Goal: Contribute content: Contribute content

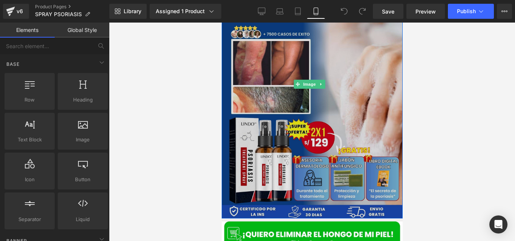
scroll to position [1, 0]
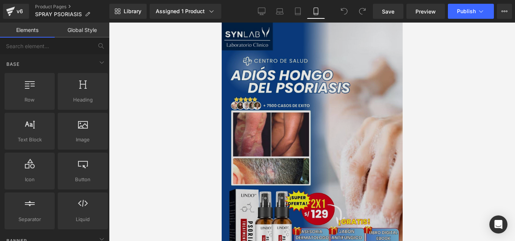
click at [306, 79] on img at bounding box center [311, 156] width 181 height 269
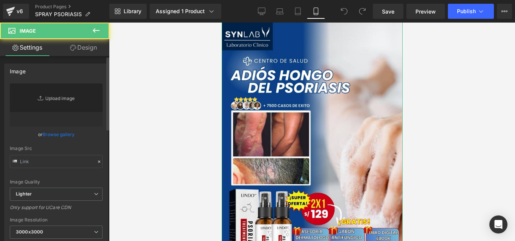
type input "[URL][DOMAIN_NAME]"
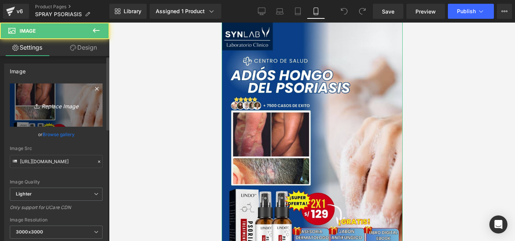
click at [46, 92] on link "Replace Image" at bounding box center [56, 105] width 93 height 43
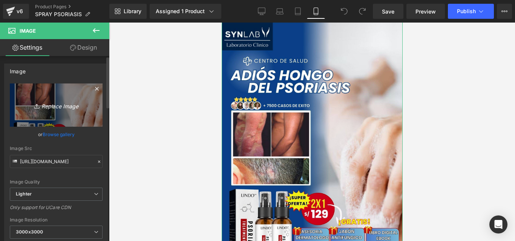
type input "C:\fakepath\LANDING PAGES (36) (1).jpg"
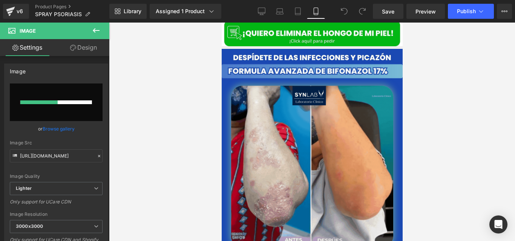
scroll to position [247, 0]
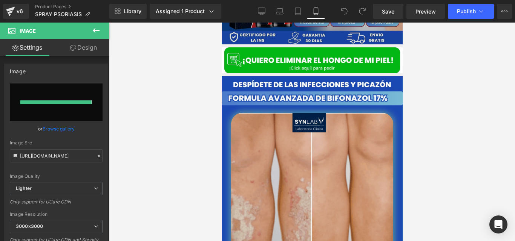
type input "[URL][DOMAIN_NAME]"
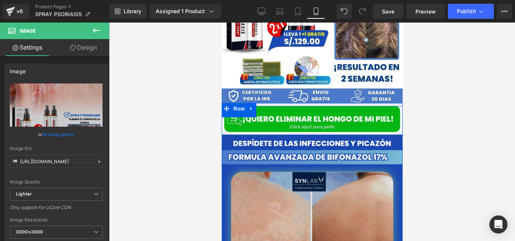
scroll to position [174, 0]
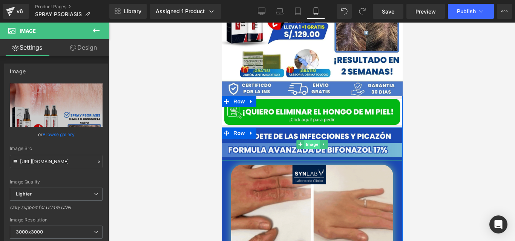
click at [307, 140] on span "Image" at bounding box center [312, 144] width 16 height 9
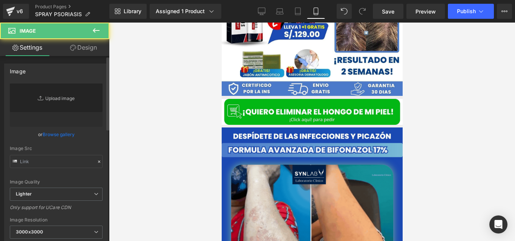
type input "[URL][DOMAIN_NAME]"
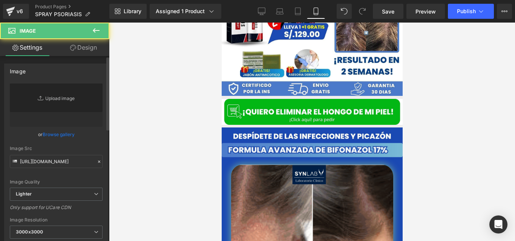
click at [60, 100] on link "Replace Image" at bounding box center [56, 105] width 93 height 43
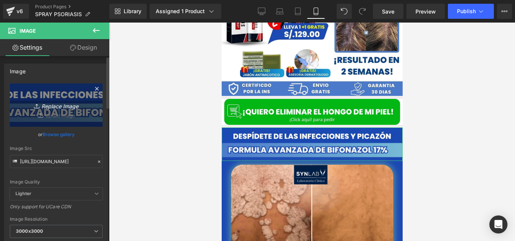
type input "C:\fakepath\DESPIDETE DE LAS UÑAS.jpg"
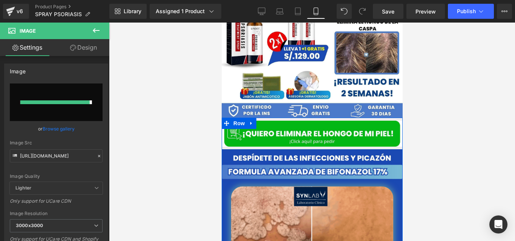
scroll to position [195, 0]
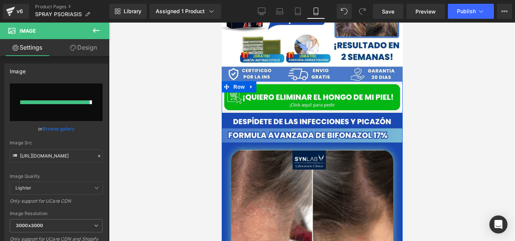
type input "[URL][DOMAIN_NAME]"
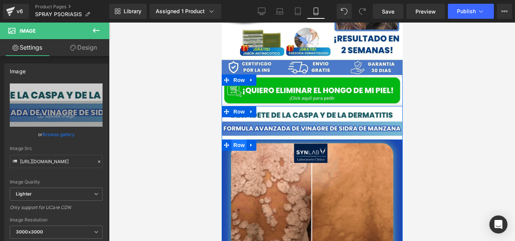
click at [231, 140] on span "Row" at bounding box center [238, 145] width 15 height 11
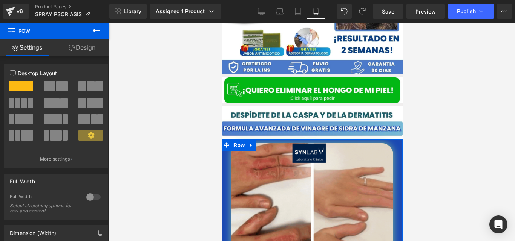
click at [90, 49] on link "Design" at bounding box center [82, 47] width 55 height 17
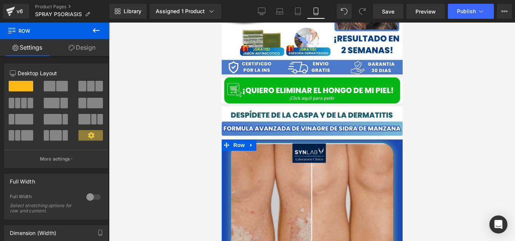
click at [0, 0] on div "Background" at bounding box center [0, 0] width 0 height 0
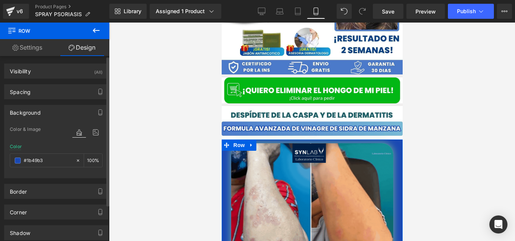
type input "#1b49b3"
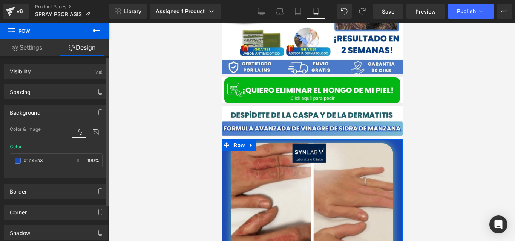
type input "100"
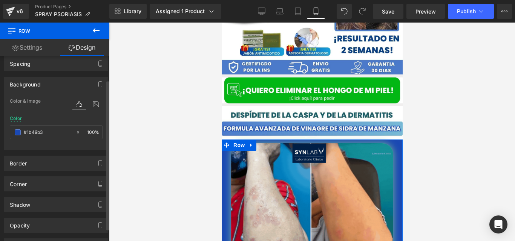
scroll to position [31, 0]
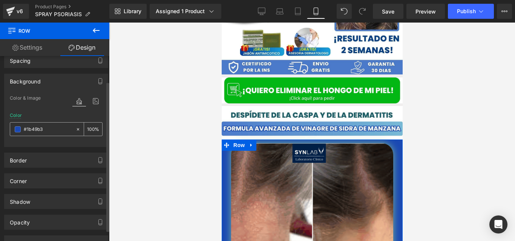
click at [18, 127] on span at bounding box center [18, 130] width 6 height 6
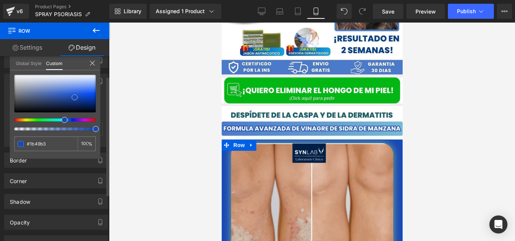
type input "#f9f9fa"
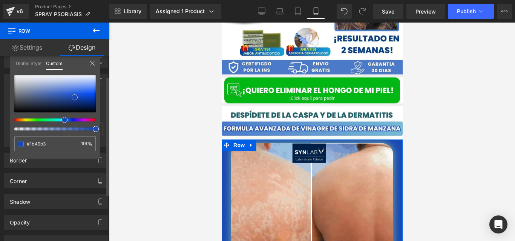
type input "#f9f9fa"
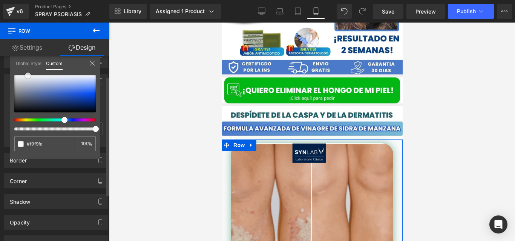
type input "#fcfcfc"
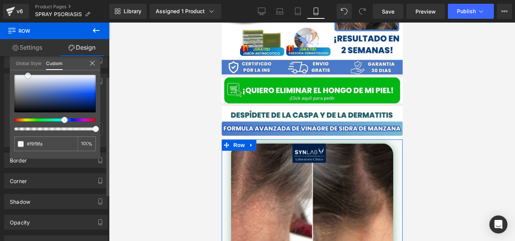
type input "#fcfcfc"
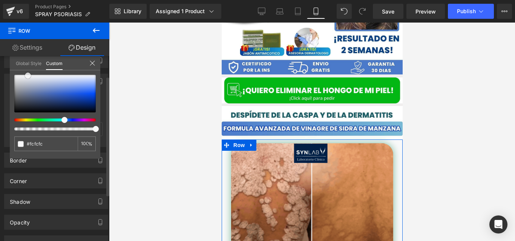
type input "#ffffff"
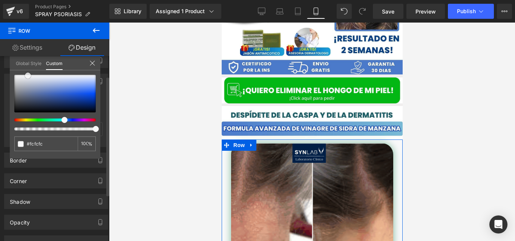
type input "#ffffff"
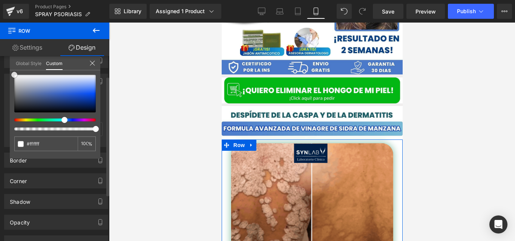
drag, startPoint x: 28, startPoint y: 76, endPoint x: 85, endPoint y: 80, distance: 57.0
click at [13, 72] on div "#ffffff 100 %" at bounding box center [55, 74] width 90 height 9
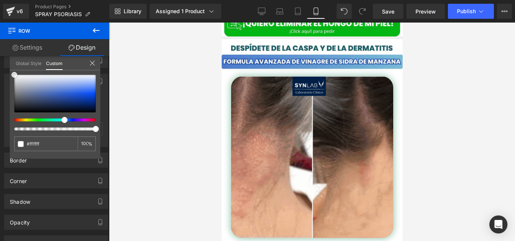
scroll to position [263, 0]
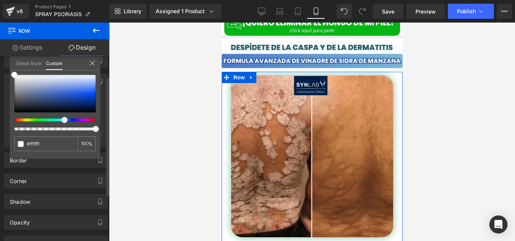
click at [93, 61] on icon at bounding box center [92, 63] width 6 height 6
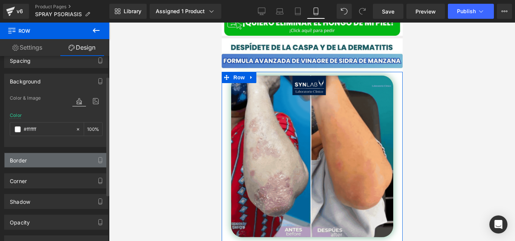
click at [56, 167] on div "Border" at bounding box center [56, 160] width 103 height 14
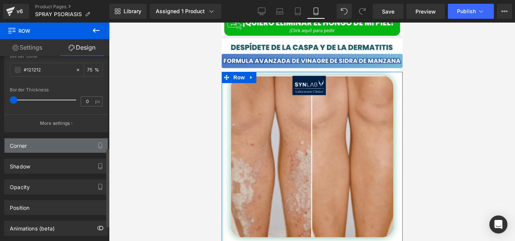
click at [37, 152] on div "Corner" at bounding box center [56, 146] width 103 height 14
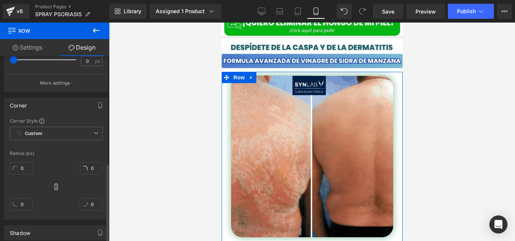
scroll to position [271, 0]
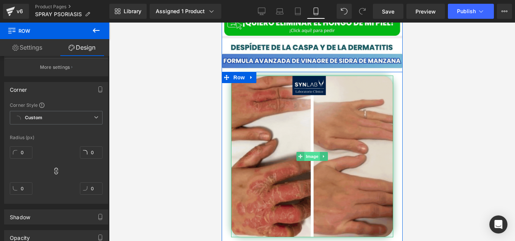
click at [311, 152] on span "Image" at bounding box center [312, 156] width 16 height 9
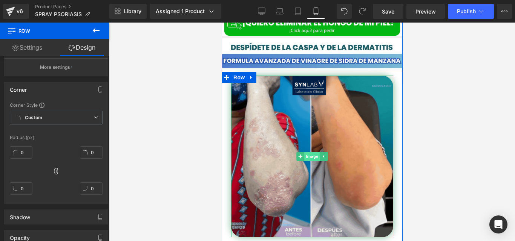
click at [311, 152] on span "Image" at bounding box center [312, 156] width 16 height 9
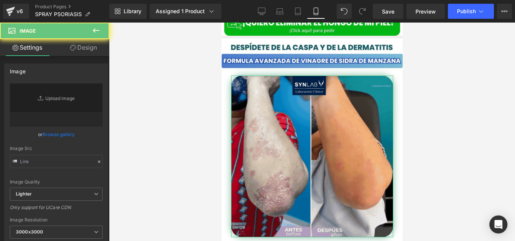
click at [92, 52] on link "Design" at bounding box center [83, 47] width 55 height 17
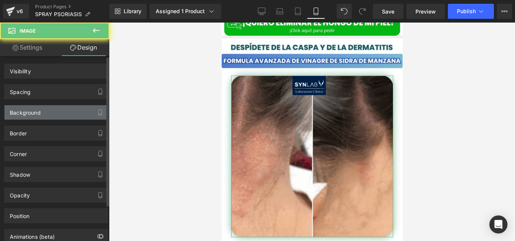
click at [51, 113] on div "Background" at bounding box center [56, 112] width 103 height 14
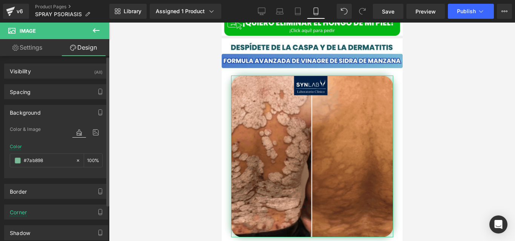
scroll to position [0, 0]
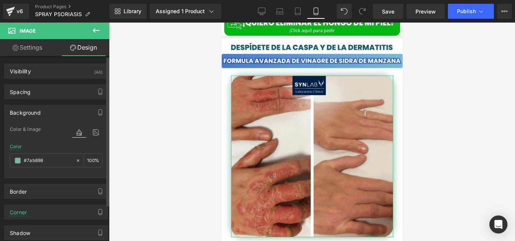
type input "#7ab898"
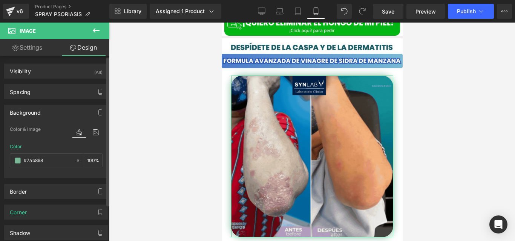
type input "100"
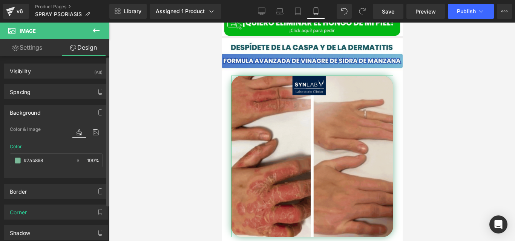
type input "#7ab898"
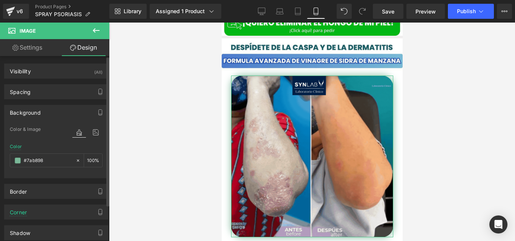
type input "100"
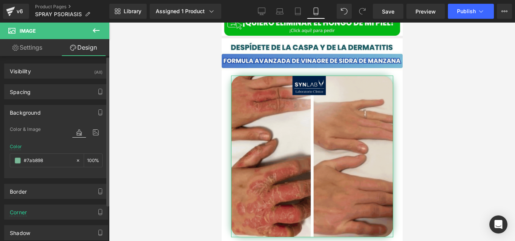
type input "0"
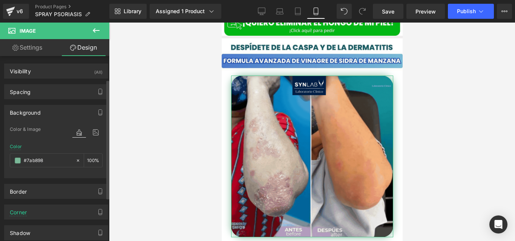
scroll to position [36, 0]
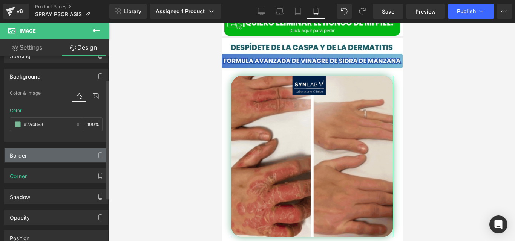
click at [52, 155] on div "Border" at bounding box center [56, 155] width 103 height 14
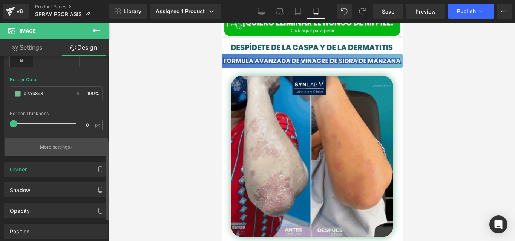
scroll to position [199, 0]
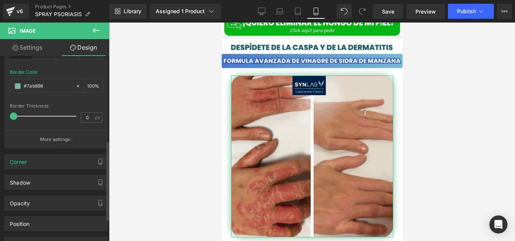
click at [36, 153] on div "Corner Corner Style Custom Custom Setup Global Style Custom Setup Global Style …" at bounding box center [56, 159] width 113 height 21
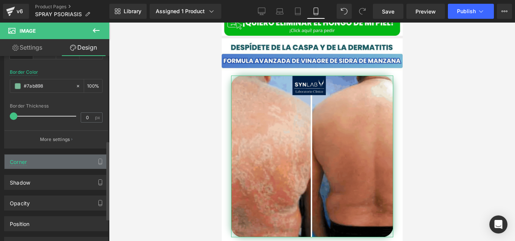
click at [36, 160] on div "Corner" at bounding box center [56, 162] width 103 height 14
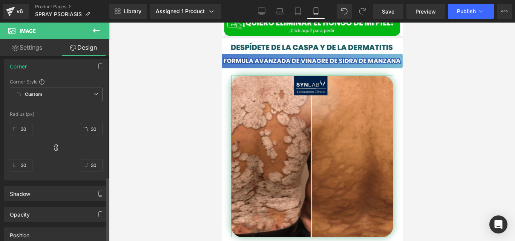
scroll to position [358, 0]
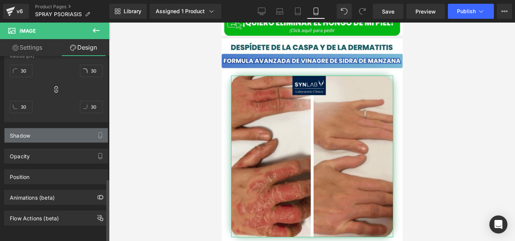
click at [26, 128] on div "Shadow" at bounding box center [20, 133] width 20 height 11
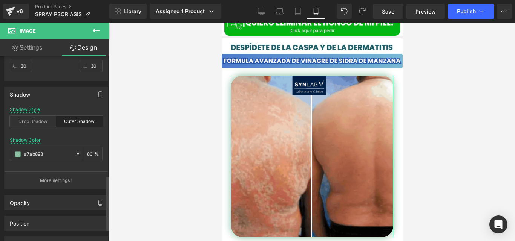
scroll to position [411, 0]
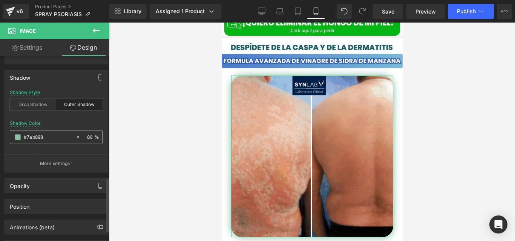
click at [87, 137] on input "80" at bounding box center [91, 137] width 8 height 8
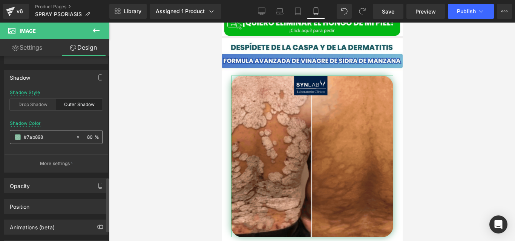
click at [87, 135] on input "80" at bounding box center [91, 137] width 8 height 8
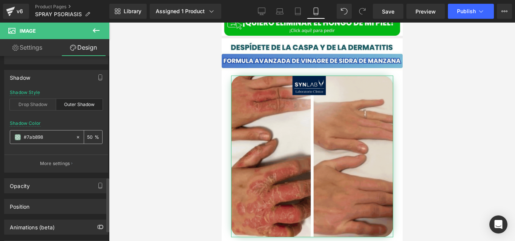
type input "50"
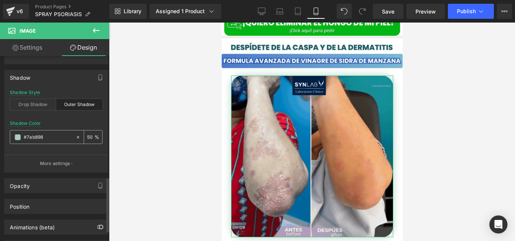
click at [17, 137] on span at bounding box center [18, 137] width 6 height 6
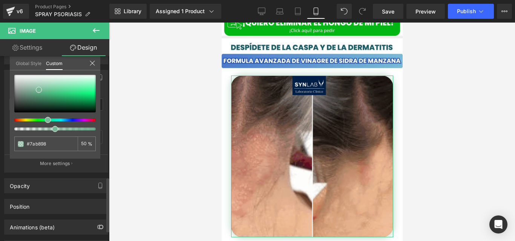
type input "#827ab7"
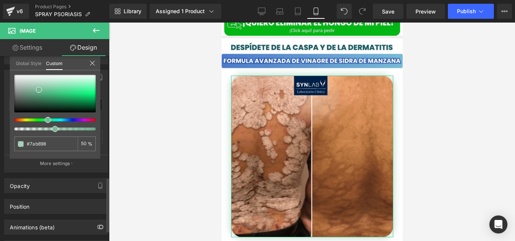
type input "#827ab7"
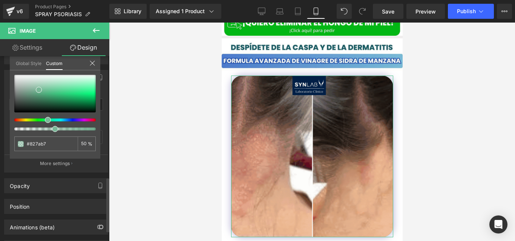
type input "#817ab7"
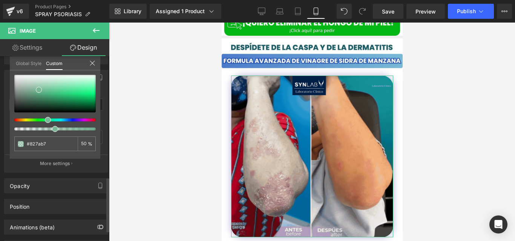
type input "#817ab7"
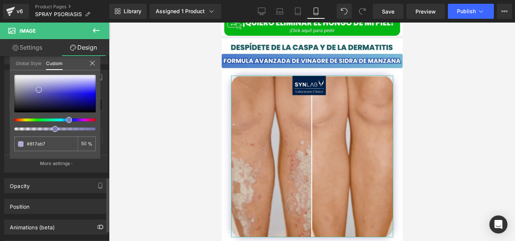
type input "#7c7ab7"
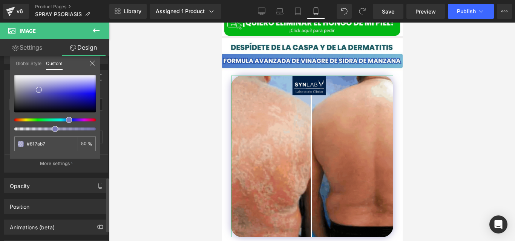
type input "#7c7ab7"
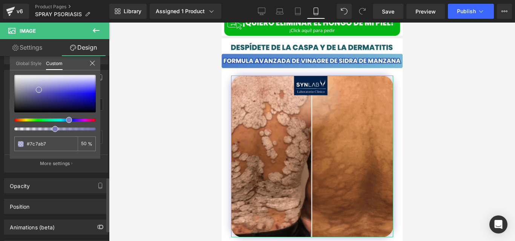
type input "#7a7ab7"
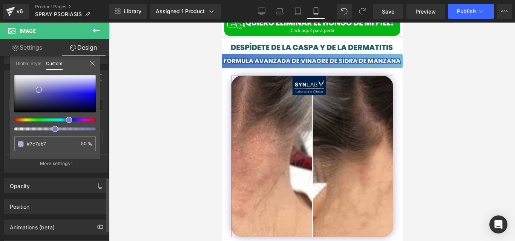
type input "#7a7ab7"
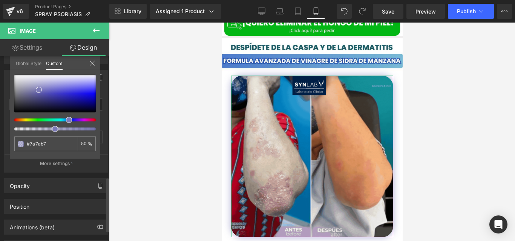
type input "#7a7cb7"
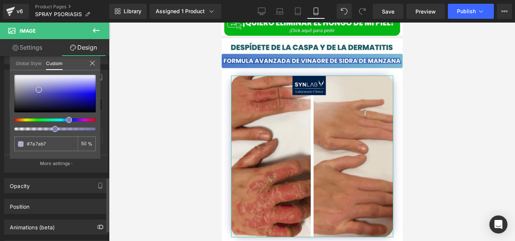
type input "#7a7cb7"
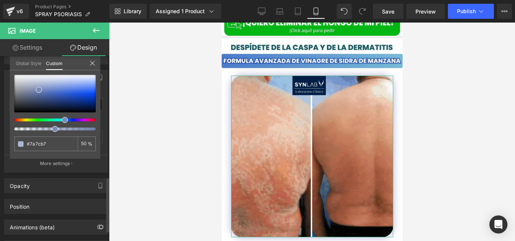
type input "#7a84b7"
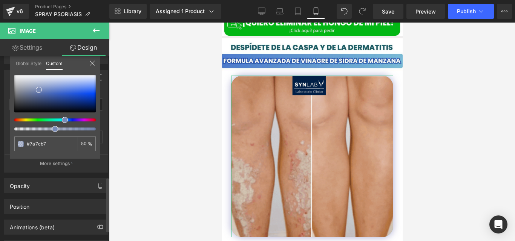
type input "#7a84b7"
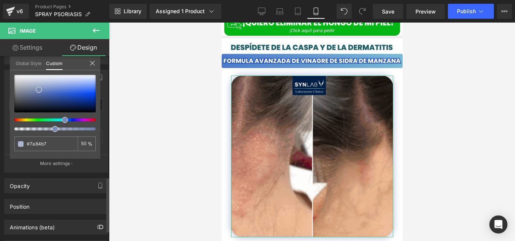
type input "#7a89b7"
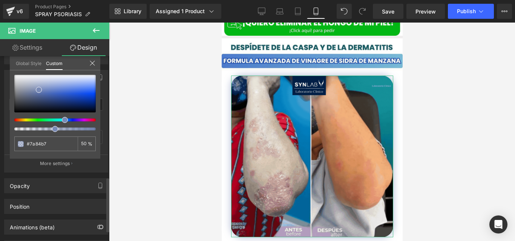
type input "#7a89b7"
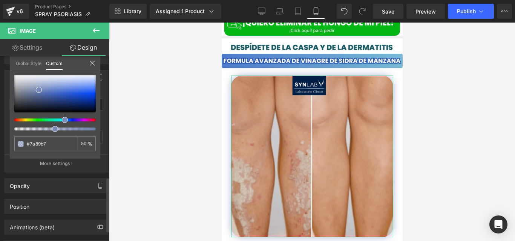
type input "#7a93b7"
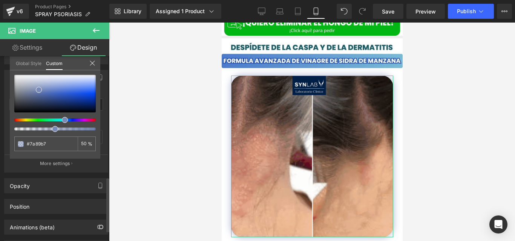
type input "#7a93b7"
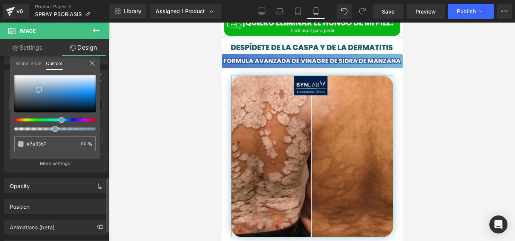
type input "#7a9bb7"
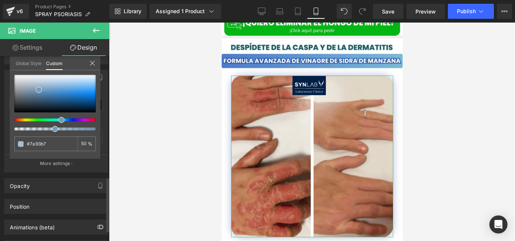
type input "#7a9bb7"
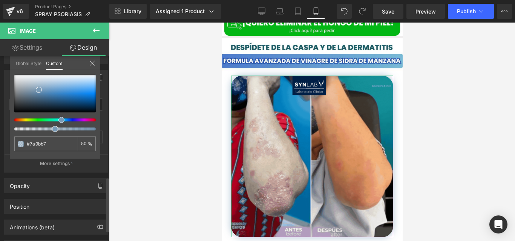
type input "#7a9cb7"
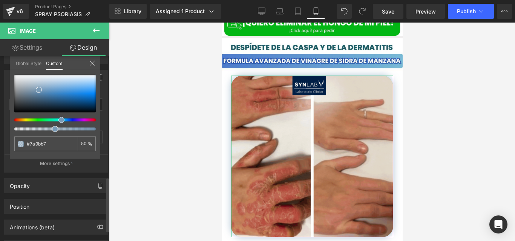
type input "#7a9cb7"
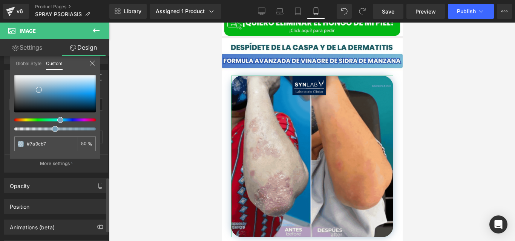
type input "#7aa0b7"
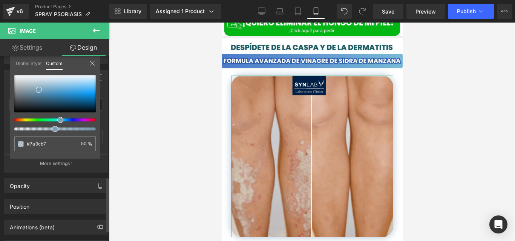
type input "#7aa0b7"
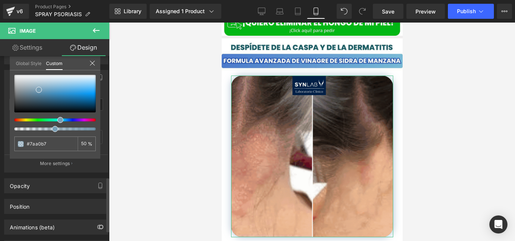
type input "#7aa1b7"
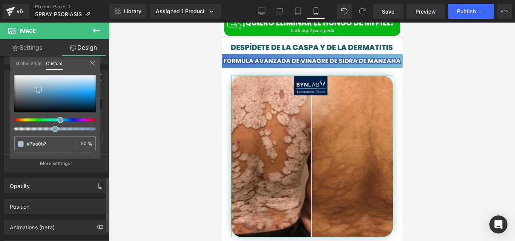
type input "#7aa1b7"
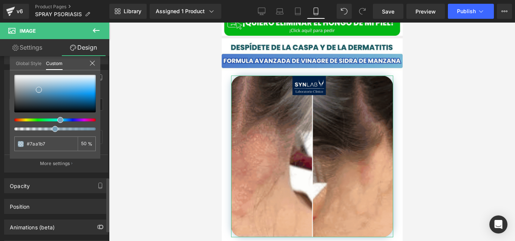
drag, startPoint x: 67, startPoint y: 119, endPoint x: 57, endPoint y: 121, distance: 10.7
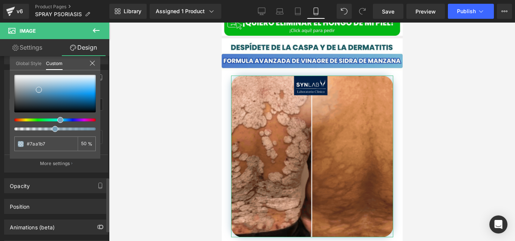
click at [57, 121] on div at bounding box center [51, 120] width 81 height 3
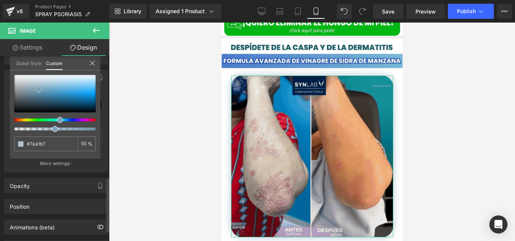
type input "#78a4be"
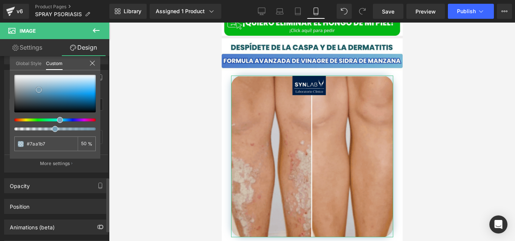
type input "#78a4be"
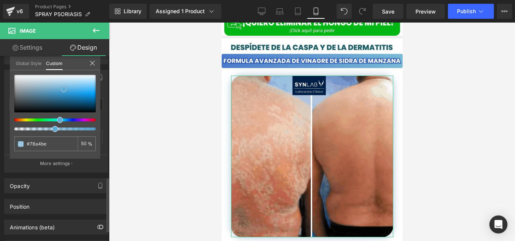
type input "#77a5bf"
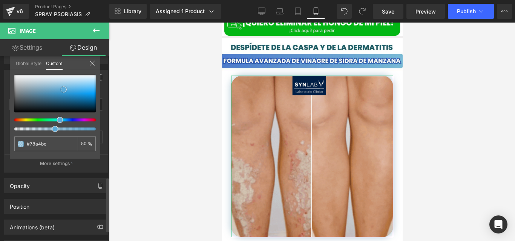
type input "#77a5bf"
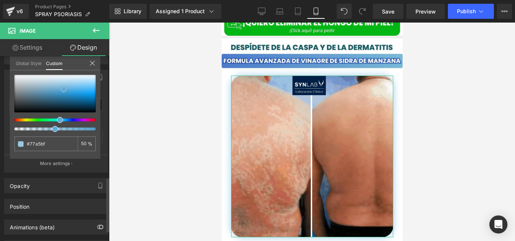
type input "#60abd6"
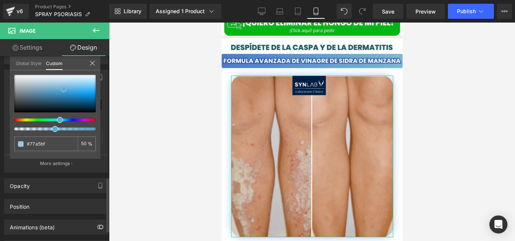
type input "#60abd6"
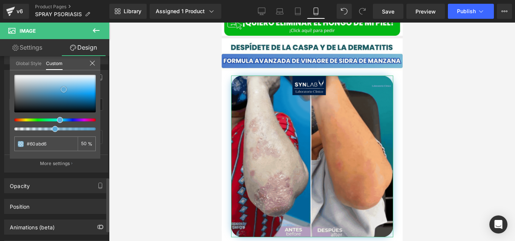
type input "#4baae1"
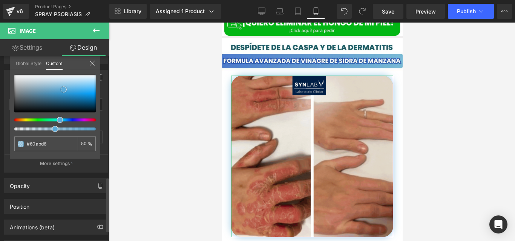
type input "#4baae1"
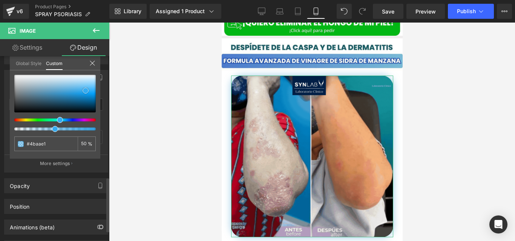
type input "#3eaae9"
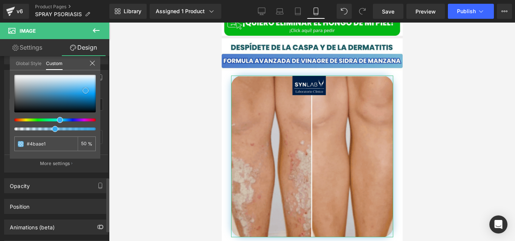
type input "#3eaae9"
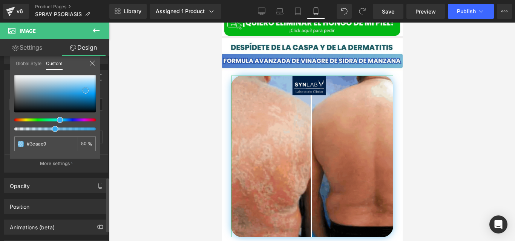
type input "#30aef7"
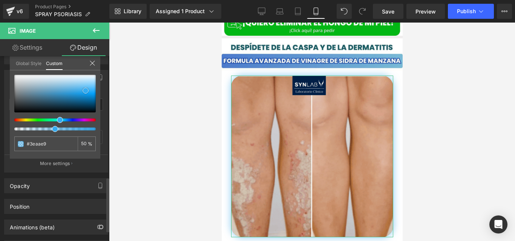
type input "#30aef7"
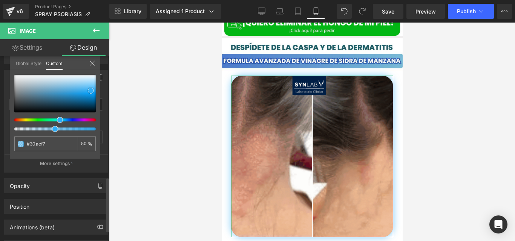
type input "#2bacf7"
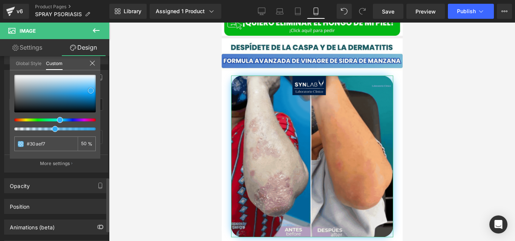
type input "#2bacf7"
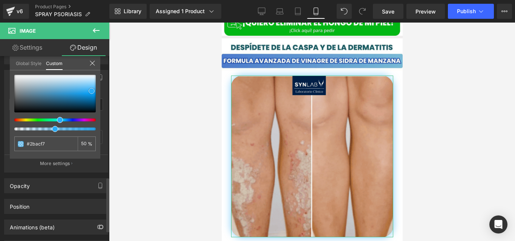
type input "#24abf9"
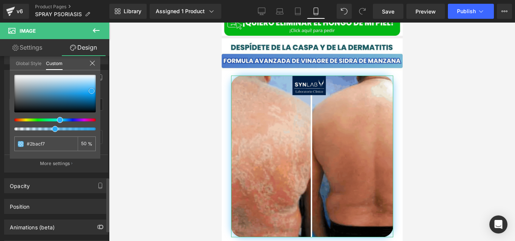
type input "#24abf9"
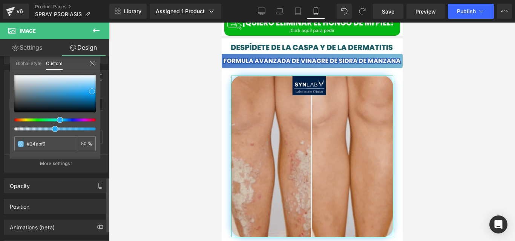
drag, startPoint x: 43, startPoint y: 90, endPoint x: 92, endPoint y: 92, distance: 49.0
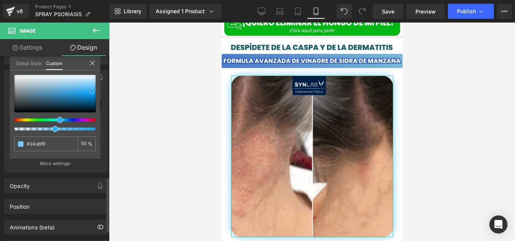
click at [92, 92] on div at bounding box center [54, 94] width 81 height 38
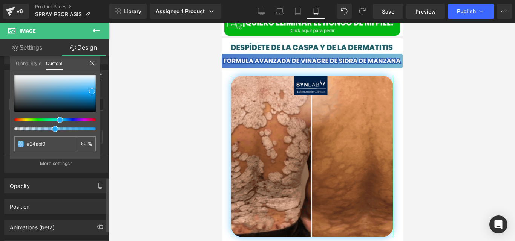
type input "#29adf9"
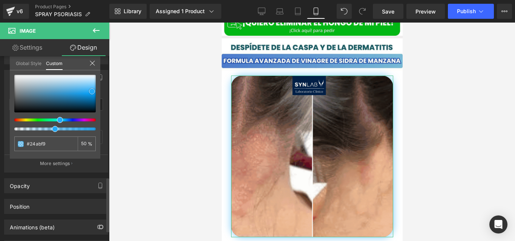
type input "#29adf9"
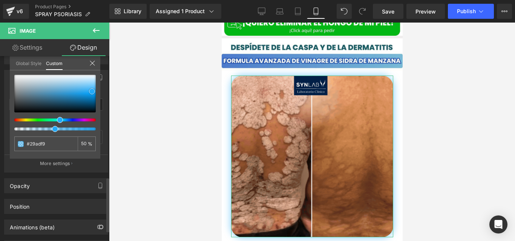
type input "#7bcaf8"
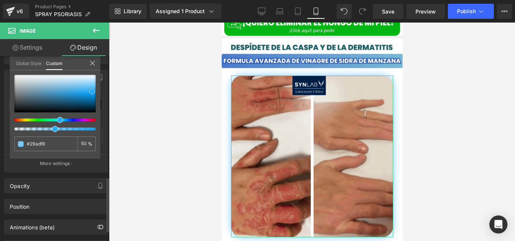
type input "#7bcaf8"
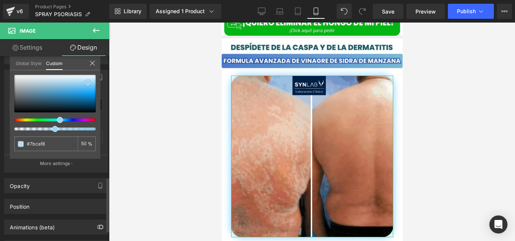
type input "#8ed2f9"
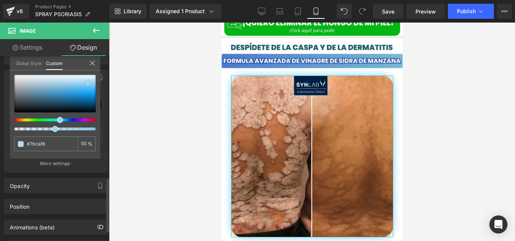
type input "#8ed2f9"
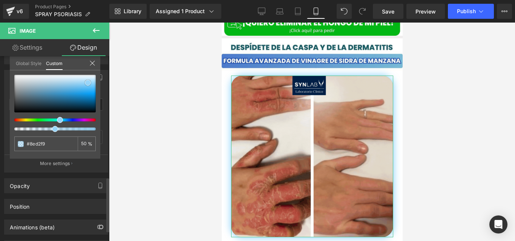
type input "#99d6f9"
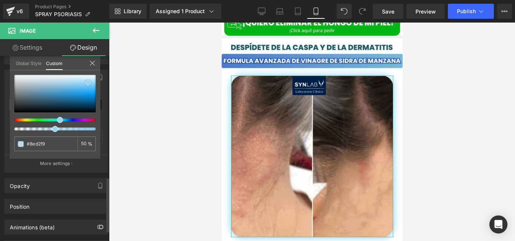
type input "#99d6f9"
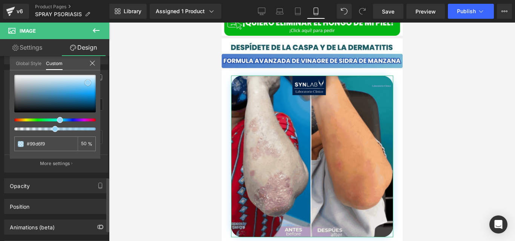
type input "#a3daf9"
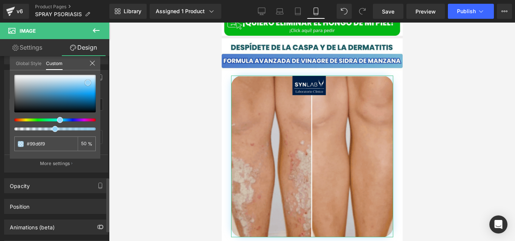
type input "#a3daf9"
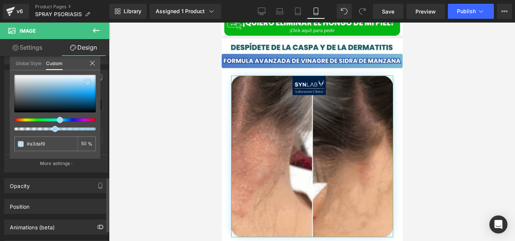
type input "#a7dcfa"
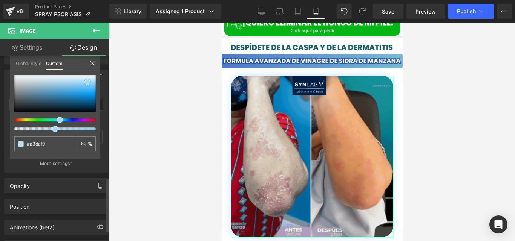
type input "#a7dcfa"
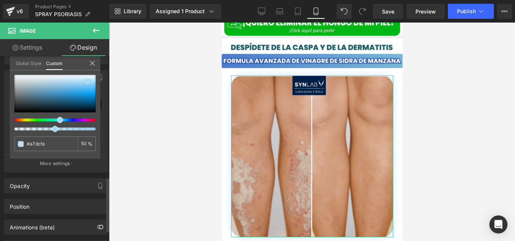
type input "#adddfa"
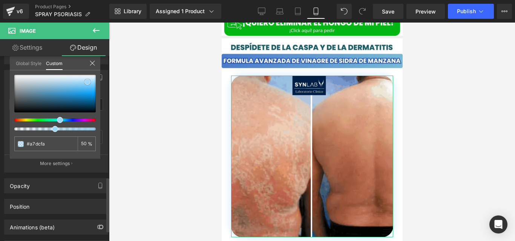
type input "#adddfa"
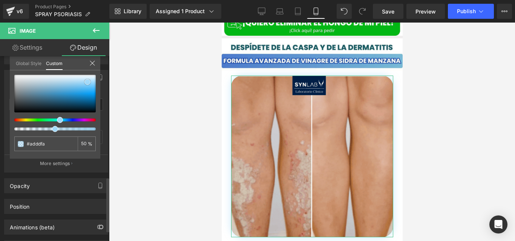
type input "#b1defa"
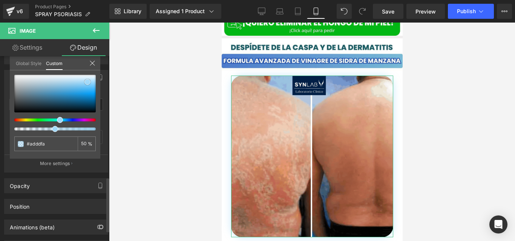
type input "#b1defa"
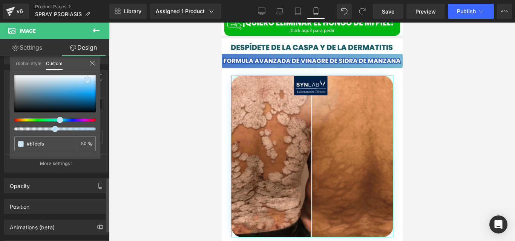
type input "#b7e0fa"
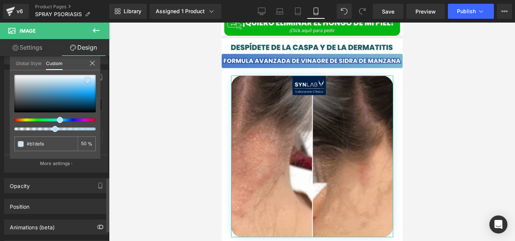
type input "#b7e0fa"
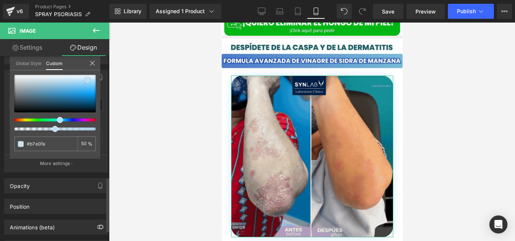
type input "#bbe2fb"
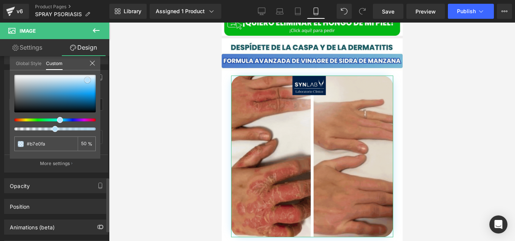
type input "#bbe2fb"
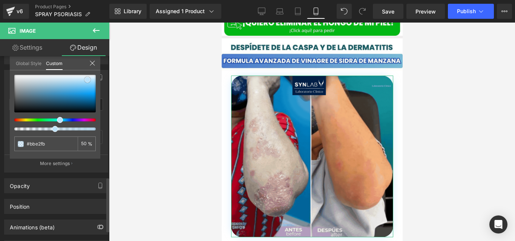
type input "#c0e4fb"
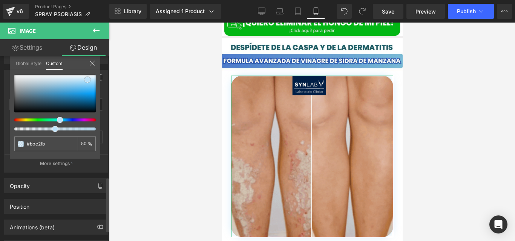
type input "#c0e4fb"
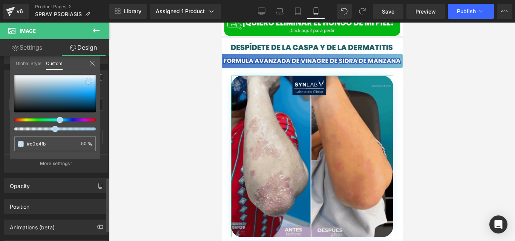
type input "#bbe2fa"
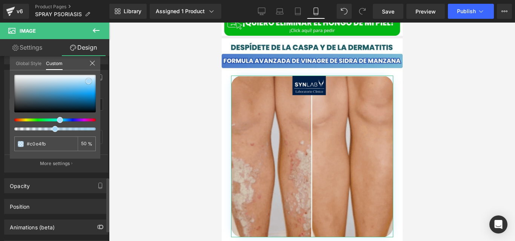
type input "#bbe2fa"
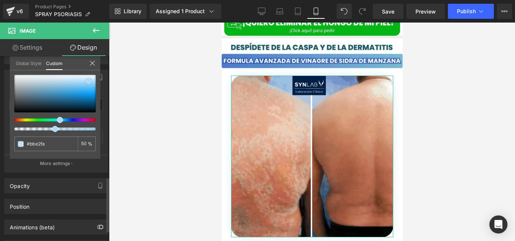
type input "#acdbfb"
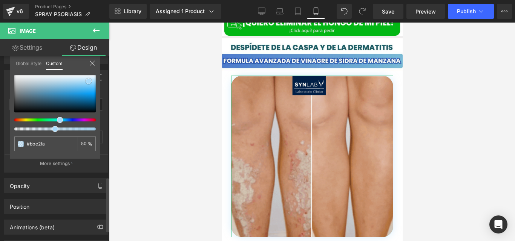
type input "#acdbfb"
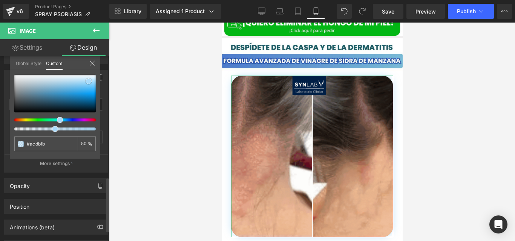
type input "#a7d9fa"
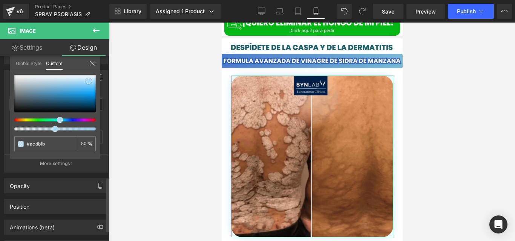
type input "#a7d9fa"
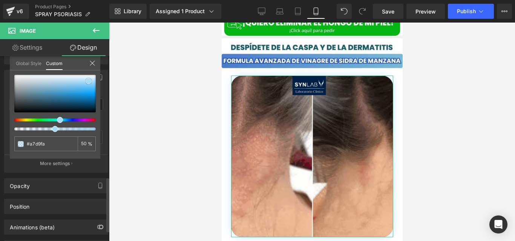
type input "#a5d9fc"
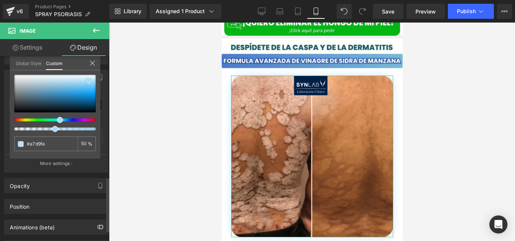
type input "#a5d9fc"
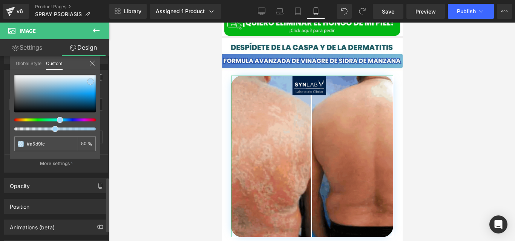
drag, startPoint x: 89, startPoint y: 91, endPoint x: 87, endPoint y: 81, distance: 9.9
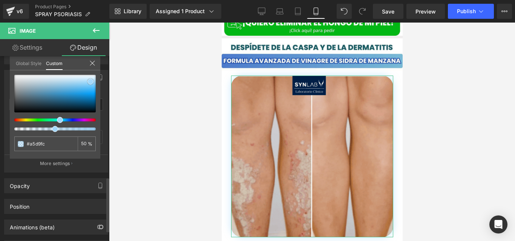
click at [87, 81] on span at bounding box center [90, 82] width 6 height 6
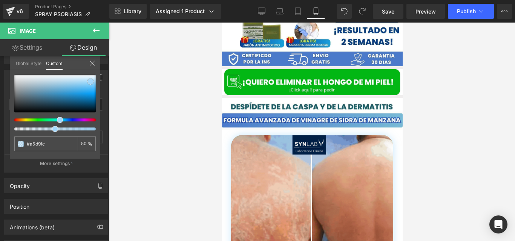
scroll to position [182, 0]
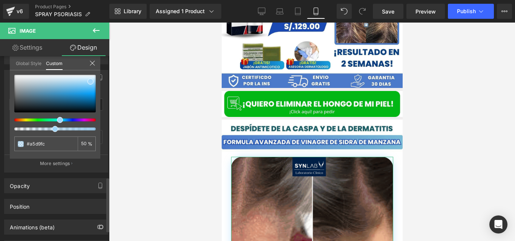
type input "#a5c9fc"
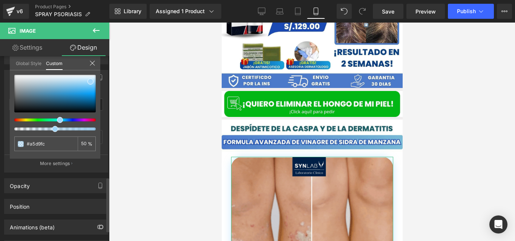
type input "#a5c9fc"
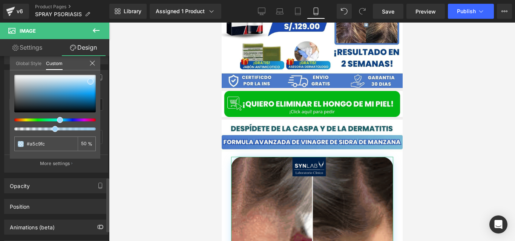
type input "#a5c4fc"
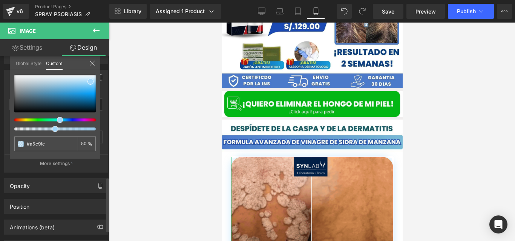
type input "#a5c4fc"
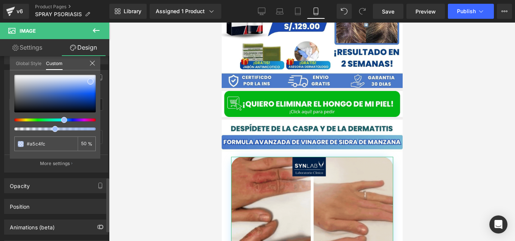
type input "#a5c2fc"
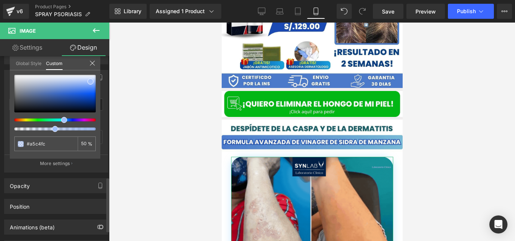
type input "#a5c2fc"
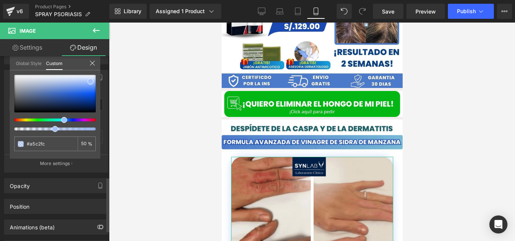
type input "#a5bffc"
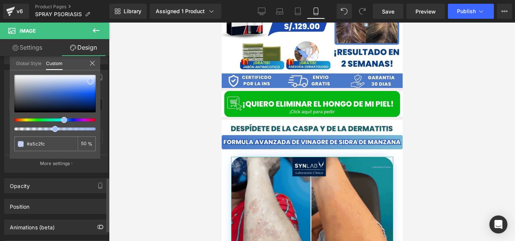
type input "#a5bffc"
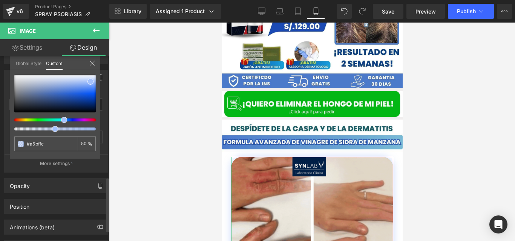
type input "#a5bbfc"
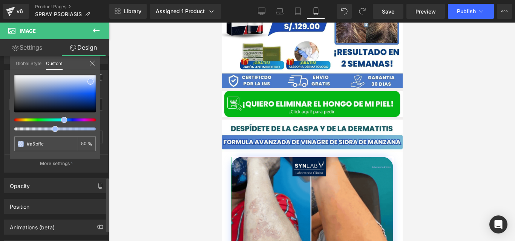
type input "#a5bbfc"
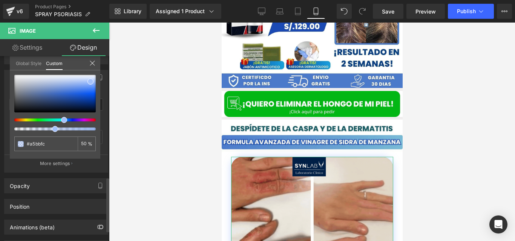
type input "#a5b8fc"
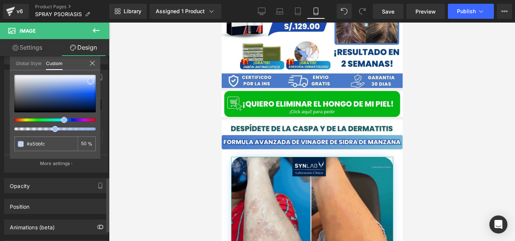
type input "#a5b8fc"
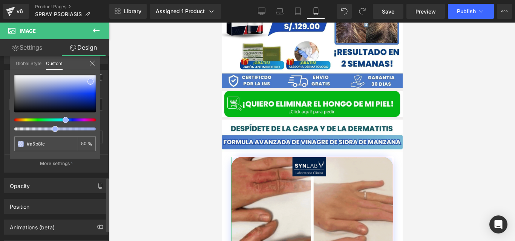
type input "#a5b5fc"
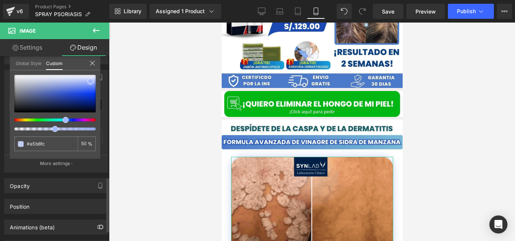
type input "#a5b5fc"
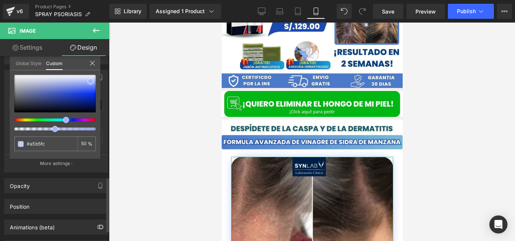
click at [64, 119] on span at bounding box center [66, 120] width 6 height 6
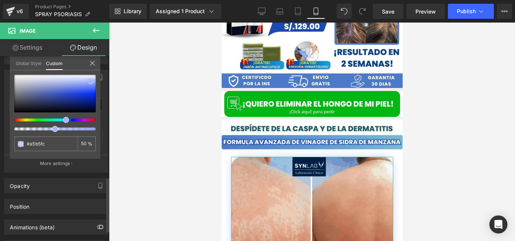
type input "#a2b2fa"
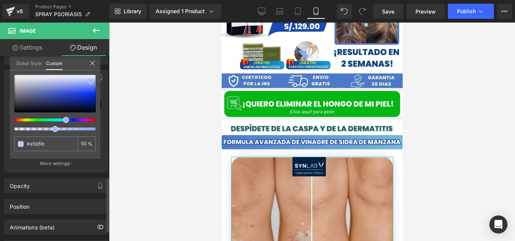
type input "#a2b2fa"
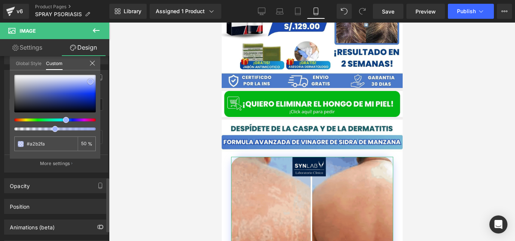
type input "#98aafa"
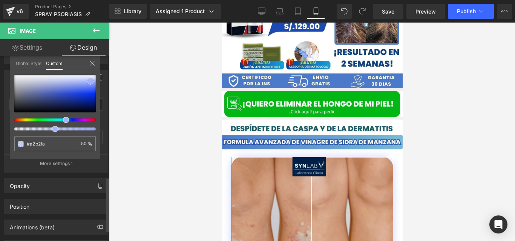
type input "#98aafa"
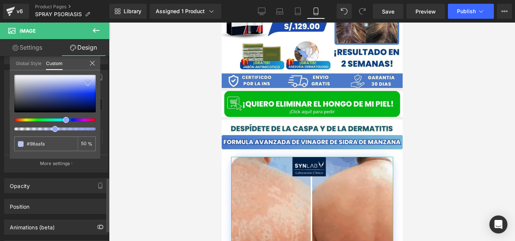
type input "#94a7f8"
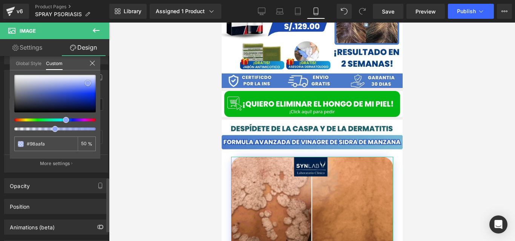
type input "#94a7f8"
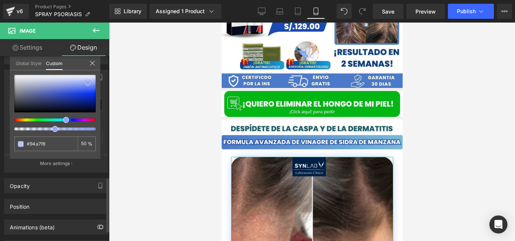
type input "#90a3f8"
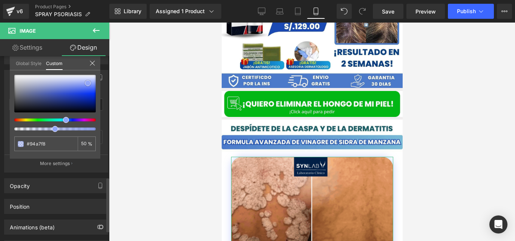
type input "#90a3f8"
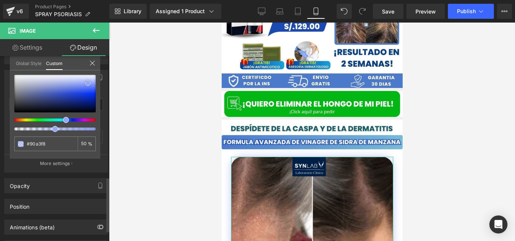
type input "#8b9ff7"
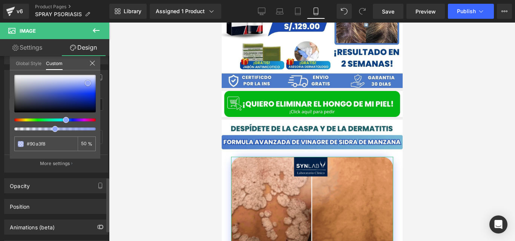
type input "#8b9ff7"
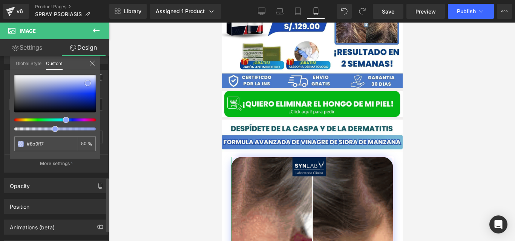
type input "#8ca0f7"
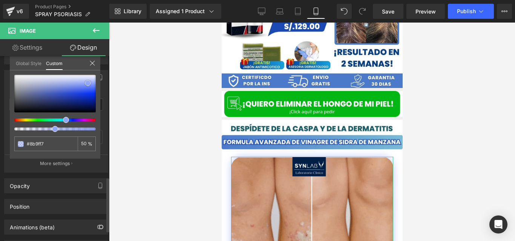
type input "#8ca0f7"
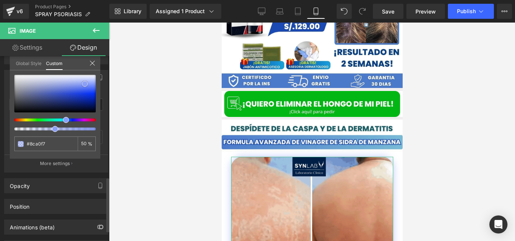
type input "#8da0f5"
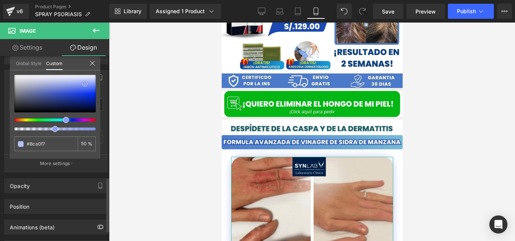
type input "#8da0f5"
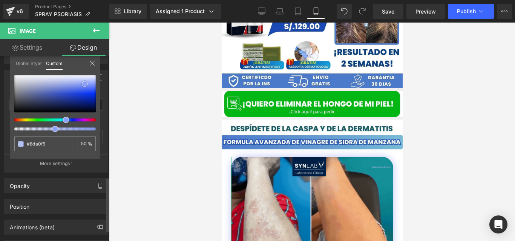
type input "#899df4"
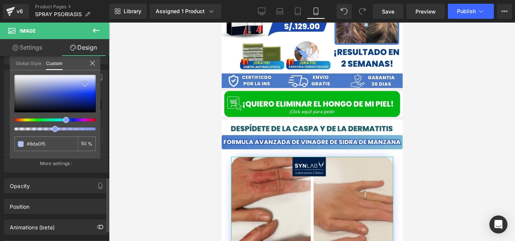
type input "#899df4"
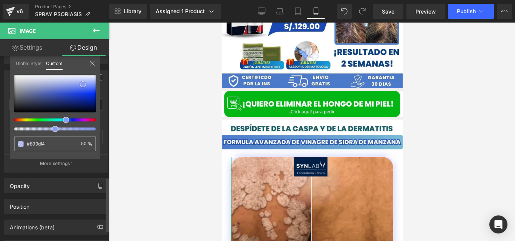
type input "#8a9df4"
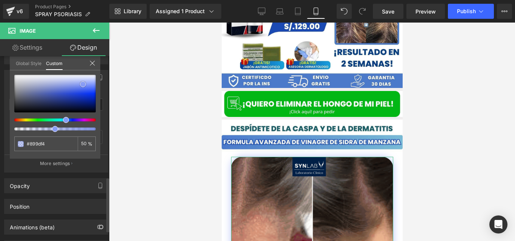
type input "#8a9df4"
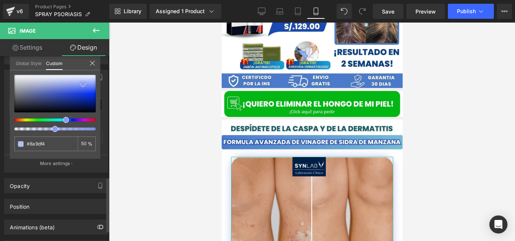
type input "#8599f3"
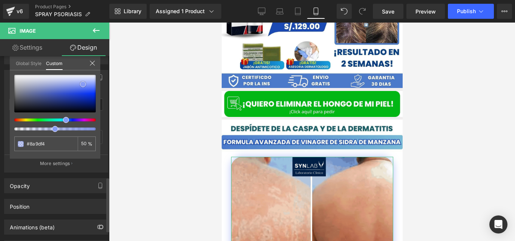
type input "#8599f3"
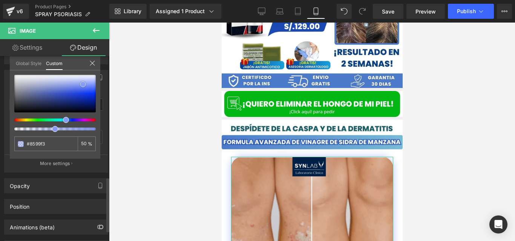
type input "#8195f3"
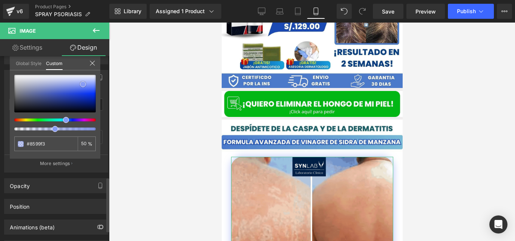
type input "#8195f3"
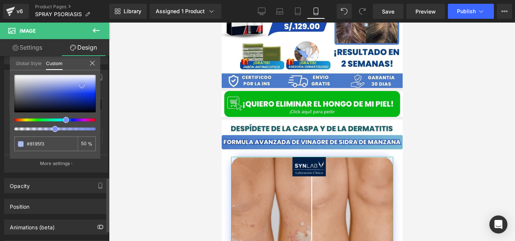
type input "#7d92f2"
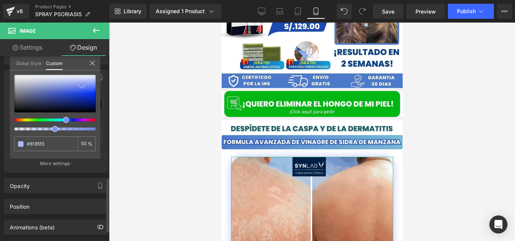
type input "#7d92f2"
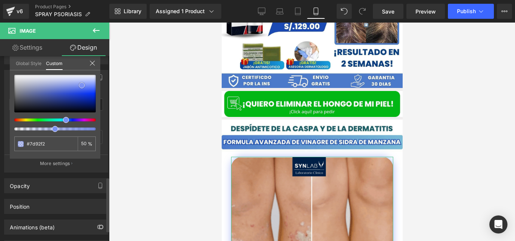
type input "#788ef1"
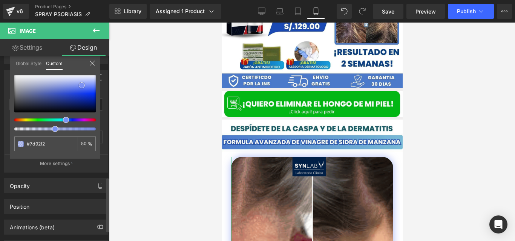
type input "#788ef1"
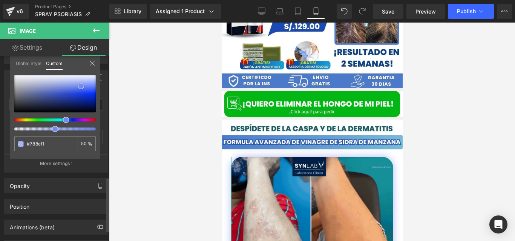
type input "#748bf0"
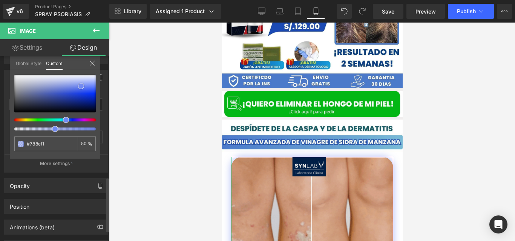
type input "#748bf0"
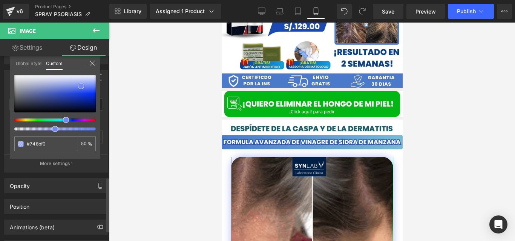
type input "#738af1"
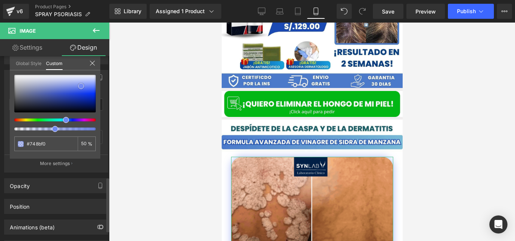
type input "#738af1"
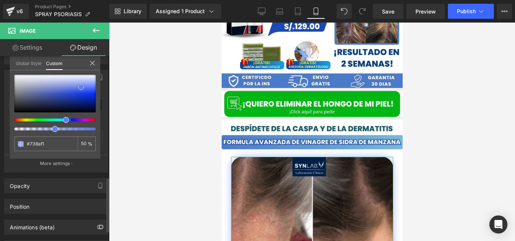
type input "#667fef"
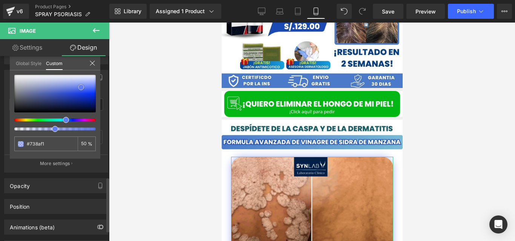
type input "#667fef"
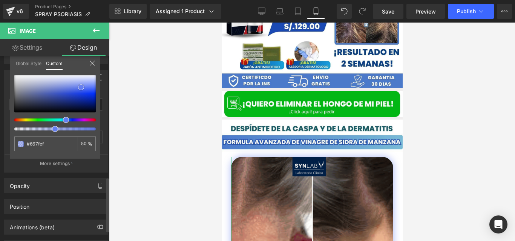
type input "#617bef"
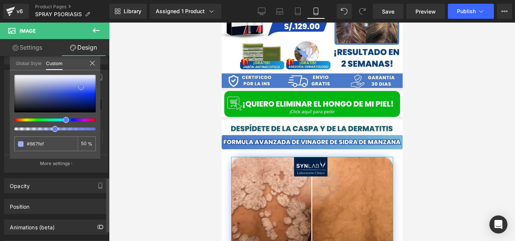
type input "#617bef"
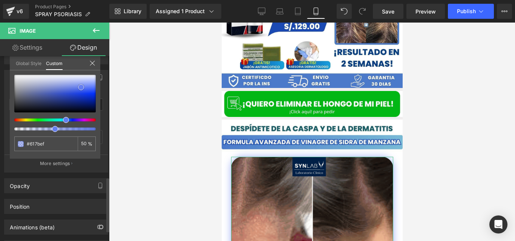
type input "#5b76ef"
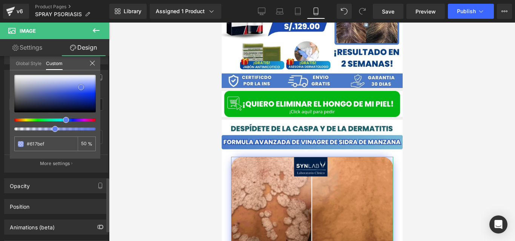
type input "#5b76ef"
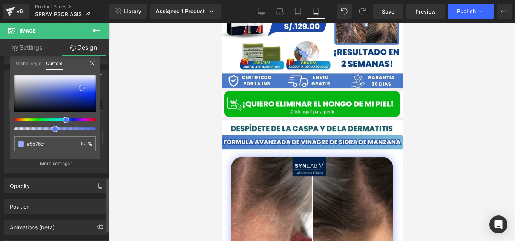
type input "#5c77ee"
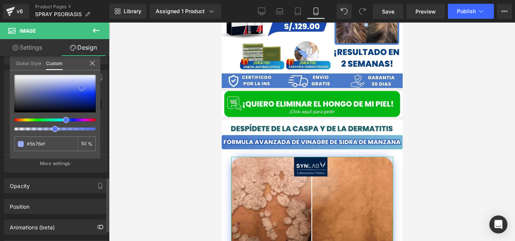
type input "#5c77ee"
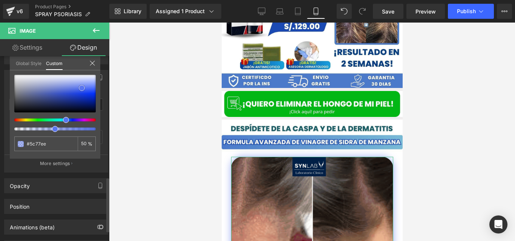
type input "#5b76ef"
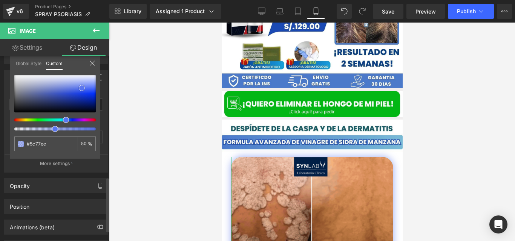
type input "#5b76ef"
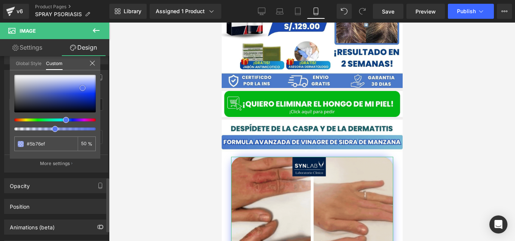
type input "#607af0"
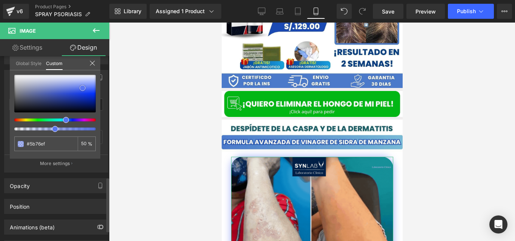
type input "#607af0"
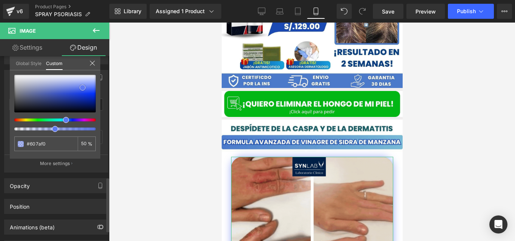
type input "#647ef1"
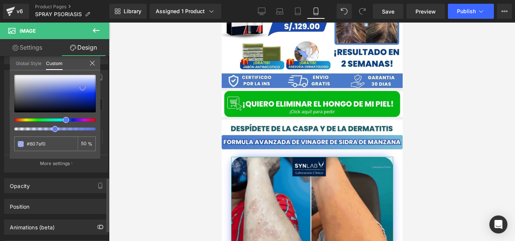
type input "#647ef1"
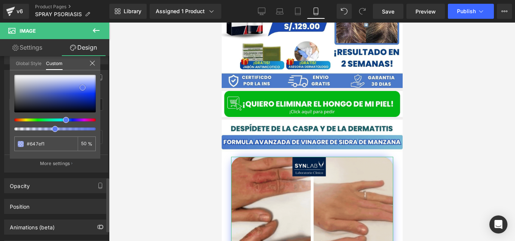
type input "#6982f1"
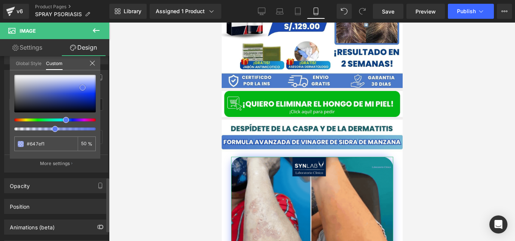
type input "#6982f1"
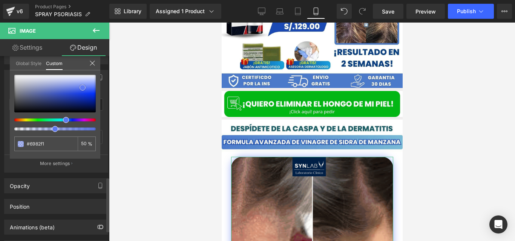
type input "#6e86f1"
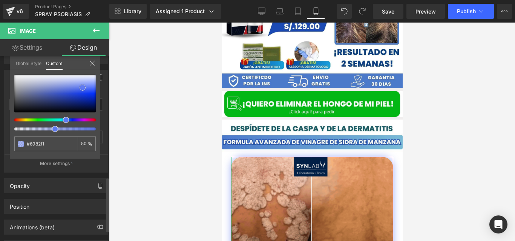
type input "#6e86f1"
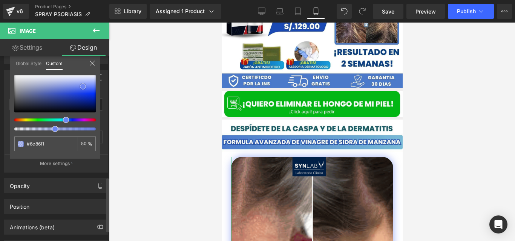
type input "#7289f2"
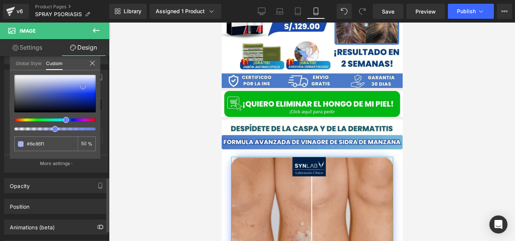
type input "#7289f2"
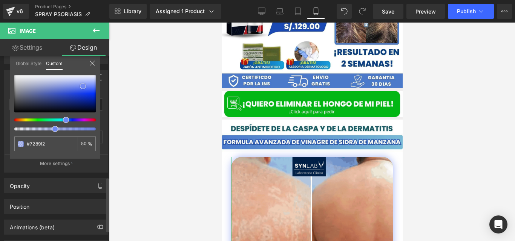
drag, startPoint x: 90, startPoint y: 83, endPoint x: 83, endPoint y: 88, distance: 8.8
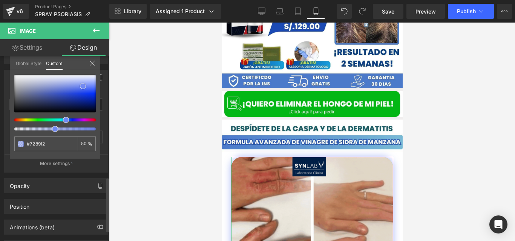
click at [83, 88] on span at bounding box center [83, 86] width 6 height 6
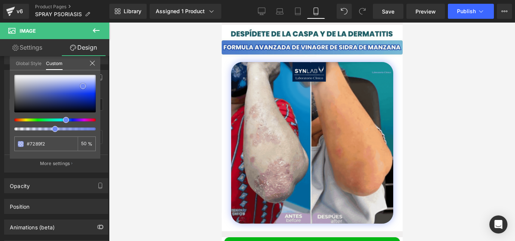
scroll to position [289, 0]
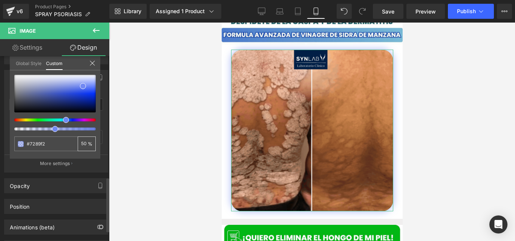
click at [84, 142] on input "50" at bounding box center [84, 143] width 7 height 5
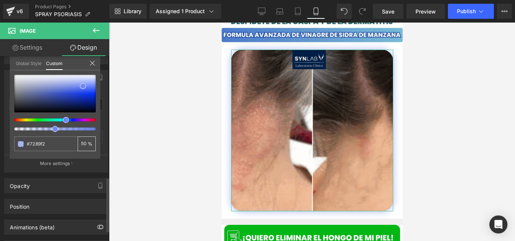
type input "0"
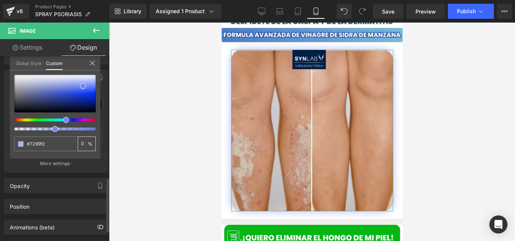
type input "0"
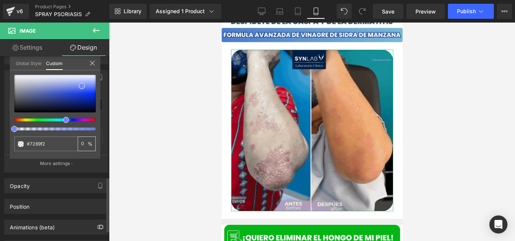
type input "60"
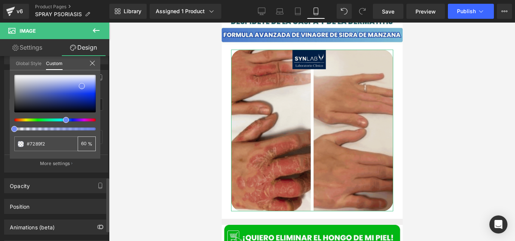
type input "60"
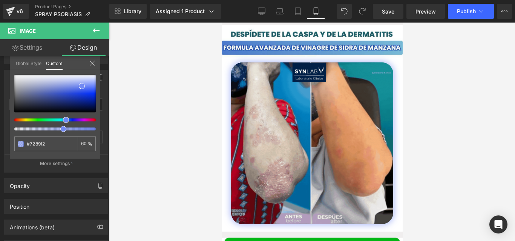
scroll to position [291, 0]
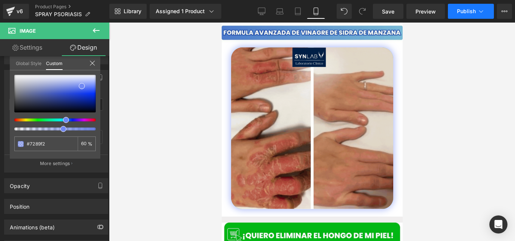
type input "60"
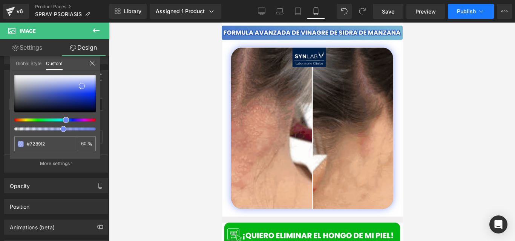
click at [464, 17] on button "Publish" at bounding box center [470, 11] width 46 height 15
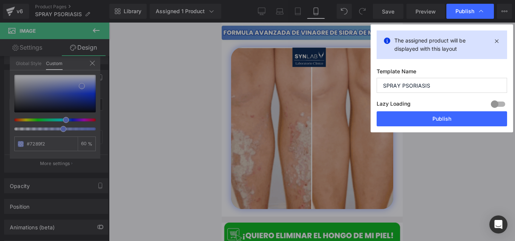
click at [429, 111] on div "Lazy Loading Build Upgrade plan to unlock" at bounding box center [441, 105] width 130 height 12
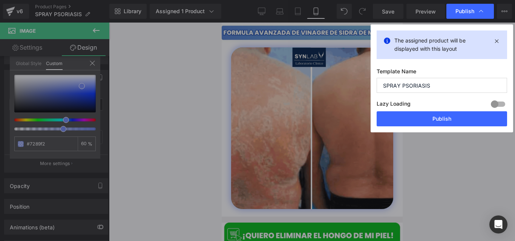
click at [429, 111] on div "Lazy Loading Build Upgrade plan to unlock" at bounding box center [441, 105] width 130 height 12
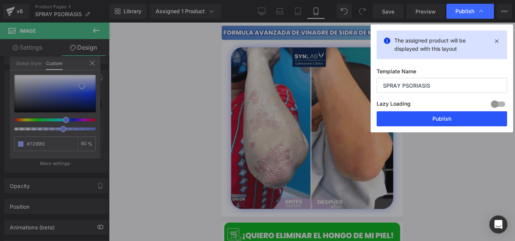
click at [412, 122] on button "Publish" at bounding box center [441, 118] width 130 height 15
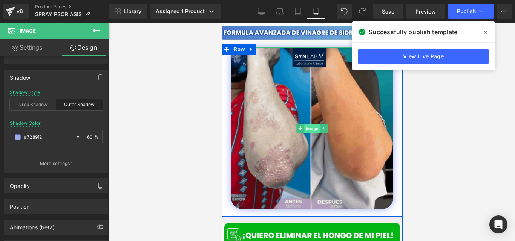
drag, startPoint x: 305, startPoint y: 122, endPoint x: 375, endPoint y: 133, distance: 70.1
click at [305, 124] on span "Image" at bounding box center [312, 128] width 16 height 9
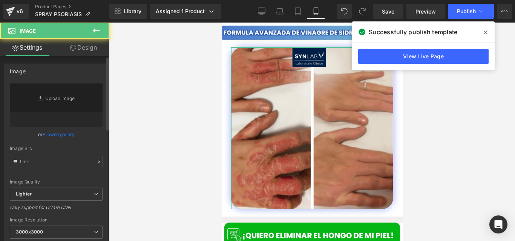
type input "[URL][DOMAIN_NAME]"
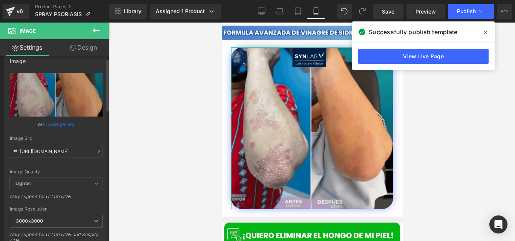
scroll to position [11, 0]
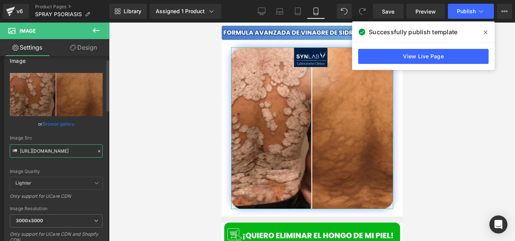
click at [72, 148] on input "[URL][DOMAIN_NAME]" at bounding box center [56, 151] width 93 height 13
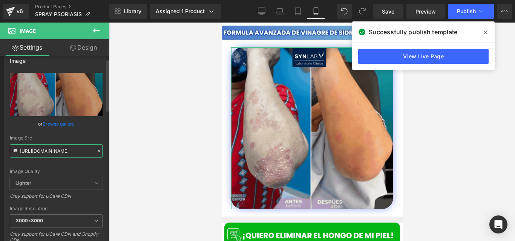
click at [72, 148] on input "[URL][DOMAIN_NAME]" at bounding box center [56, 151] width 93 height 13
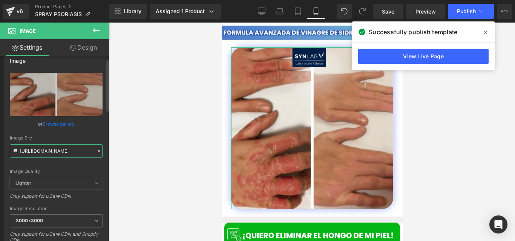
click at [72, 148] on input "[URL][DOMAIN_NAME]" at bounding box center [56, 151] width 93 height 13
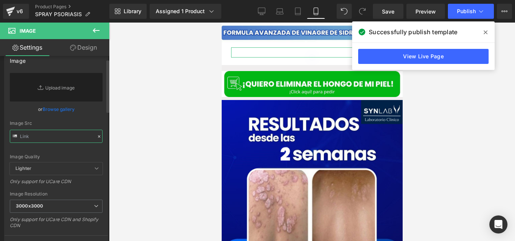
paste input "[URL][DOMAIN_NAME]"
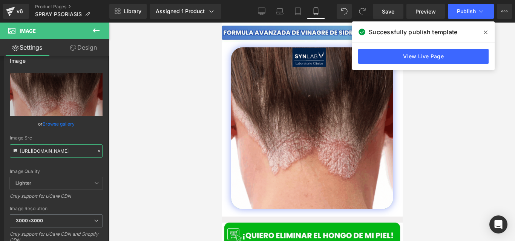
type input "[URL][DOMAIN_NAME]"
click at [483, 31] on span at bounding box center [485, 32] width 12 height 12
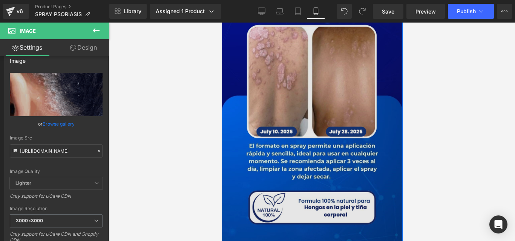
scroll to position [594, 0]
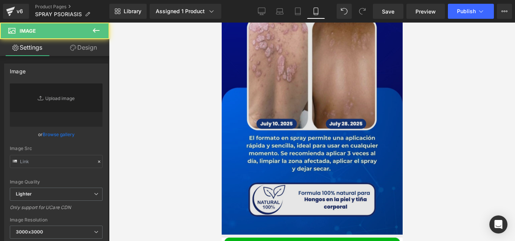
click at [304, 126] on img at bounding box center [311, 92] width 181 height 286
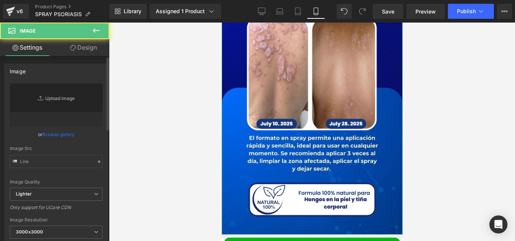
click at [49, 101] on link "Replace Image" at bounding box center [56, 105] width 93 height 43
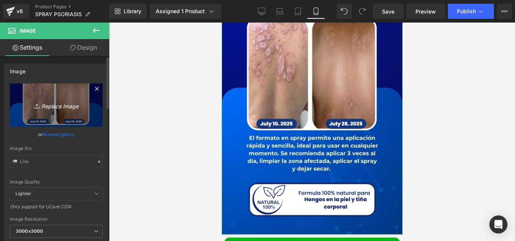
type input "[URL][DOMAIN_NAME]"
type input "C:\fakepath\IMG.CASPA.02 (1).jpg"
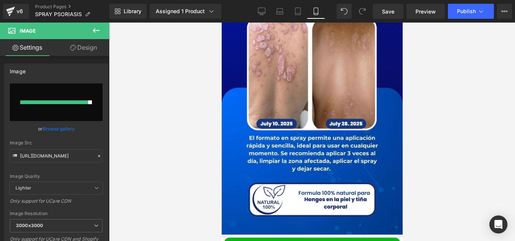
type input "[URL][DOMAIN_NAME]"
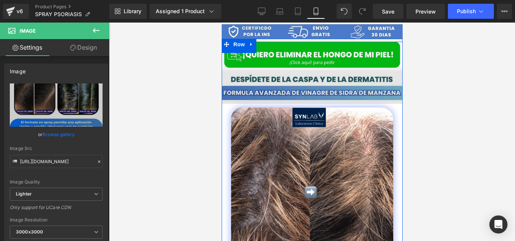
scroll to position [227, 0]
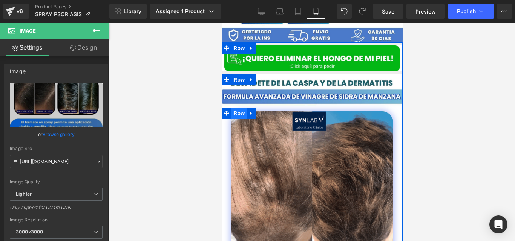
click at [232, 108] on span "Row" at bounding box center [238, 113] width 15 height 11
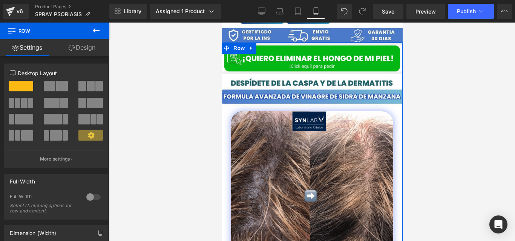
scroll to position [324, 0]
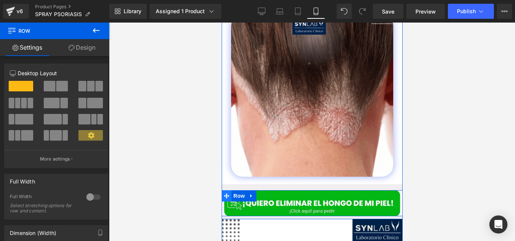
click at [226, 191] on span at bounding box center [226, 196] width 10 height 11
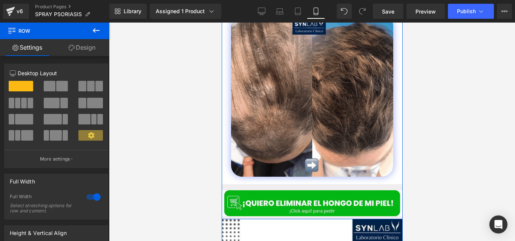
click at [284, 180] on div "Image Image Image Row Row Row Image Row" at bounding box center [311, 82] width 181 height 273
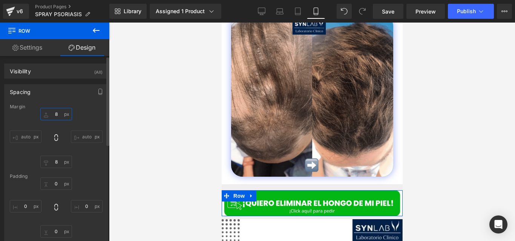
click at [56, 116] on input "8" at bounding box center [56, 114] width 32 height 12
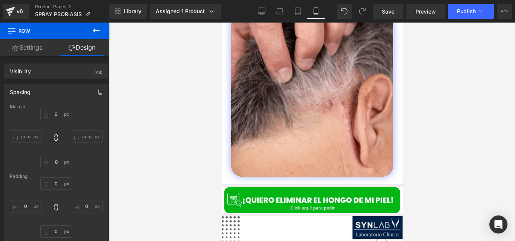
click at [440, 154] on div at bounding box center [312, 132] width 406 height 219
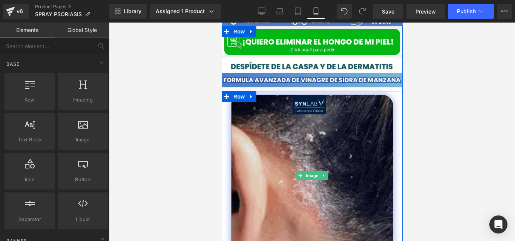
scroll to position [243, 0]
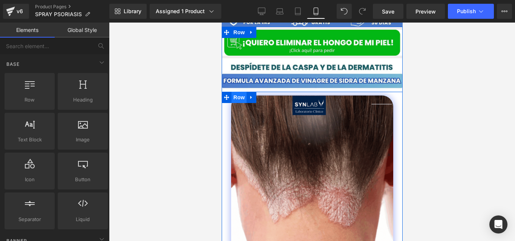
click at [234, 92] on span "Row" at bounding box center [238, 97] width 15 height 11
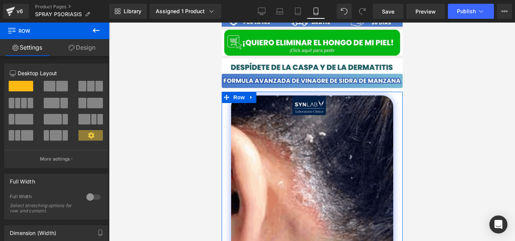
click at [83, 47] on link "Design" at bounding box center [82, 47] width 55 height 17
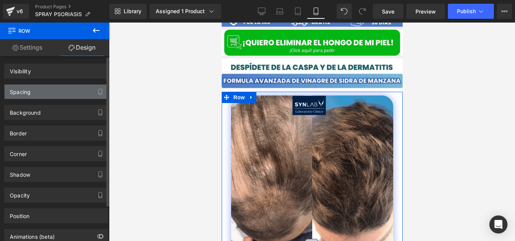
click at [56, 94] on div "Spacing" at bounding box center [56, 92] width 103 height 14
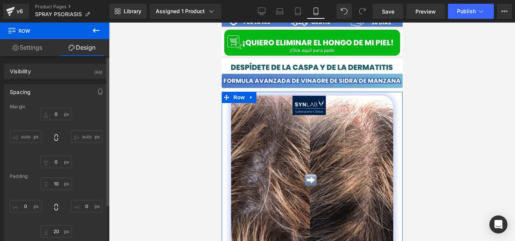
type input "0"
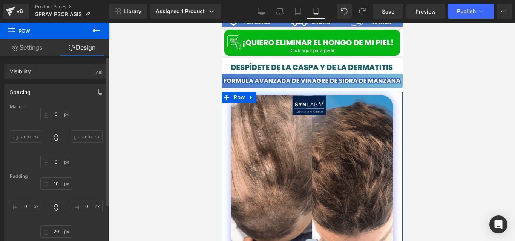
type input "0"
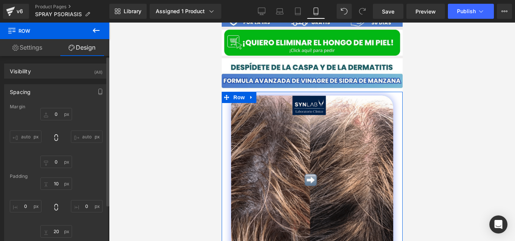
type input "10"
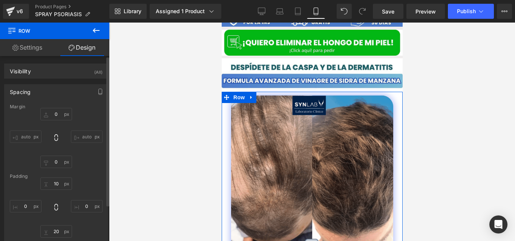
type input "0"
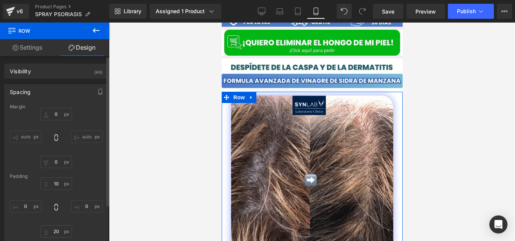
type input "20"
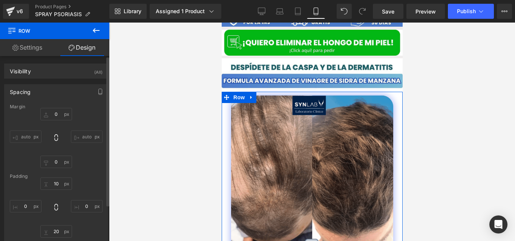
type input "0"
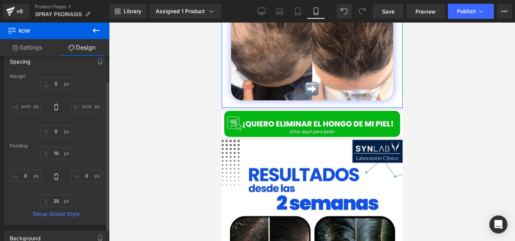
scroll to position [32, 0]
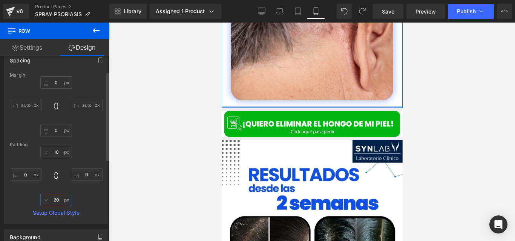
click at [58, 205] on input "20" at bounding box center [56, 200] width 32 height 12
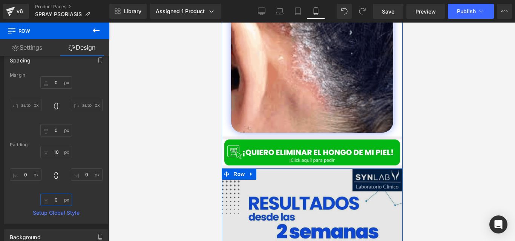
scroll to position [367, 0]
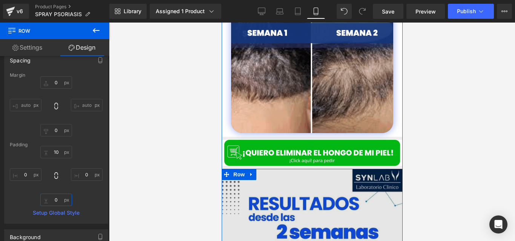
type input "20"
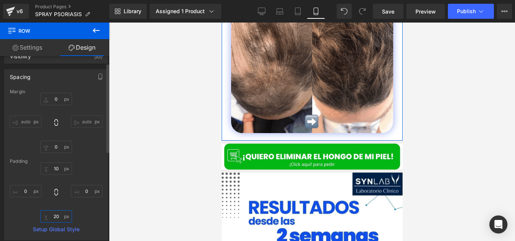
scroll to position [15, 0]
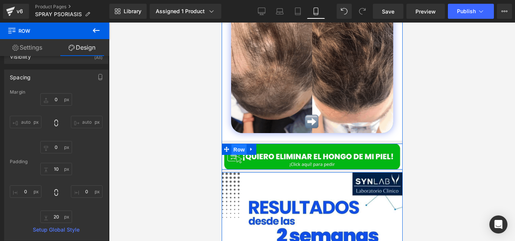
click at [233, 144] on span "Row" at bounding box center [238, 149] width 15 height 11
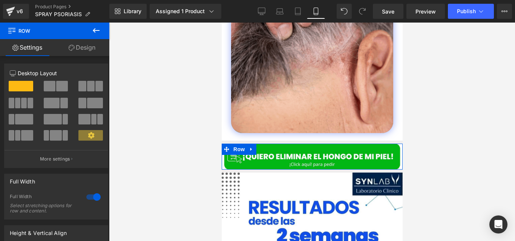
click at [85, 48] on link "Design" at bounding box center [82, 47] width 55 height 17
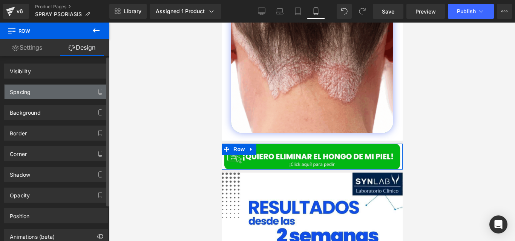
click at [50, 98] on div "Spacing" at bounding box center [56, 92] width 103 height 14
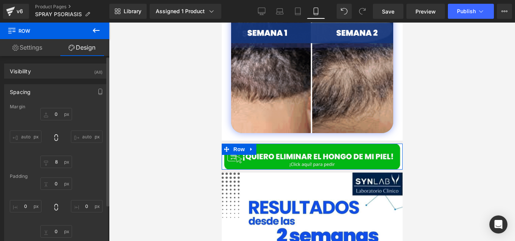
type input "0"
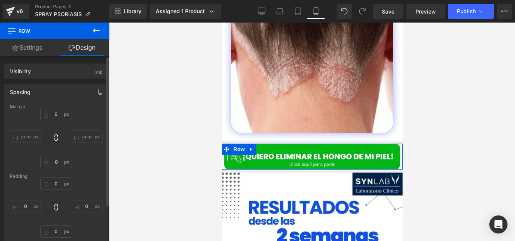
type input "8"
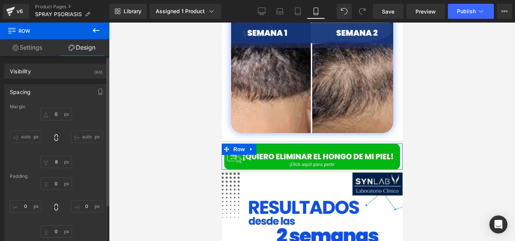
type input "0"
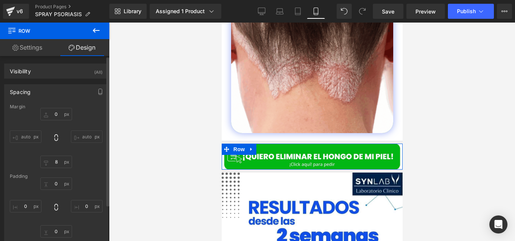
type input "0"
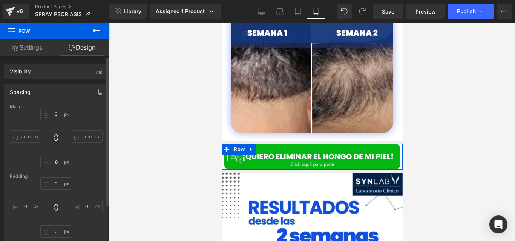
type input "0"
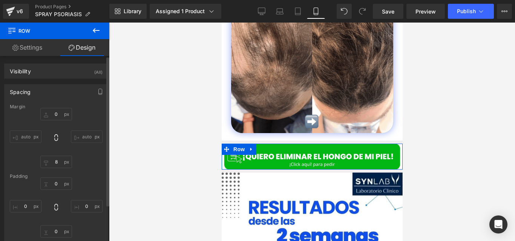
type input "0"
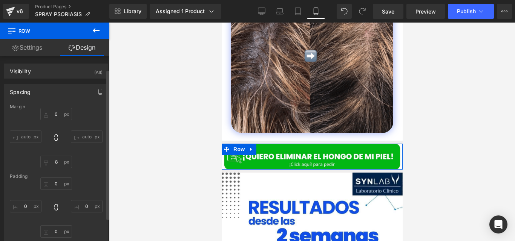
scroll to position [17, 0]
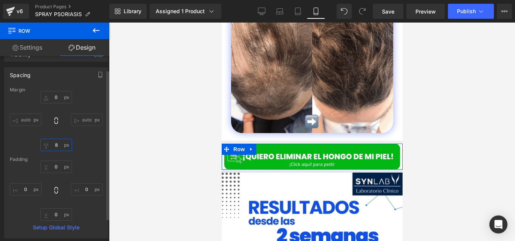
click at [60, 145] on input "8" at bounding box center [56, 145] width 32 height 12
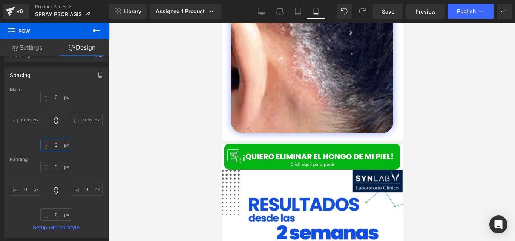
type input "8"
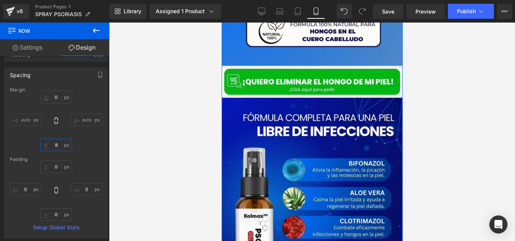
scroll to position [736, 0]
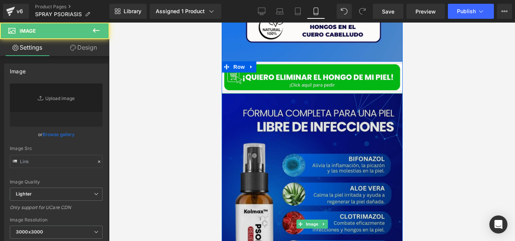
click at [292, 157] on img at bounding box center [311, 224] width 181 height 262
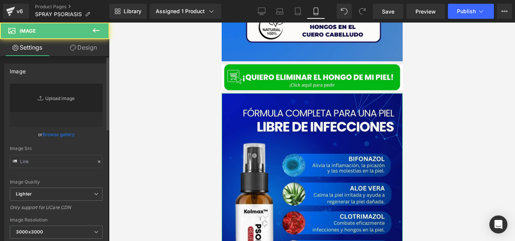
click at [61, 89] on link "Replace Image" at bounding box center [56, 105] width 93 height 43
click at [61, 88] on link "Replace Image" at bounding box center [56, 105] width 93 height 43
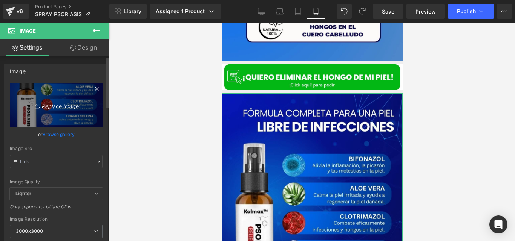
type input "[URL][DOMAIN_NAME]"
type input "C:\fakepath\IMG.CASPA.03 (1).jpg"
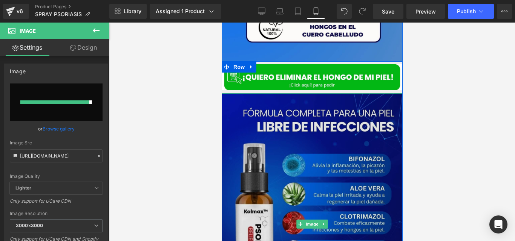
type input "[URL][DOMAIN_NAME]"
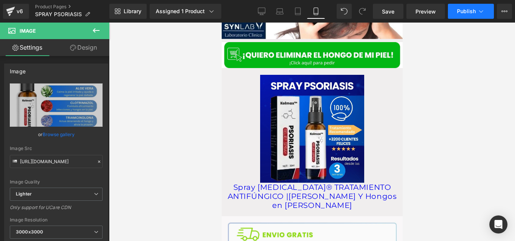
scroll to position [1015, 0]
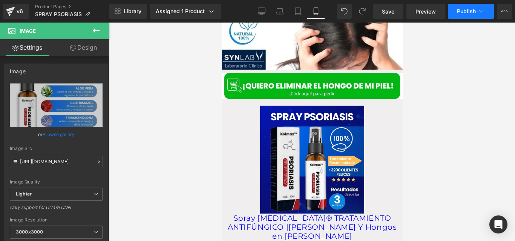
click at [469, 12] on span "Publish" at bounding box center [466, 11] width 19 height 6
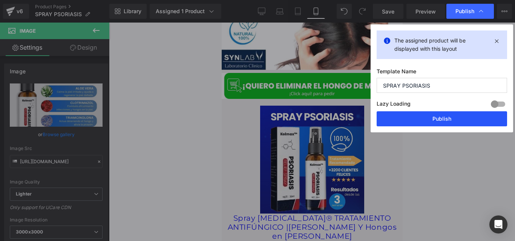
click at [388, 123] on button "Publish" at bounding box center [441, 118] width 130 height 15
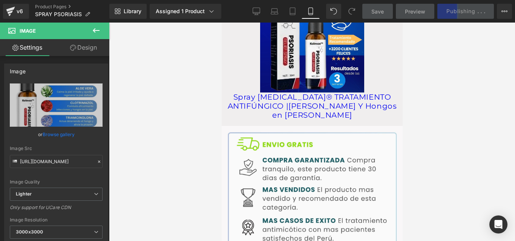
scroll to position [1565, 0]
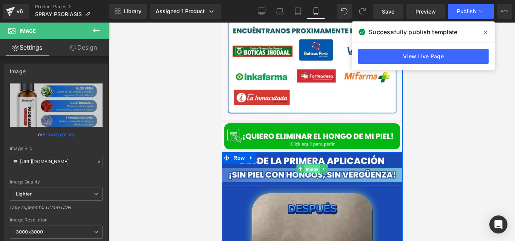
click at [309, 165] on span "Image" at bounding box center [312, 169] width 16 height 9
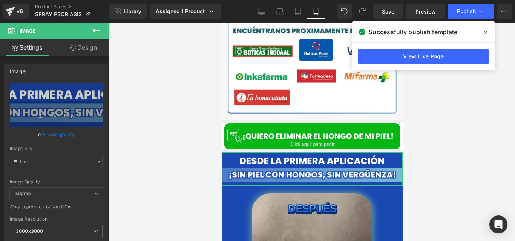
type input "[URL][DOMAIN_NAME]"
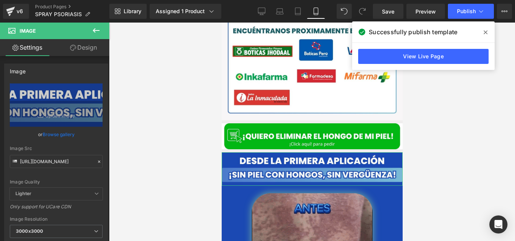
type input "C:\fakepath\DESPIDETE DE LAS UÑAS (1).jpg"
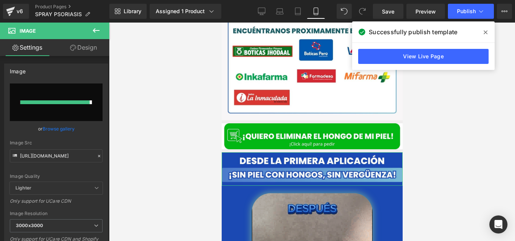
type input "[URL][DOMAIN_NAME]"
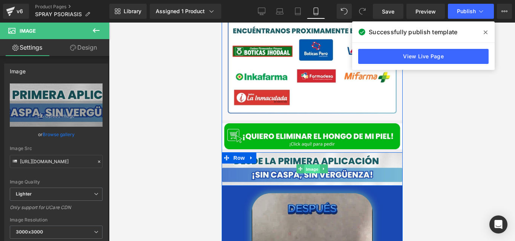
click at [304, 165] on span "Image" at bounding box center [312, 169] width 16 height 9
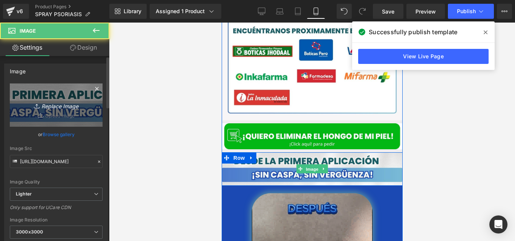
click at [63, 99] on link "Replace Image" at bounding box center [56, 105] width 93 height 43
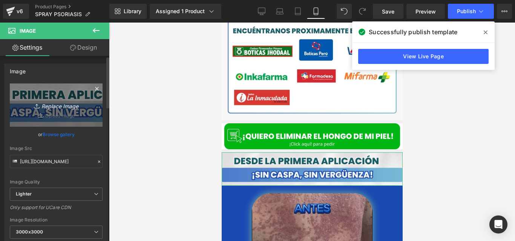
type input "C:\fakepath\DESPIDETE DE LAS UÑAS (2).jpg"
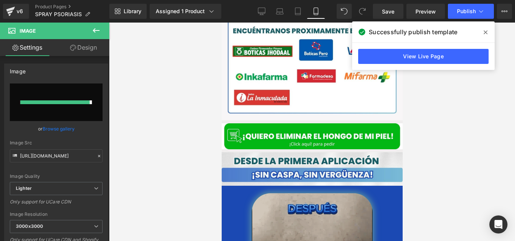
type input "[URL][DOMAIN_NAME]"
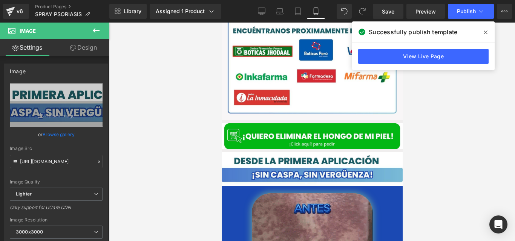
click at [486, 31] on icon at bounding box center [485, 33] width 4 height 4
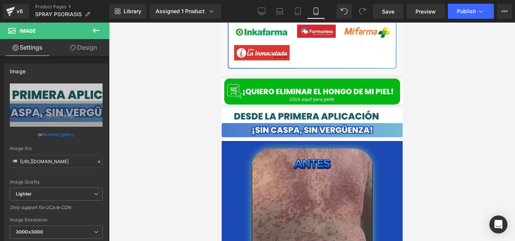
scroll to position [1677, 0]
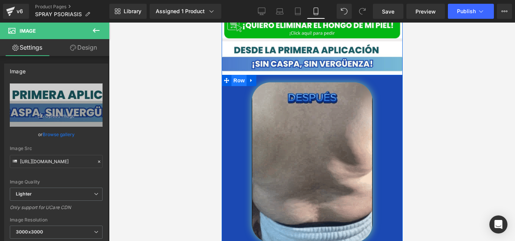
click at [232, 78] on span "Row" at bounding box center [238, 80] width 15 height 11
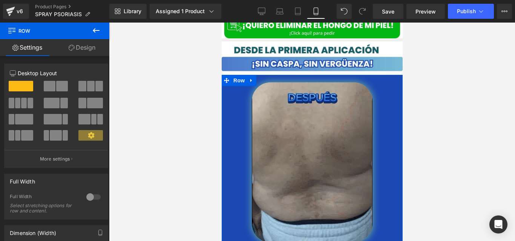
click at [90, 53] on link "Design" at bounding box center [82, 47] width 55 height 17
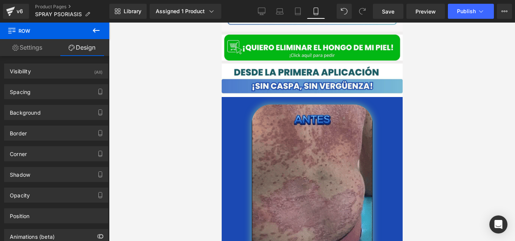
scroll to position [234, 0]
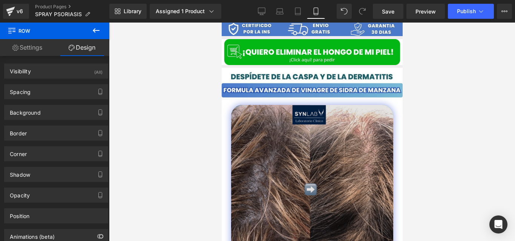
click at [282, 127] on img at bounding box center [312, 186] width 162 height 162
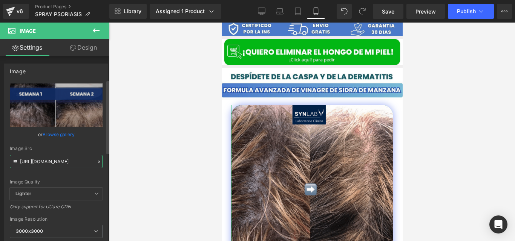
click at [54, 155] on input "[URL][DOMAIN_NAME]" at bounding box center [56, 161] width 93 height 13
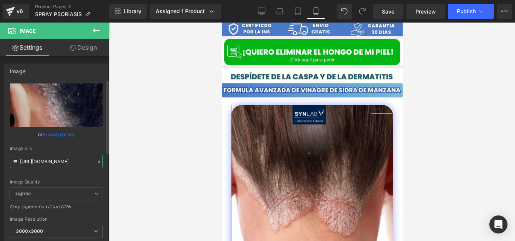
click at [54, 155] on input "[URL][DOMAIN_NAME]" at bounding box center [56, 161] width 93 height 13
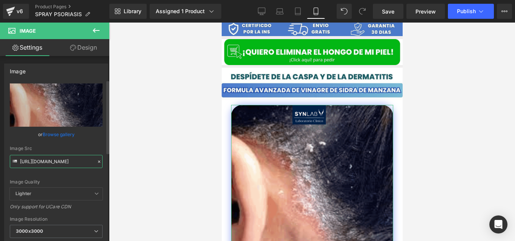
click at [54, 155] on input "[URL][DOMAIN_NAME]" at bounding box center [56, 161] width 93 height 13
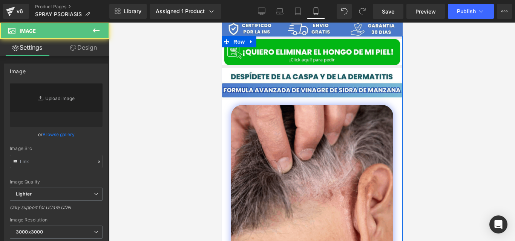
drag, startPoint x: 323, startPoint y: 61, endPoint x: 261, endPoint y: 159, distance: 116.0
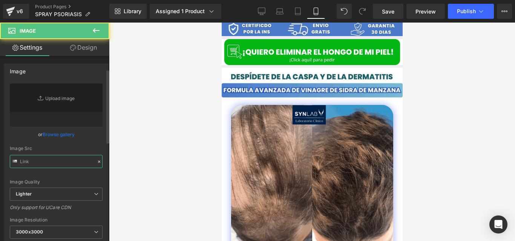
click at [37, 155] on input "text" at bounding box center [56, 161] width 93 height 13
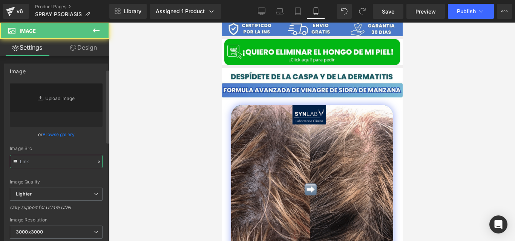
type input "[URL][DOMAIN_NAME]"
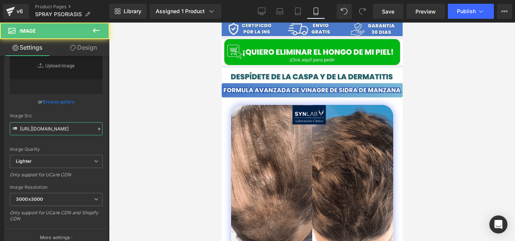
scroll to position [1665, 0]
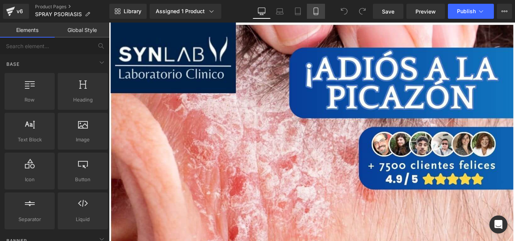
click at [315, 17] on link "Mobile" at bounding box center [316, 11] width 18 height 15
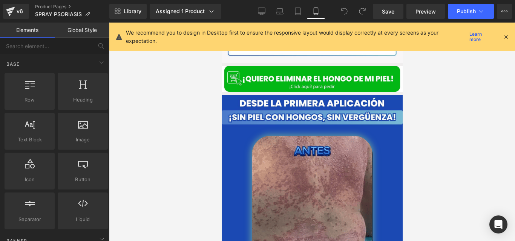
scroll to position [1620, 0]
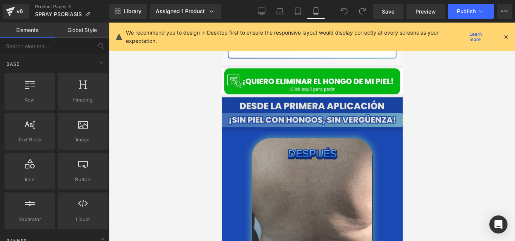
click at [305, 105] on div "Image" at bounding box center [311, 115] width 181 height 34
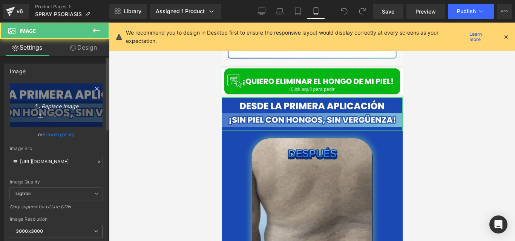
click at [79, 95] on link "Replace Image" at bounding box center [56, 105] width 93 height 43
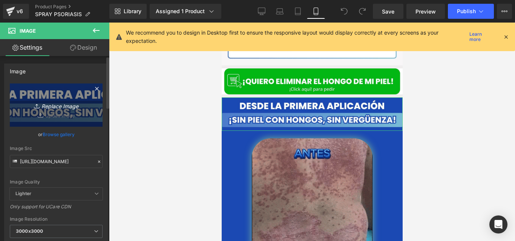
type input "C:\fakepath\DESPIDETE DE LAS UÑAS (2).jpg"
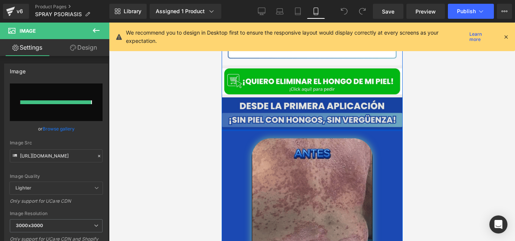
type input "https://ucarecdn.com/2acbd0d9-e9eb-4faa-8cb3-2a4eddd77853/-/format/auto/-/previ…"
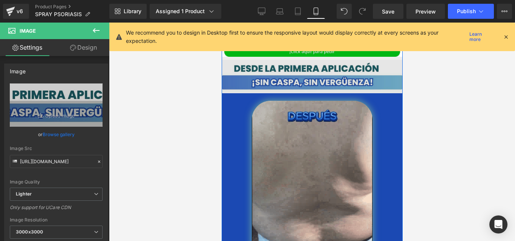
scroll to position [1662, 0]
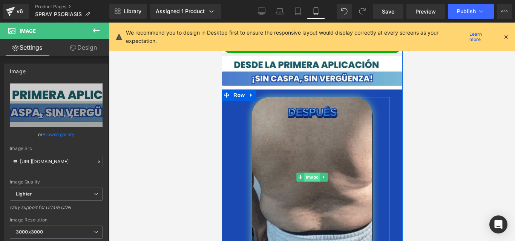
click at [312, 173] on span "Image" at bounding box center [312, 177] width 16 height 9
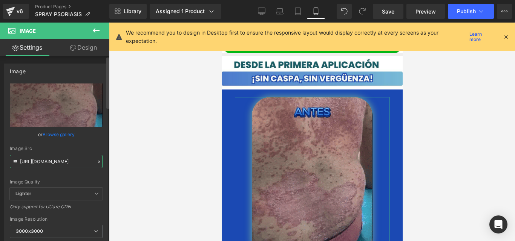
click at [81, 159] on input "[URL][DOMAIN_NAME]" at bounding box center [56, 161] width 93 height 13
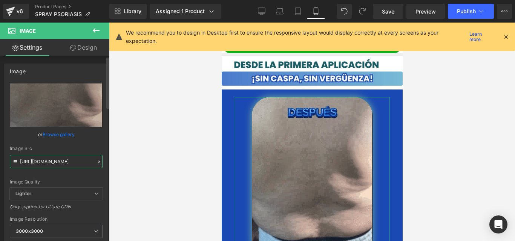
click at [81, 159] on input "[URL][DOMAIN_NAME]" at bounding box center [56, 161] width 93 height 13
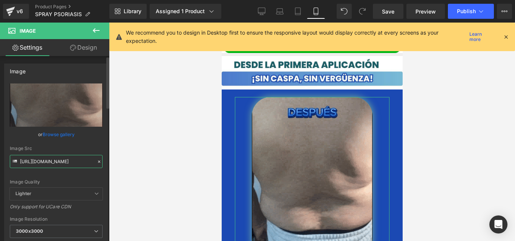
click at [81, 159] on input "[URL][DOMAIN_NAME]" at bounding box center [56, 161] width 93 height 13
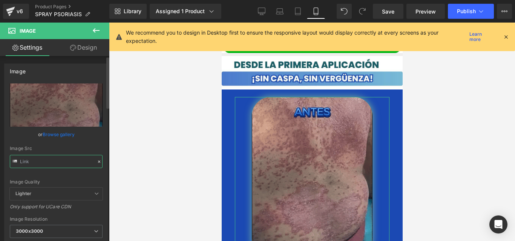
paste input "[URL][DOMAIN_NAME]"
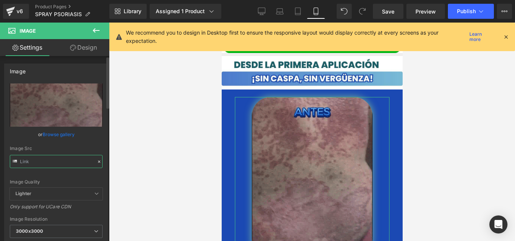
type input "[URL][DOMAIN_NAME]"
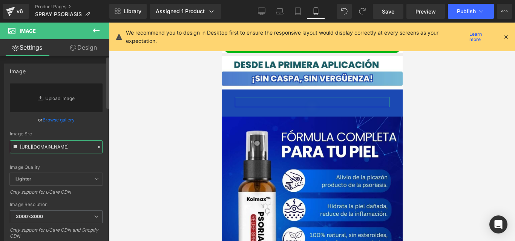
scroll to position [0, 167]
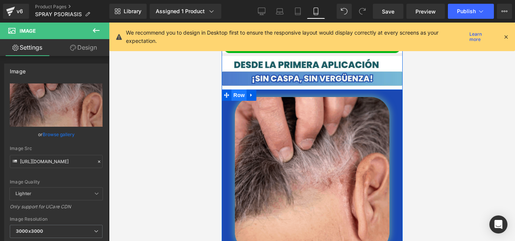
click at [240, 90] on span "Row" at bounding box center [238, 95] width 15 height 11
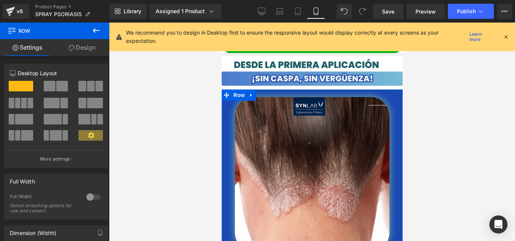
click at [85, 46] on link "Design" at bounding box center [82, 47] width 55 height 17
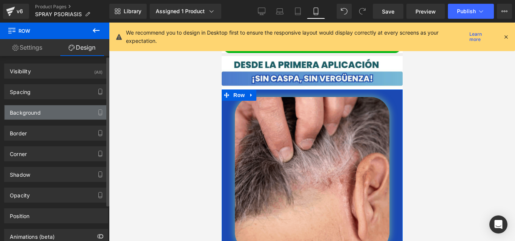
type input "#1b49b3"
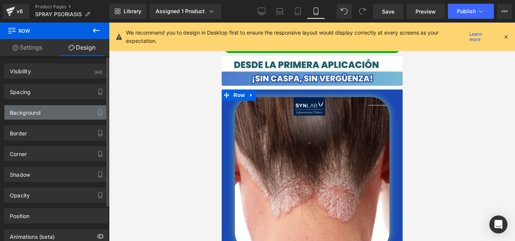
type input "100"
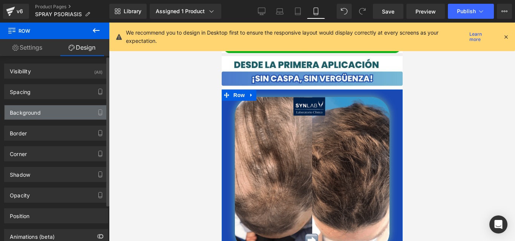
click at [55, 110] on div "Background" at bounding box center [56, 112] width 103 height 14
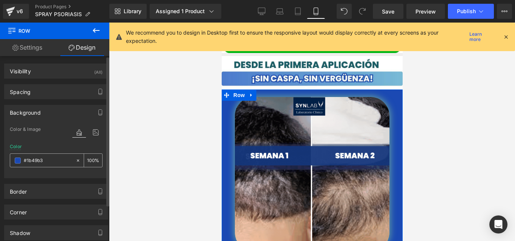
click at [18, 161] on span at bounding box center [18, 161] width 6 height 6
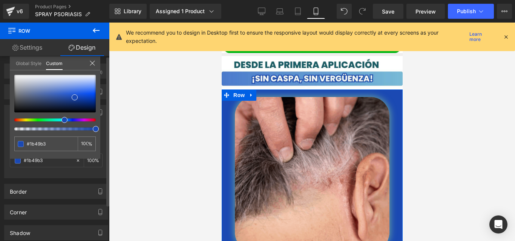
drag, startPoint x: 34, startPoint y: 75, endPoint x: 16, endPoint y: 72, distance: 18.3
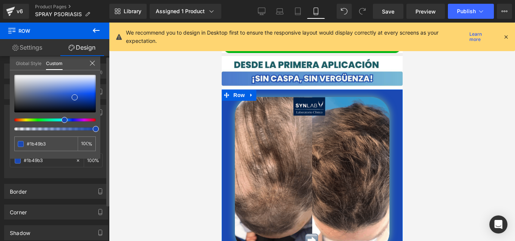
click at [16, 72] on div "#1b49b3 100 %" at bounding box center [55, 74] width 90 height 9
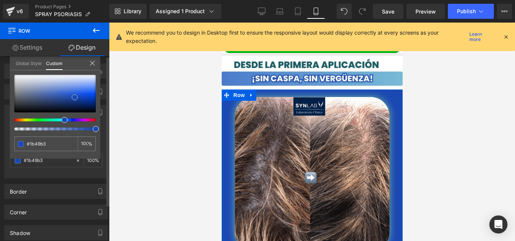
type input "#efeff0"
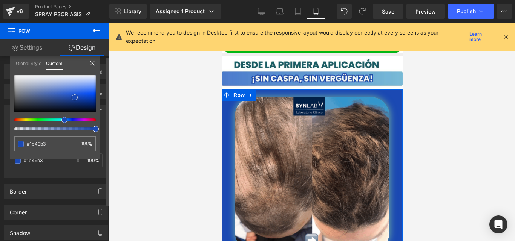
type input "#efeff0"
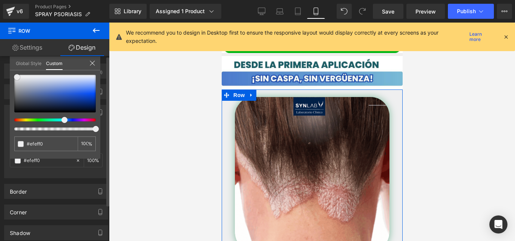
click at [17, 77] on div at bounding box center [54, 94] width 81 height 38
type input "#f4f4f5"
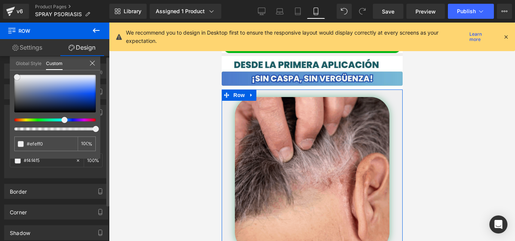
type input "#f4f4f5"
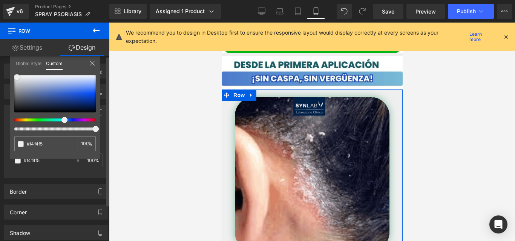
type input "#f7f7f7"
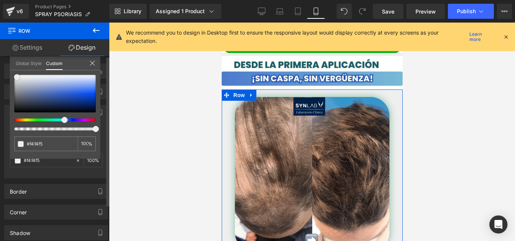
type input "#f7f7f7"
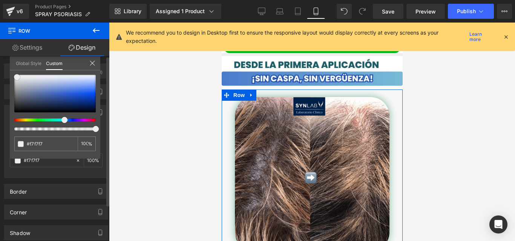
type input "#f9f9f9"
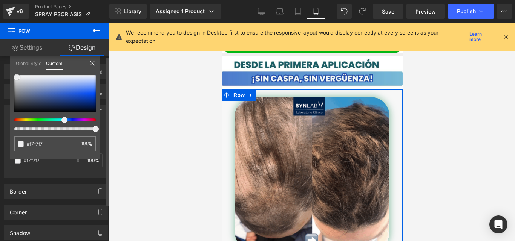
type input "#f9f9f9"
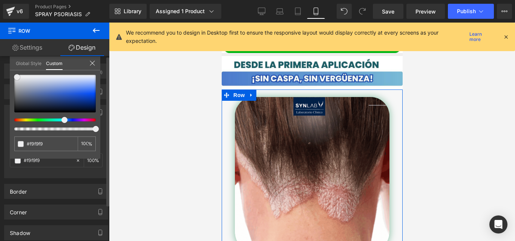
click at [17, 77] on span at bounding box center [17, 77] width 6 height 6
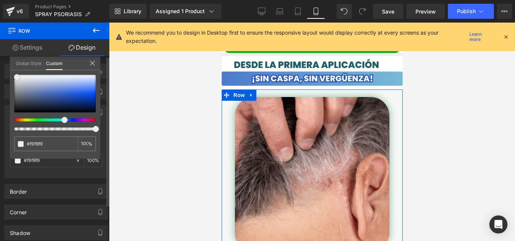
type input "#fcfcfc"
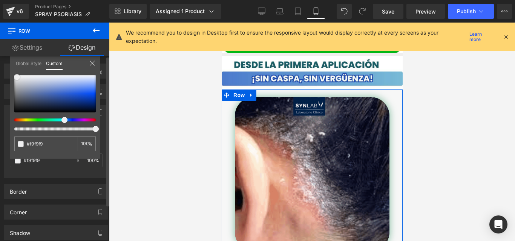
type input "#fcfcfc"
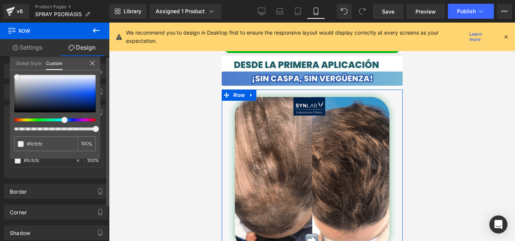
type input "#efeff0"
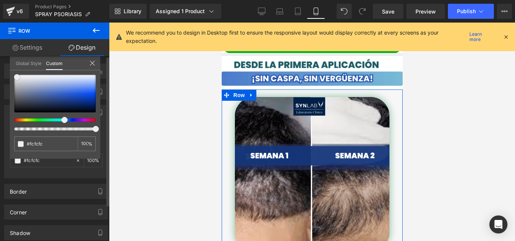
type input "#efeff0"
type input "#f4f4f5"
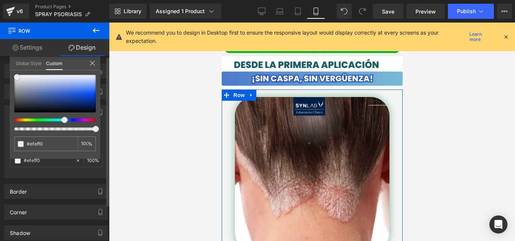
type input "#f4f4f5"
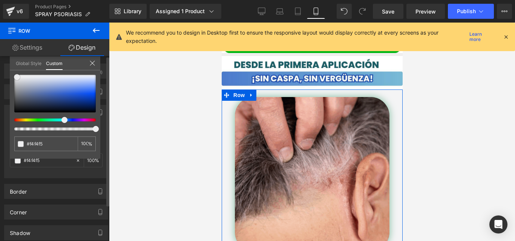
type input "#fcfcfc"
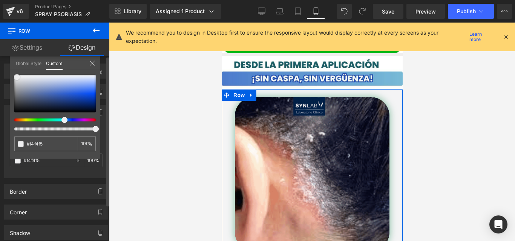
type input "#fcfcfc"
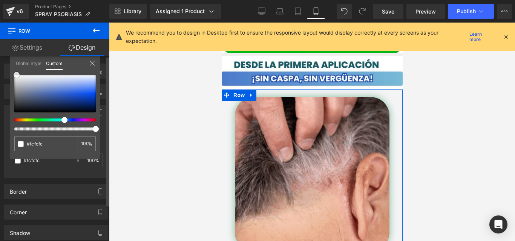
type input "#ffffff"
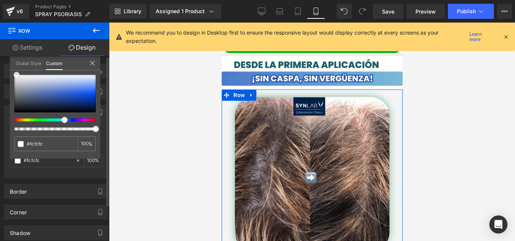
type input "#ffffff"
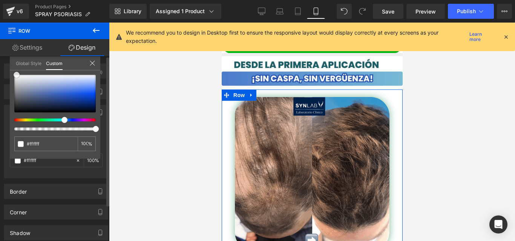
drag, startPoint x: 17, startPoint y: 77, endPoint x: 17, endPoint y: 67, distance: 10.2
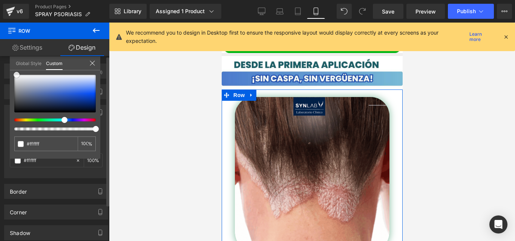
click at [17, 67] on div "Global Style Custom Setup Global Style #ffffff 100 %" at bounding box center [55, 67] width 90 height 23
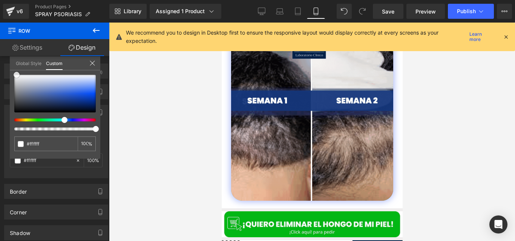
scroll to position [301, 0]
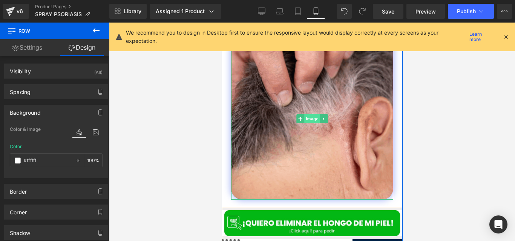
click at [308, 115] on span "Image" at bounding box center [312, 119] width 16 height 9
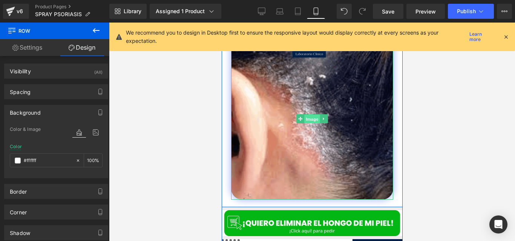
click at [308, 115] on span "Image" at bounding box center [312, 119] width 16 height 9
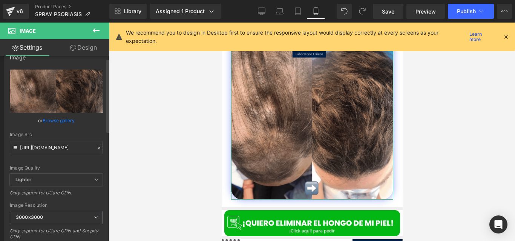
scroll to position [15, 0]
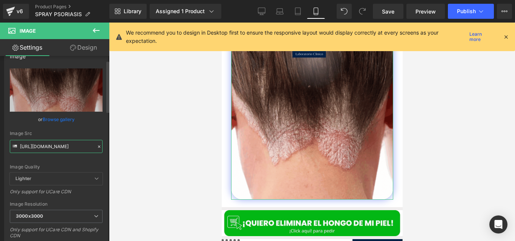
click at [66, 145] on input "[URL][DOMAIN_NAME]" at bounding box center [56, 146] width 93 height 13
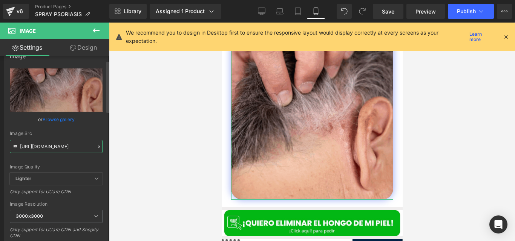
click at [66, 145] on input "[URL][DOMAIN_NAME]" at bounding box center [56, 146] width 93 height 13
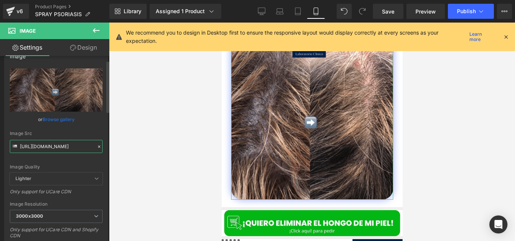
click at [66, 145] on input "[URL][DOMAIN_NAME]" at bounding box center [56, 146] width 93 height 13
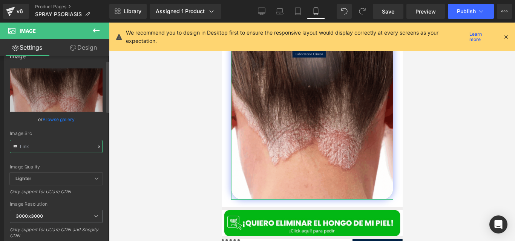
paste input "https://cdn.shopify.com/s/files/1/0714/8539/1005/files/gempages_504839180023497…"
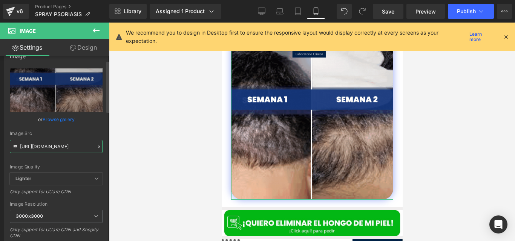
scroll to position [0, 268]
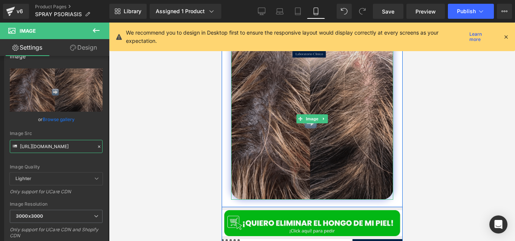
type input "https://cdn.shopify.com/s/files/1/0714/8539/1005/files/gempages_504839180023497…"
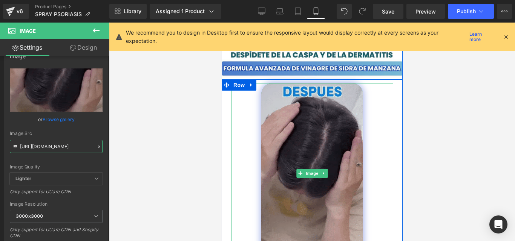
scroll to position [258, 0]
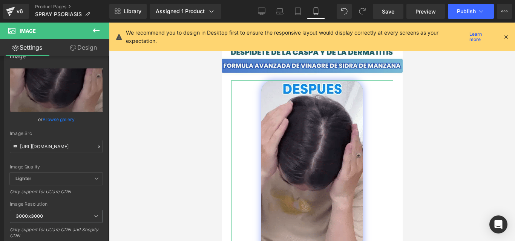
click at [93, 47] on link "Design" at bounding box center [83, 47] width 55 height 17
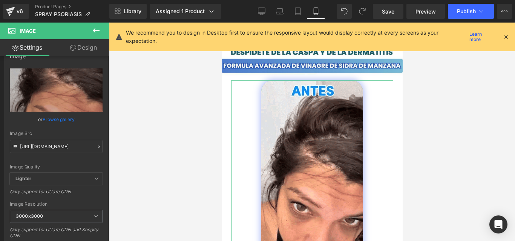
scroll to position [0, 0]
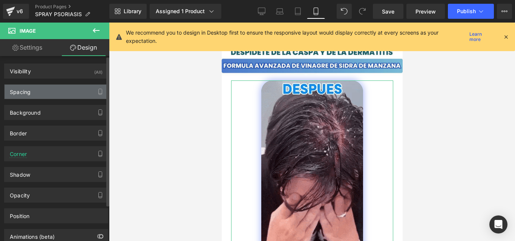
click at [34, 92] on div "Spacing" at bounding box center [56, 92] width 103 height 14
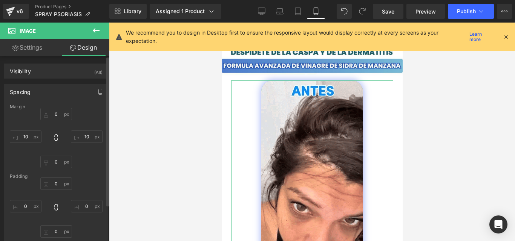
click at [29, 143] on div "0px 0 10px 10 0px 0 10px 10" at bounding box center [56, 138] width 93 height 60
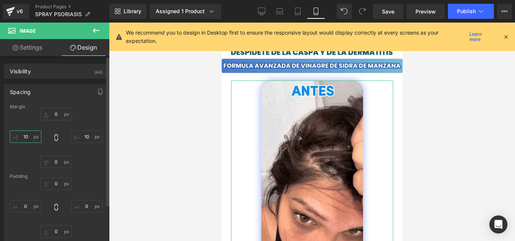
click at [28, 135] on input "10" at bounding box center [26, 137] width 32 height 12
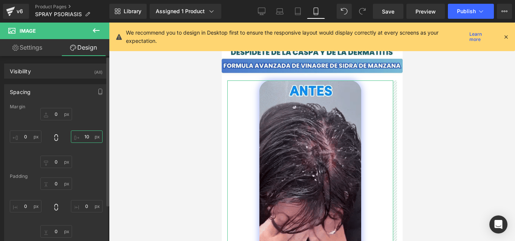
click at [90, 137] on input "10" at bounding box center [87, 137] width 32 height 12
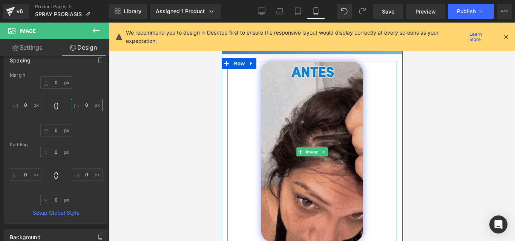
scroll to position [270, 0]
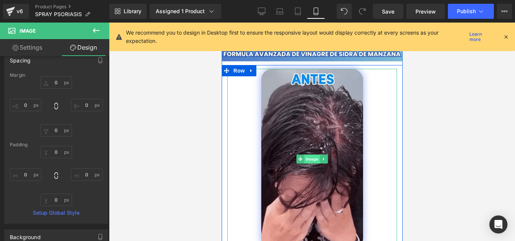
click at [309, 155] on span "Image" at bounding box center [312, 159] width 16 height 9
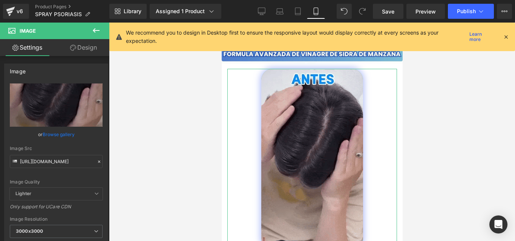
click at [71, 53] on link "Design" at bounding box center [83, 47] width 55 height 17
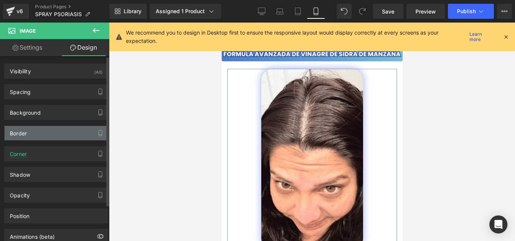
click at [36, 130] on div "Border" at bounding box center [56, 133] width 103 height 14
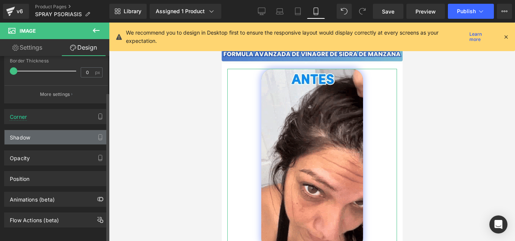
scroll to position [187, 0]
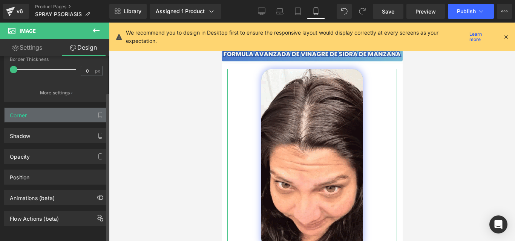
click at [21, 119] on div "Corner" at bounding box center [18, 113] width 17 height 11
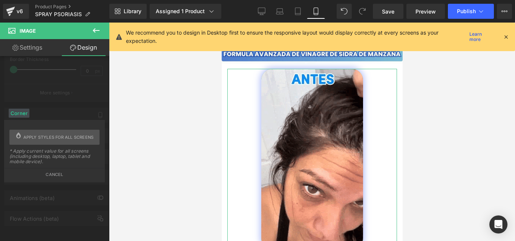
click at [26, 105] on div "Corner Corner Style Custom Custom Setup Global Style Custom Setup Global Style …" at bounding box center [56, 112] width 113 height 21
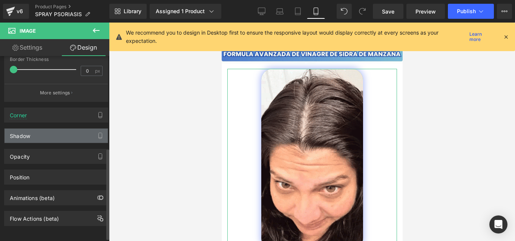
click at [30, 141] on div "Shadow" at bounding box center [56, 136] width 103 height 14
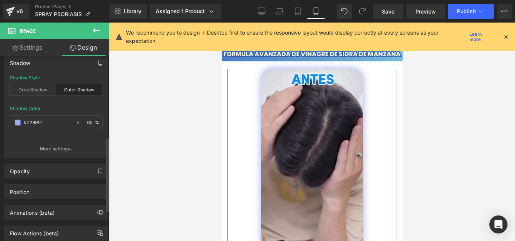
scroll to position [281, 0]
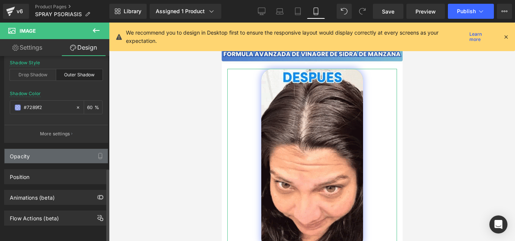
click at [17, 155] on div "Opacity" at bounding box center [56, 156] width 103 height 14
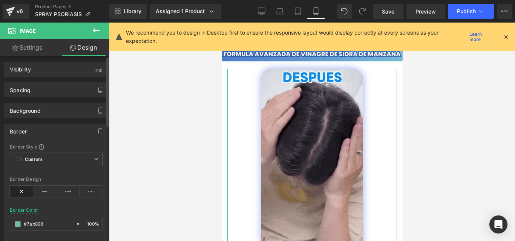
scroll to position [0, 0]
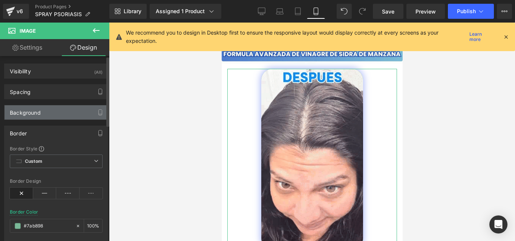
click at [40, 109] on div "Background" at bounding box center [25, 110] width 31 height 11
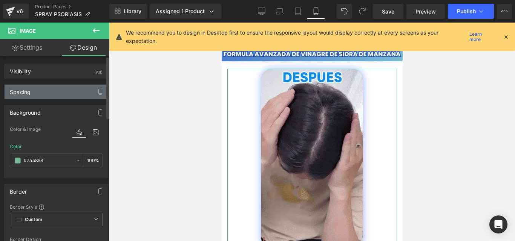
click at [39, 98] on div "Spacing" at bounding box center [56, 92] width 103 height 14
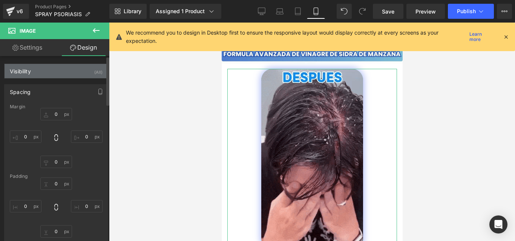
click at [35, 67] on div "Visibility (All)" at bounding box center [56, 71] width 103 height 14
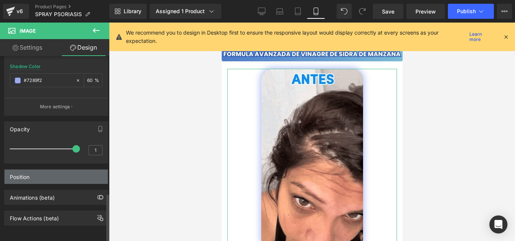
click at [57, 173] on div "Position" at bounding box center [56, 177] width 103 height 14
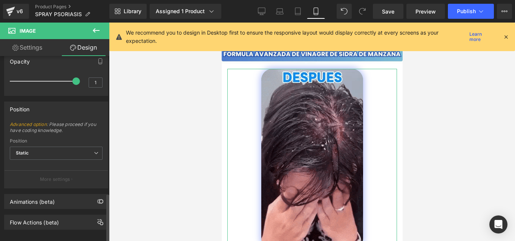
scroll to position [671, 0]
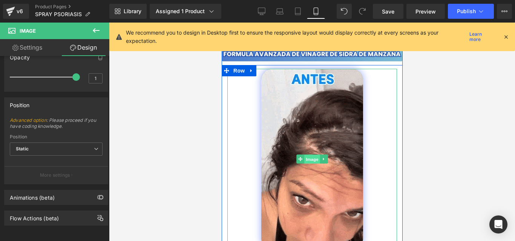
click at [309, 155] on span "Image" at bounding box center [312, 159] width 16 height 9
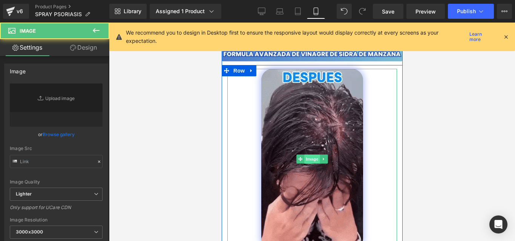
type input "https://cdn.shopify.com/s/files/1/0714/8539/1005/files/gempages_504839180023497…"
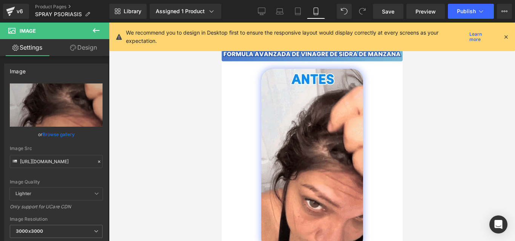
click at [431, 122] on div at bounding box center [312, 132] width 406 height 219
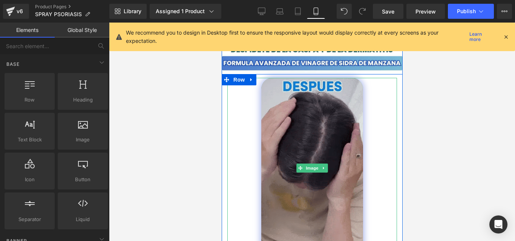
scroll to position [240, 0]
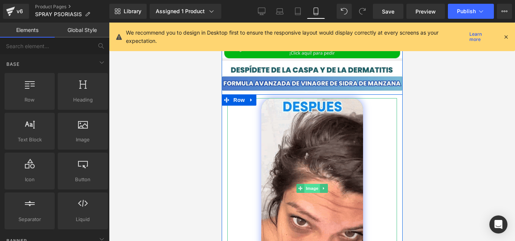
click at [309, 184] on span "Image" at bounding box center [312, 188] width 16 height 9
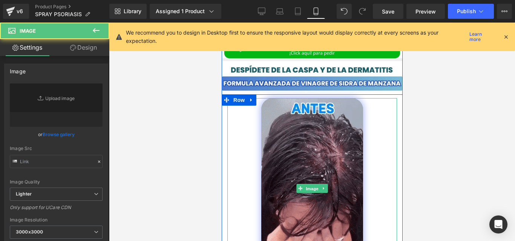
type input "https://cdn.shopify.com/s/files/1/0714/8539/1005/files/gempages_504839180023497…"
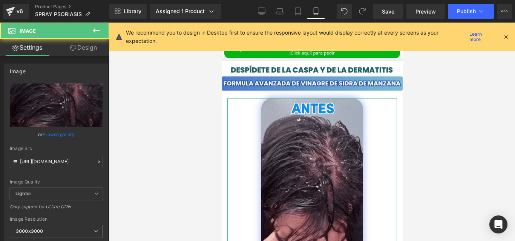
click at [89, 43] on link "Design" at bounding box center [83, 47] width 55 height 17
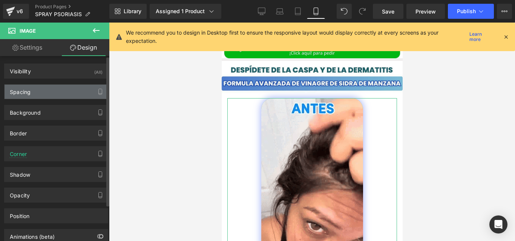
click at [49, 95] on div "Spacing" at bounding box center [56, 92] width 103 height 14
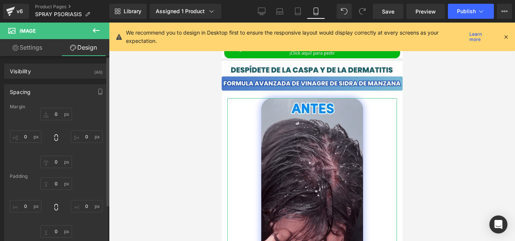
click at [49, 95] on div "Spacing" at bounding box center [56, 92] width 103 height 14
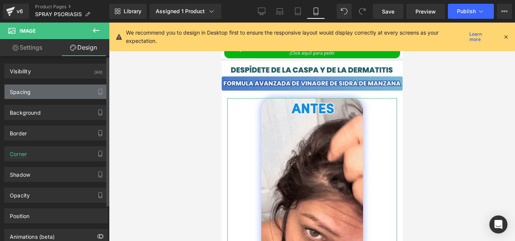
click at [49, 95] on div "Spacing" at bounding box center [56, 92] width 103 height 14
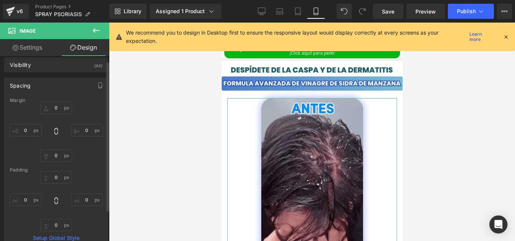
click at [49, 95] on div "Spacing Margin 0px 0 0px 0 0px 0 0px 0 Padding 0px 0 0px 0 0px 0 0px 0 Setup Gl…" at bounding box center [56, 163] width 104 height 171
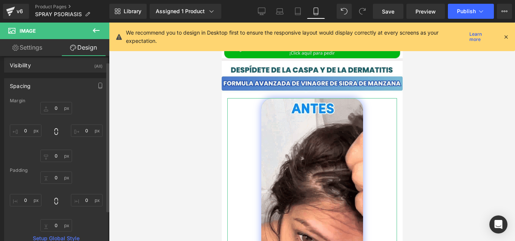
scroll to position [9, 0]
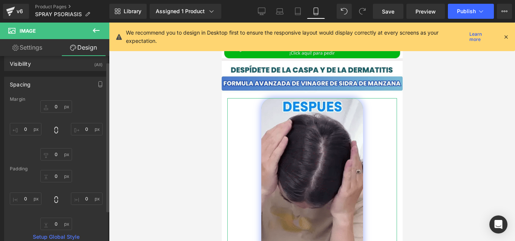
click at [49, 95] on div "Spacing Margin 0px 0 0px 0 0px 0 0px 0 Padding 0px 0 0px 0 0px 0 0px 0 Setup Gl…" at bounding box center [56, 162] width 104 height 171
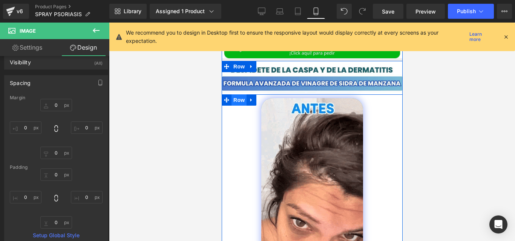
click at [237, 95] on span "Row" at bounding box center [238, 100] width 15 height 11
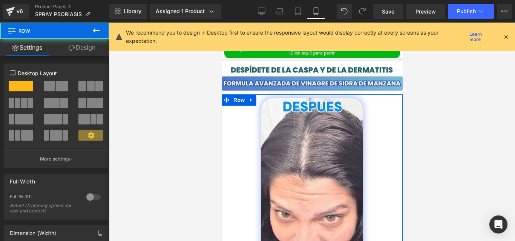
click at [86, 50] on link "Design" at bounding box center [82, 47] width 55 height 17
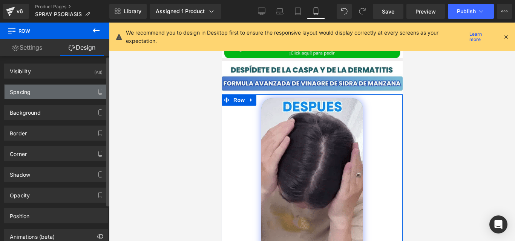
type input "0"
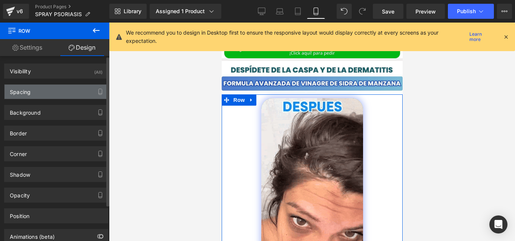
type input "0"
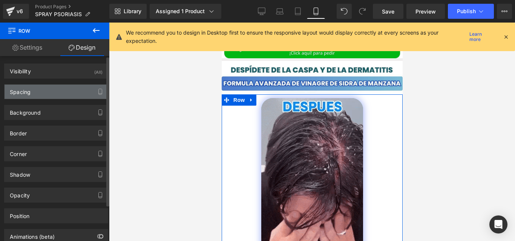
type input "10"
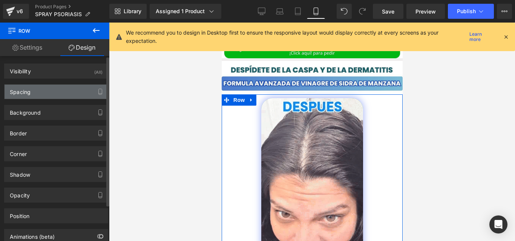
type input "0"
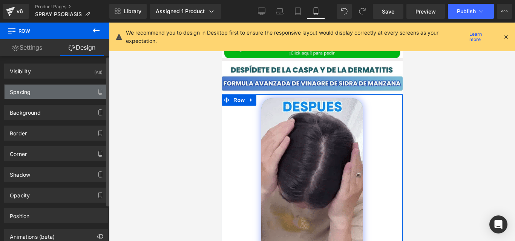
type input "20"
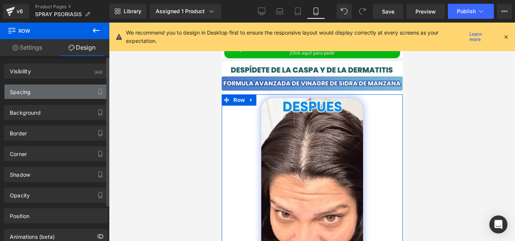
type input "0"
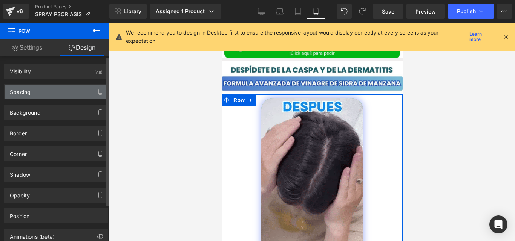
type input "#ffffff"
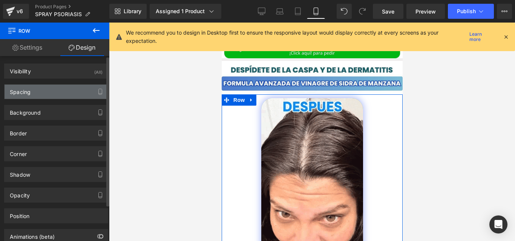
type input "100"
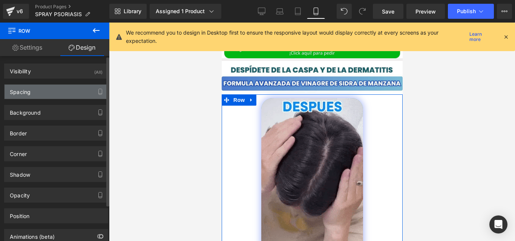
type input "#121212"
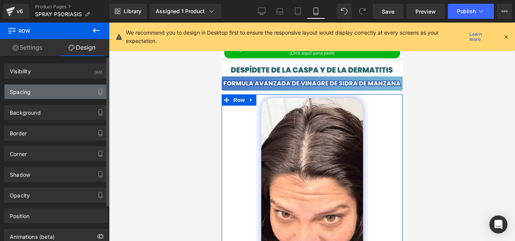
type input "75"
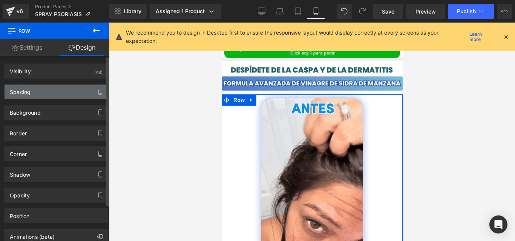
type input "0"
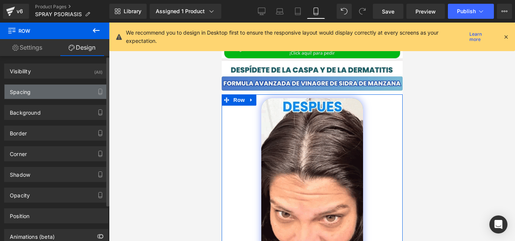
click at [67, 96] on div "Spacing" at bounding box center [56, 92] width 103 height 14
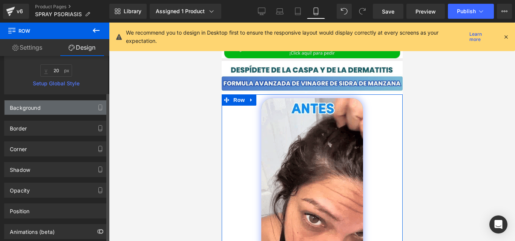
click at [37, 111] on div "Background" at bounding box center [25, 106] width 31 height 11
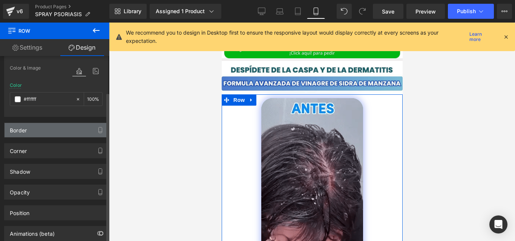
click at [29, 135] on div "Border" at bounding box center [56, 130] width 103 height 14
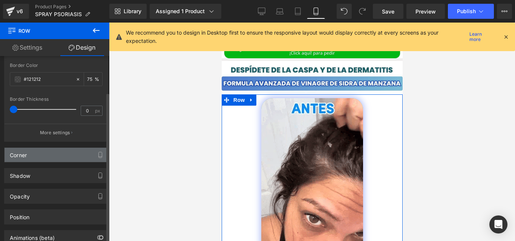
click at [30, 149] on div "Corner" at bounding box center [56, 155] width 103 height 14
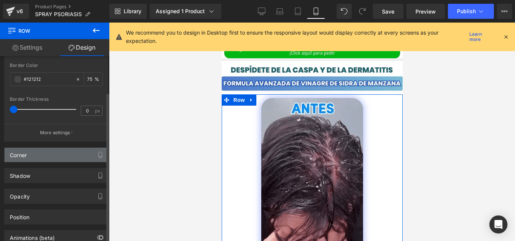
click at [30, 148] on div "Corner" at bounding box center [56, 155] width 103 height 14
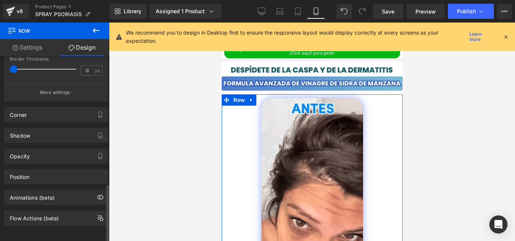
scroll to position [408, 0]
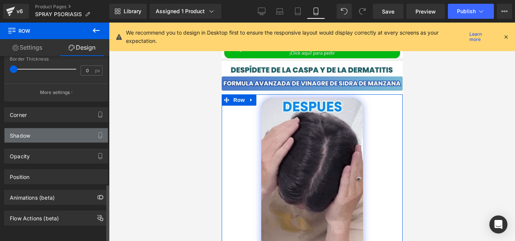
click at [33, 128] on div "Shadow" at bounding box center [56, 135] width 103 height 14
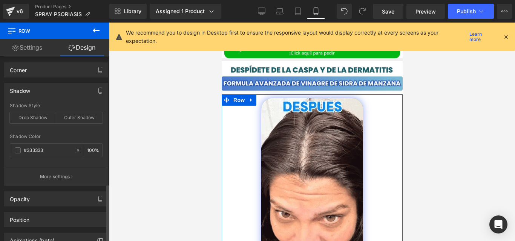
scroll to position [453, 0]
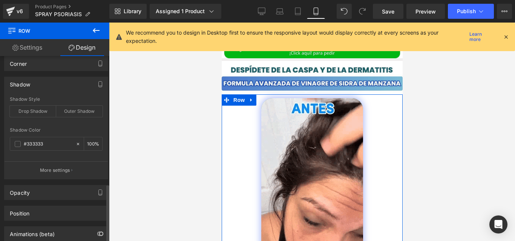
click at [32, 71] on div "Shadow Shadow Style Drop Shadow Outer Shadow #333333 Shadow Color #333333 100 %…" at bounding box center [56, 125] width 113 height 108
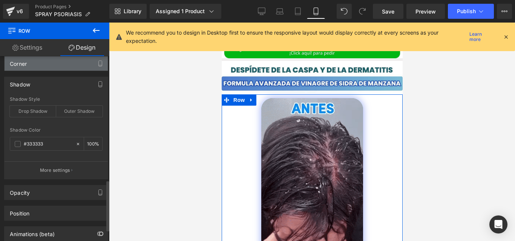
click at [20, 65] on div "Corner" at bounding box center [18, 61] width 17 height 11
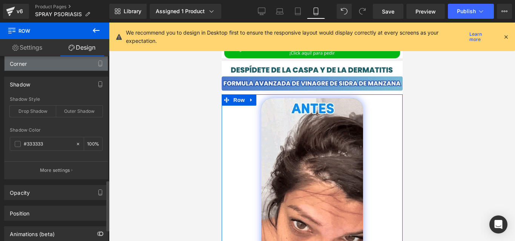
click at [29, 62] on div "Corner" at bounding box center [56, 63] width 103 height 14
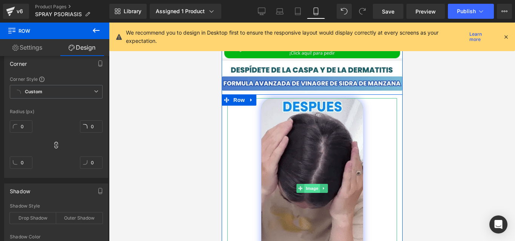
click at [313, 184] on span "Image" at bounding box center [312, 188] width 16 height 9
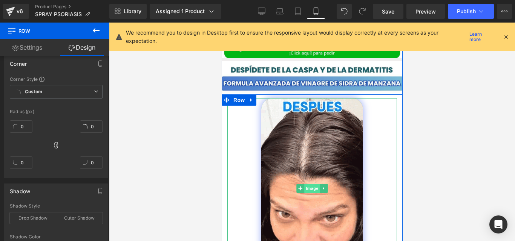
click at [313, 184] on span "Image" at bounding box center [312, 188] width 16 height 9
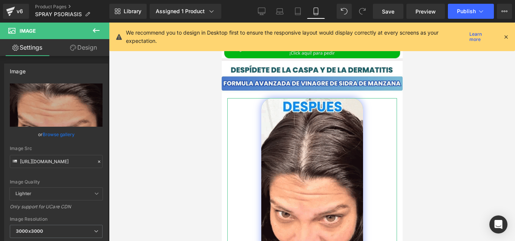
click at [83, 47] on link "Design" at bounding box center [83, 47] width 55 height 17
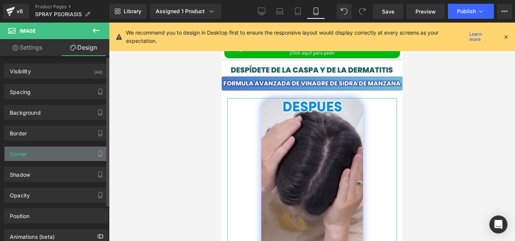
click at [42, 154] on div "Corner" at bounding box center [56, 154] width 103 height 14
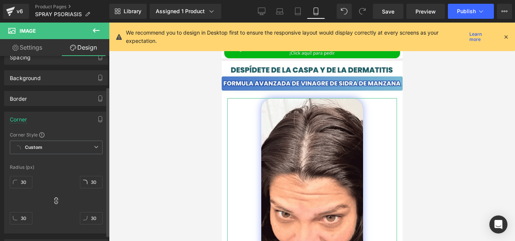
scroll to position [46, 0]
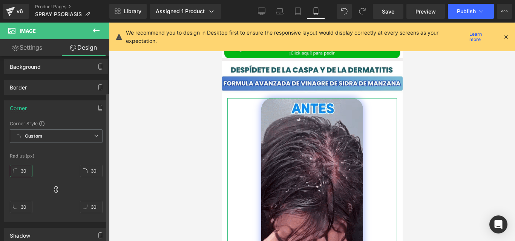
click at [30, 169] on input "30" at bounding box center [21, 171] width 23 height 12
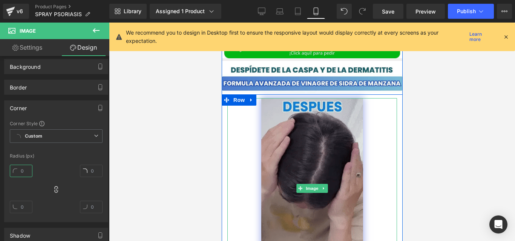
type input "2"
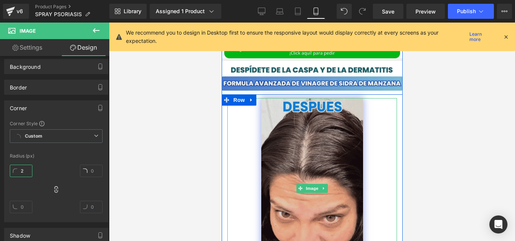
type input "2"
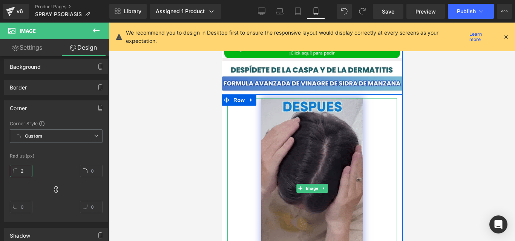
type input "2"
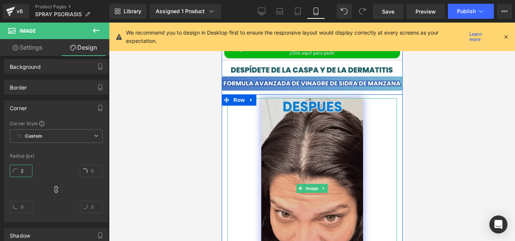
type input "2"
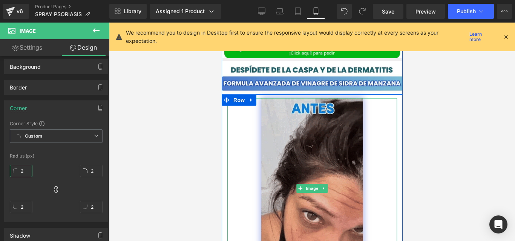
type input "20"
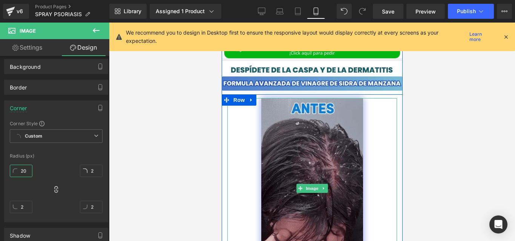
type input "20"
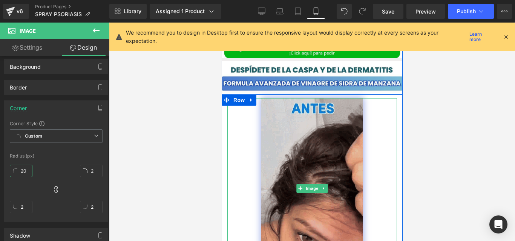
type input "20"
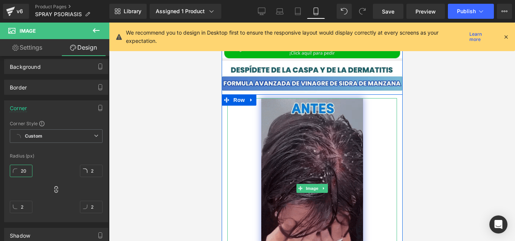
type input "20"
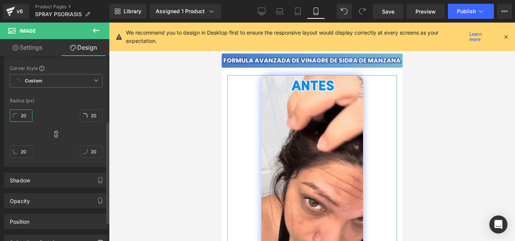
scroll to position [118, 0]
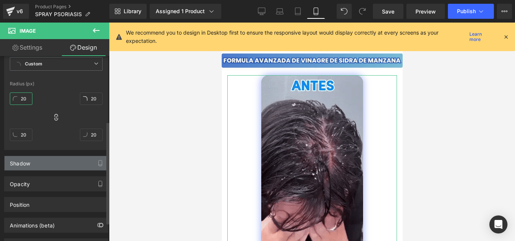
type input "20"
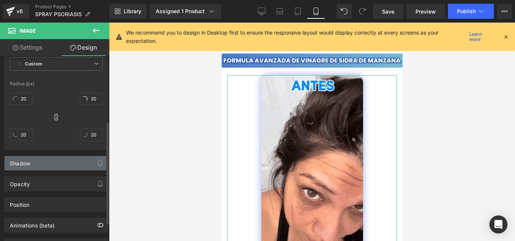
click at [74, 160] on div "Shadow" at bounding box center [56, 163] width 103 height 14
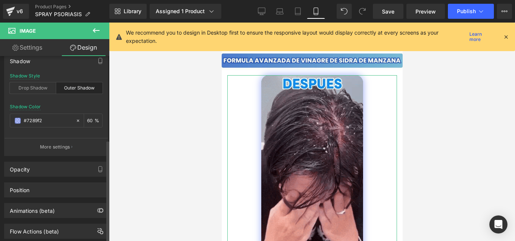
scroll to position [221, 0]
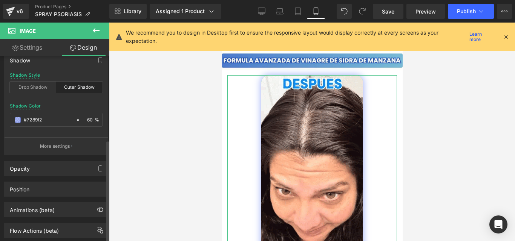
click at [45, 179] on div "Position Advanced option : Please proceed if you have coding knowledge. Relativ…" at bounding box center [56, 186] width 113 height 21
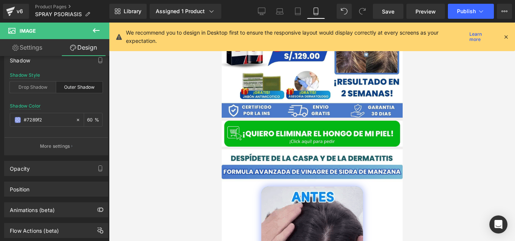
scroll to position [140, 0]
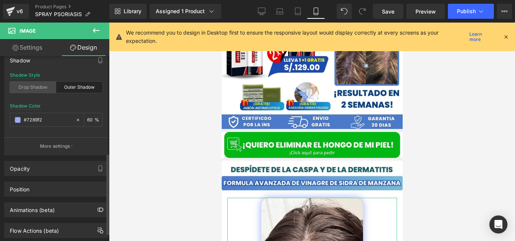
click at [31, 90] on div "Drop Shadow" at bounding box center [33, 87] width 46 height 11
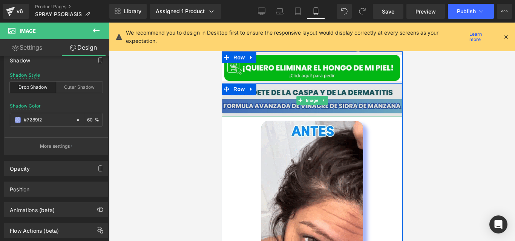
scroll to position [219, 0]
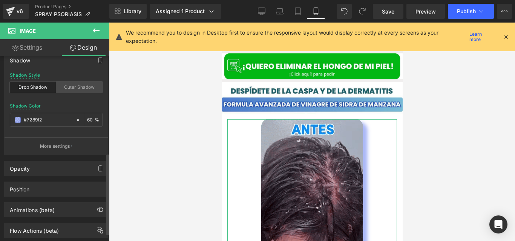
click at [72, 88] on div "Outer Shadow" at bounding box center [79, 87] width 46 height 11
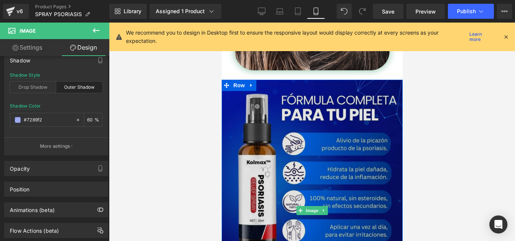
scroll to position [1870, 0]
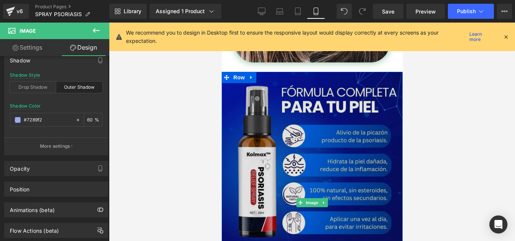
click at [306, 199] on span "Image" at bounding box center [312, 203] width 16 height 9
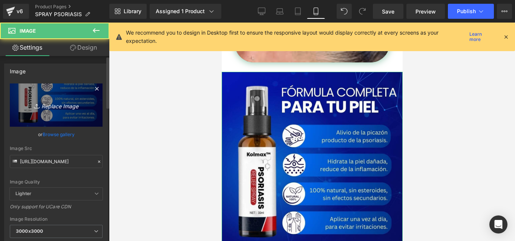
click at [50, 109] on icon "Replace Image" at bounding box center [56, 105] width 60 height 9
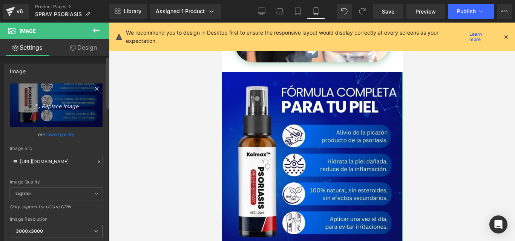
type input "C:\fakepath\IMG.CASPA.04 (1).jpg"
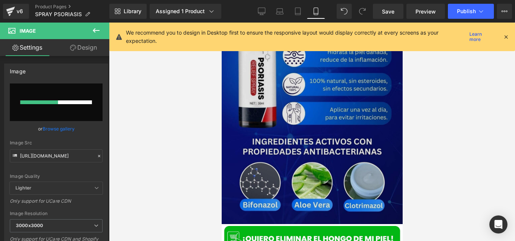
scroll to position [1980, 0]
type input "https://ucarecdn.com/ac107d54-42c2-4f59-a532-ffc683a9fb37/-/format/auto/-/previ…"
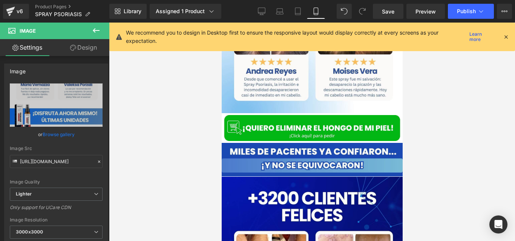
scroll to position [2152, 0]
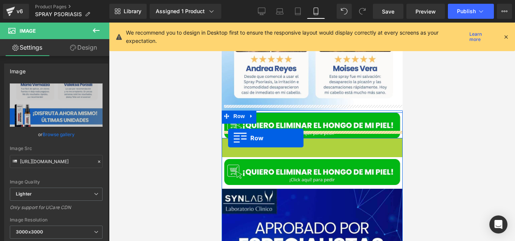
drag, startPoint x: 233, startPoint y: 137, endPoint x: 228, endPoint y: 138, distance: 5.8
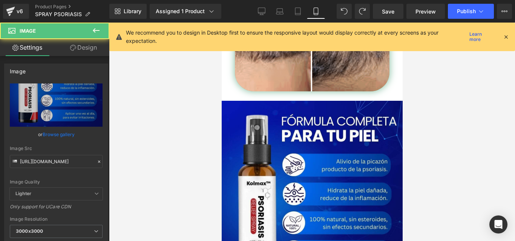
scroll to position [1837, 0]
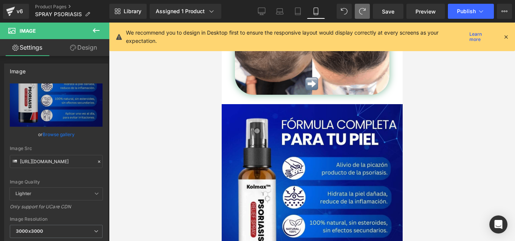
type input "https://ucarecdn.com/ac107d54-42c2-4f59-a532-ffc683a9fb37/-/format/auto/-/previ…"
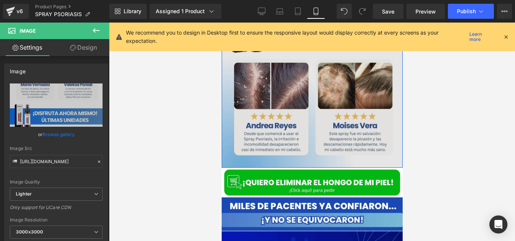
scroll to position [2104, 0]
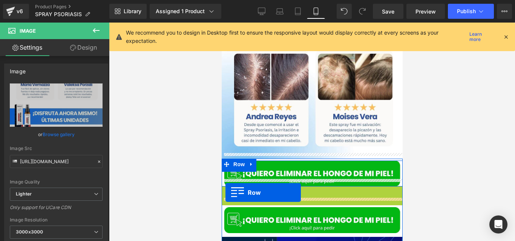
drag, startPoint x: 224, startPoint y: 186, endPoint x: 225, endPoint y: 193, distance: 6.4
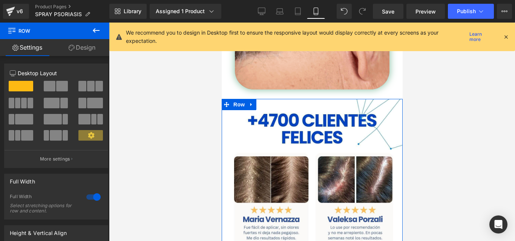
scroll to position [1843, 0]
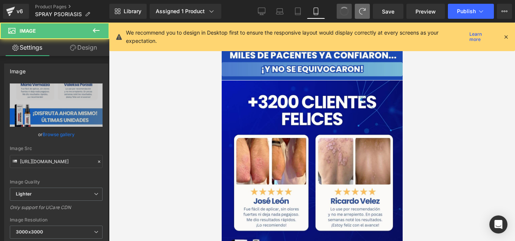
type input "https://cdn.shopify.com/s/files/1/0714/8539/1005/files/5_1_1_3000x3000.jpg?v=17…"
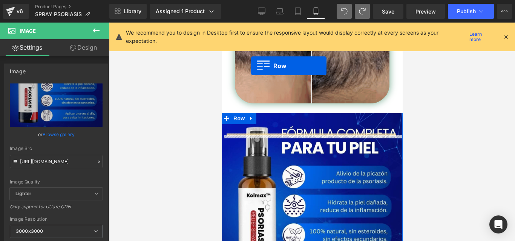
scroll to position [1799, 0]
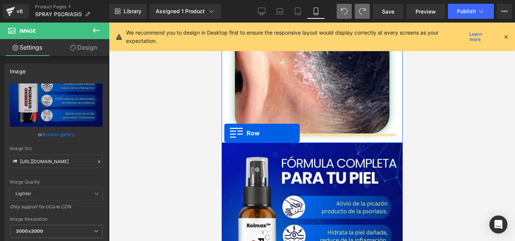
drag, startPoint x: 235, startPoint y: 120, endPoint x: 224, endPoint y: 133, distance: 17.1
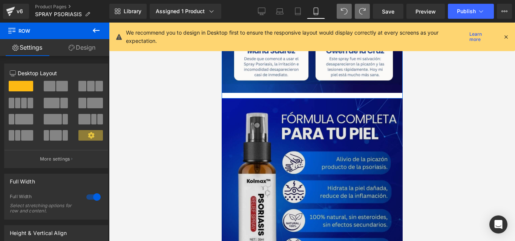
scroll to position [2210, 0]
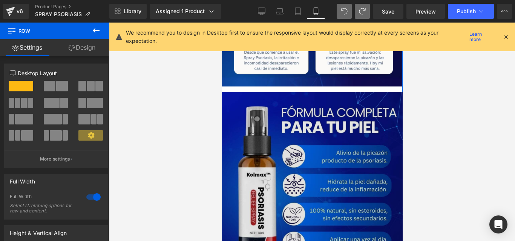
click at [308, 121] on img at bounding box center [311, 223] width 181 height 262
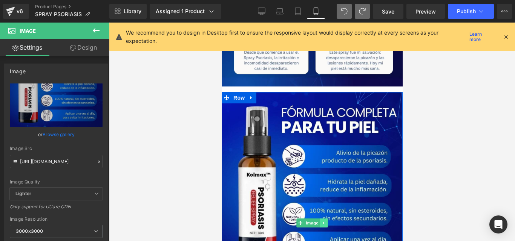
click at [323, 219] on link at bounding box center [323, 223] width 8 height 9
click at [323, 219] on link at bounding box center [327, 223] width 8 height 9
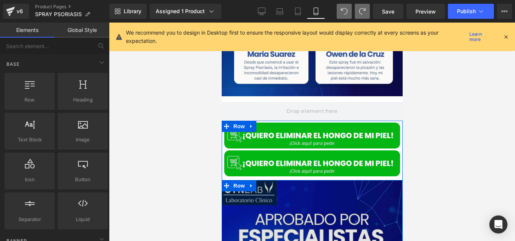
scroll to position [2191, 0]
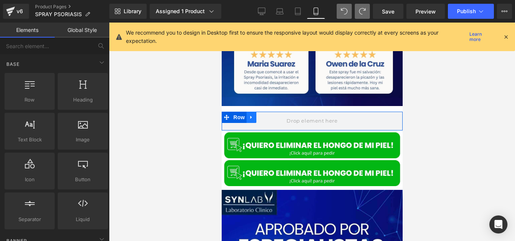
click at [248, 115] on icon at bounding box center [250, 118] width 5 height 6
click at [268, 115] on icon at bounding box center [270, 118] width 5 height 6
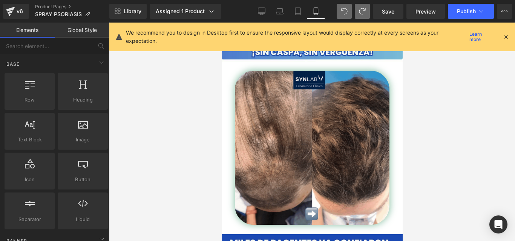
click at [313, 136] on img at bounding box center [311, 148] width 154 height 154
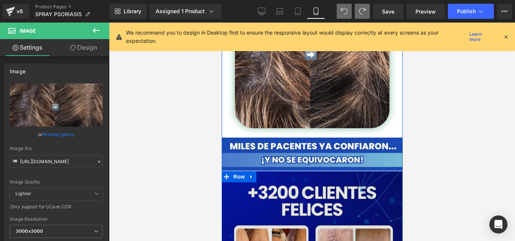
scroll to position [1793, 0]
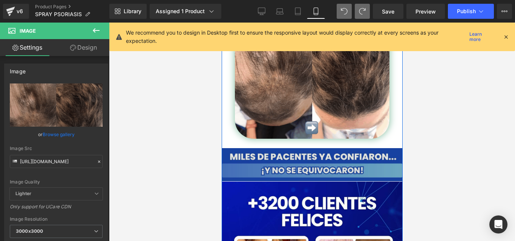
click at [297, 155] on div "Image" at bounding box center [311, 165] width 181 height 34
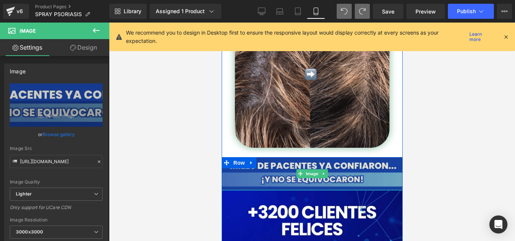
scroll to position [1801, 0]
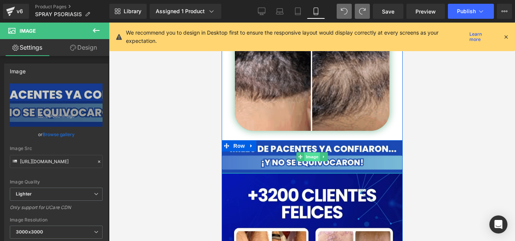
click at [308, 153] on span "Image" at bounding box center [312, 157] width 16 height 9
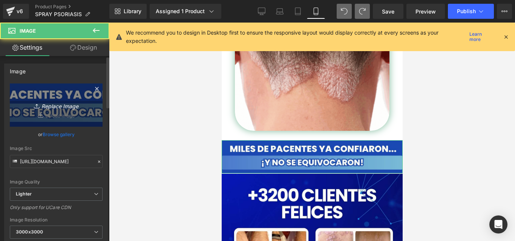
click at [79, 104] on icon "Replace Image" at bounding box center [56, 105] width 60 height 9
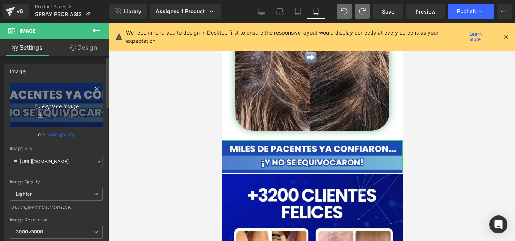
type input "C:\fakepath\DESPIDETE DE LAS UÑAS (3).jpg"
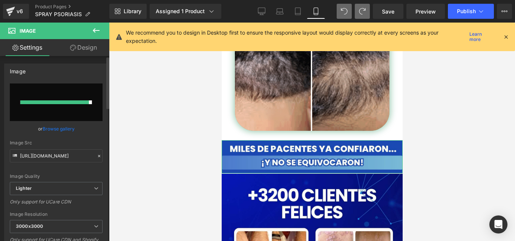
type input "https://ucarecdn.com/a5b0eefc-829a-423b-8d38-65a1ace9d499/-/format/auto/-/previ…"
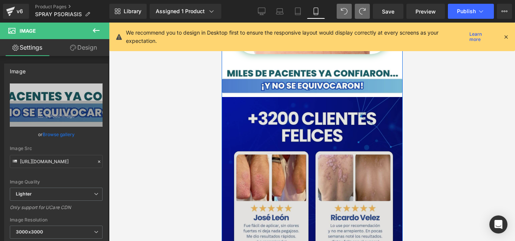
scroll to position [1890, 0]
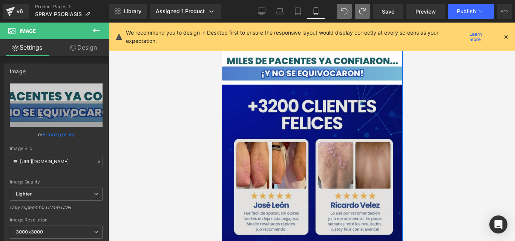
click at [321, 169] on img at bounding box center [311, 245] width 181 height 321
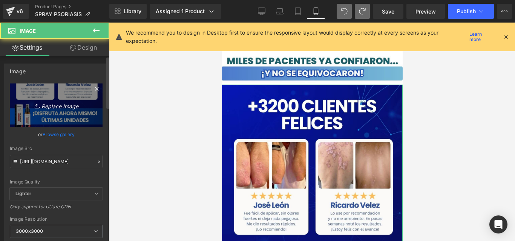
click at [53, 104] on icon "Replace Image" at bounding box center [56, 105] width 60 height 9
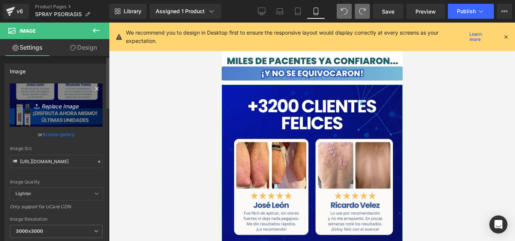
type input "C:\fakepath\IMG.CASPA.04 (1).jpg"
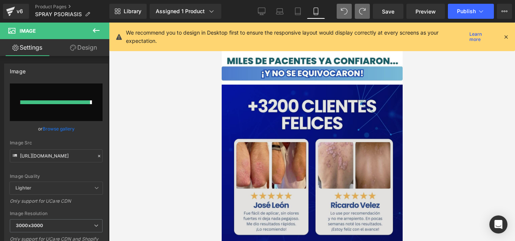
type input "https://ucarecdn.com/5996dac7-4dbc-4779-a223-1d992a5f2762/-/format/auto/-/previ…"
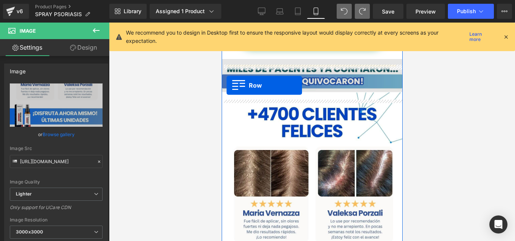
scroll to position [1867, 0]
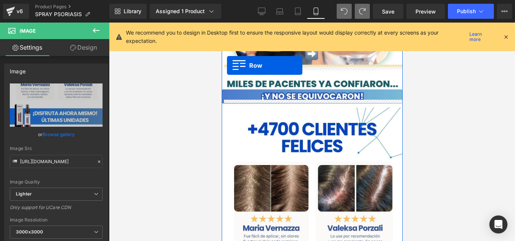
drag, startPoint x: 232, startPoint y: 141, endPoint x: 226, endPoint y: 66, distance: 75.5
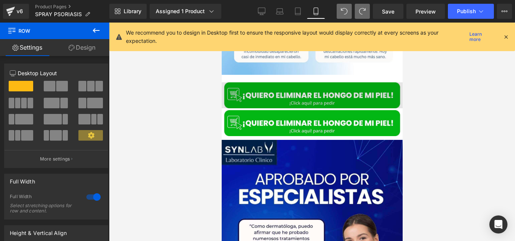
scroll to position [2225, 0]
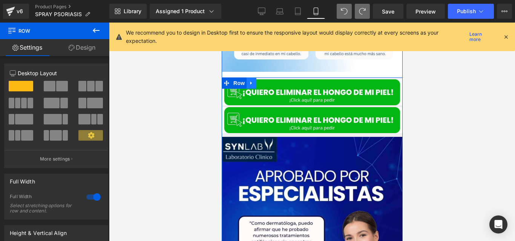
click at [247, 80] on link at bounding box center [251, 83] width 10 height 11
click at [269, 81] on icon at bounding box center [270, 83] width 5 height 5
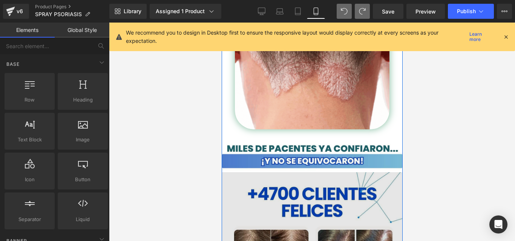
scroll to position [1800, 0]
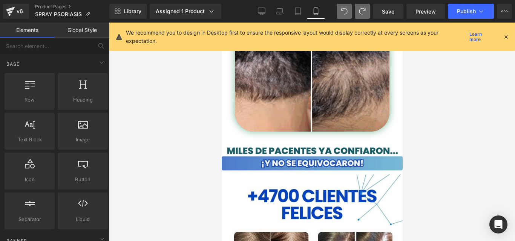
click at [205, 143] on div at bounding box center [312, 132] width 406 height 219
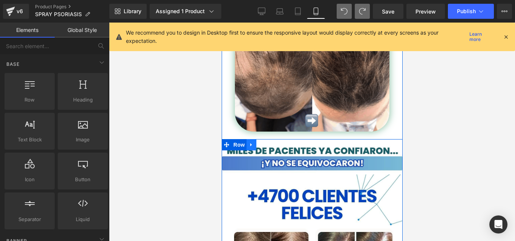
click at [246, 140] on link at bounding box center [251, 144] width 10 height 11
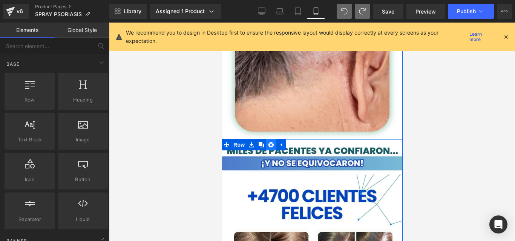
click at [269, 142] on icon at bounding box center [270, 144] width 5 height 5
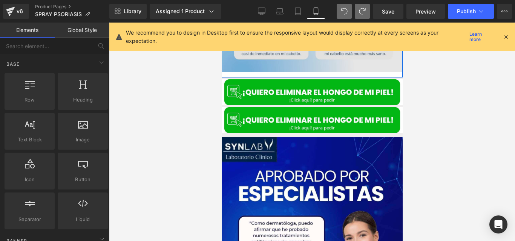
scroll to position [2228, 0]
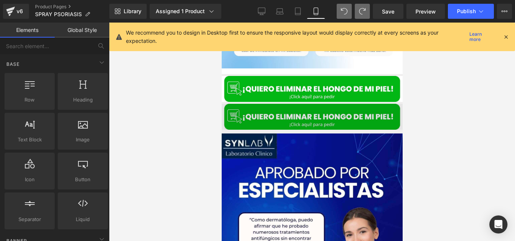
click at [249, 107] on div "Image Image Row Row" at bounding box center [311, 232] width 181 height 257
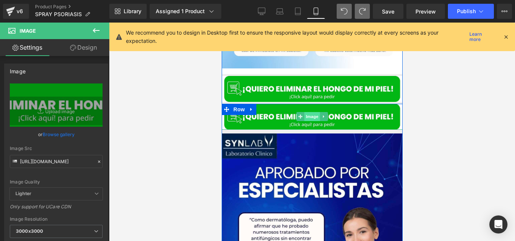
click at [304, 112] on span "Image" at bounding box center [312, 116] width 16 height 9
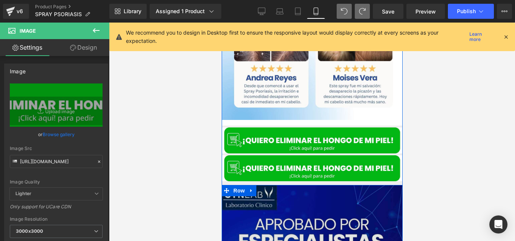
scroll to position [2164, 0]
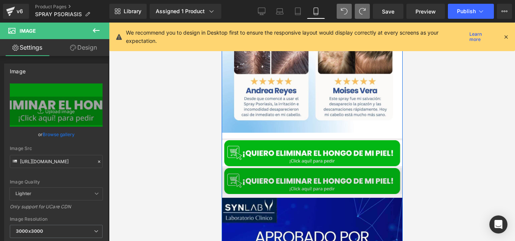
click at [303, 179] on img at bounding box center [311, 181] width 181 height 26
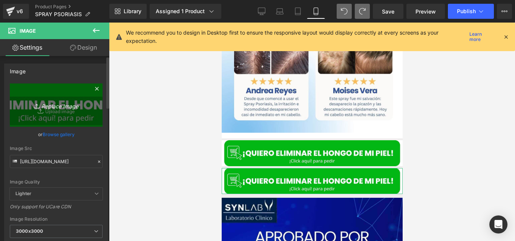
click at [57, 105] on icon "Replace Image" at bounding box center [56, 105] width 60 height 9
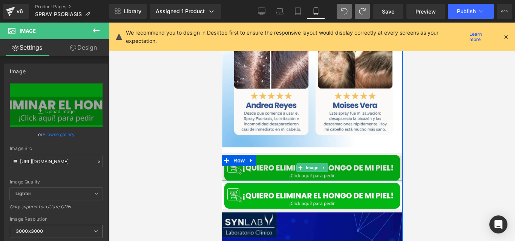
scroll to position [2147, 0]
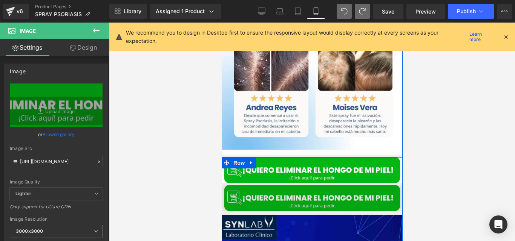
click at [303, 188] on div "Image" at bounding box center [311, 198] width 181 height 26
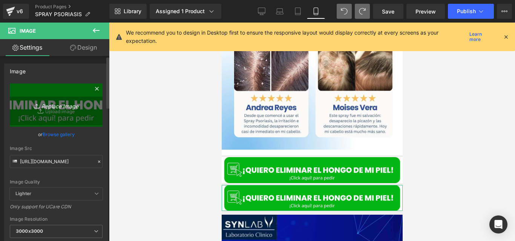
click at [72, 108] on icon "Replace Image" at bounding box center [56, 105] width 60 height 9
type input "C:\fakepath\IMG.CASPA.05 (1).jpg"
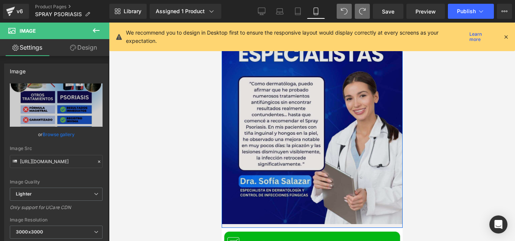
scroll to position [2660, 0]
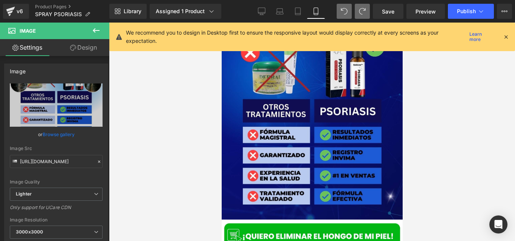
type input "https://cdn.shopify.com/s/files/1/0714/8539/1005/files/QUIERO_ELIMINAR_EL_HONGO…"
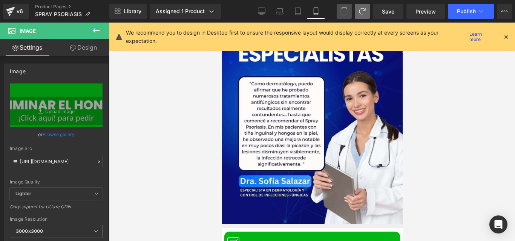
click at [346, 16] on button at bounding box center [343, 11] width 15 height 15
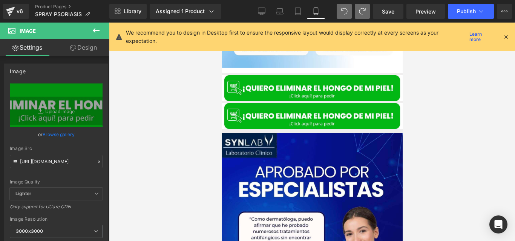
scroll to position [2228, 0]
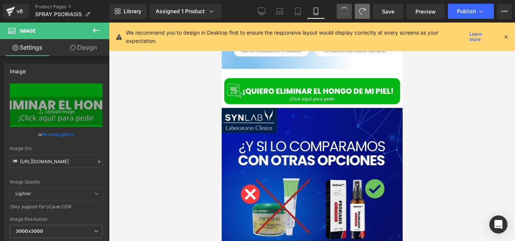
click at [346, 16] on button at bounding box center [343, 11] width 15 height 15
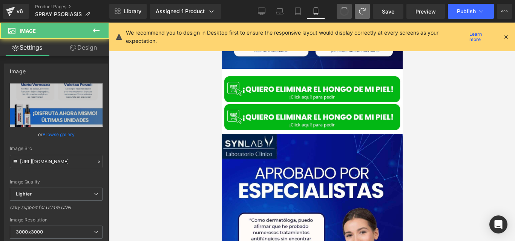
type input "https://cdn.shopify.com/s/files/1/0714/8539/1005/files/6_2_3000x3000.jpg?v=1757…"
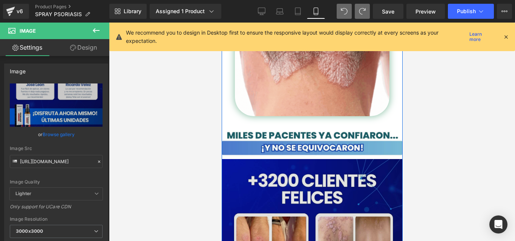
scroll to position [1797, 0]
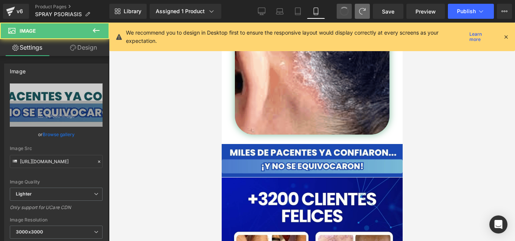
type input "https://ucarecdn.com/5a9da5cc-615b-4ae2-9f2f-9fcb75f58a33/-/format/auto/-/previ…"
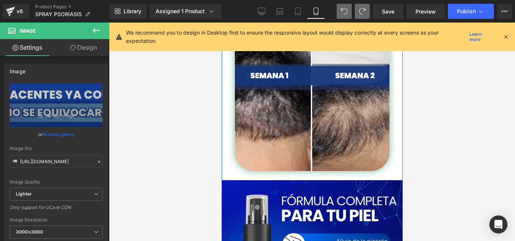
scroll to position [1798, 0]
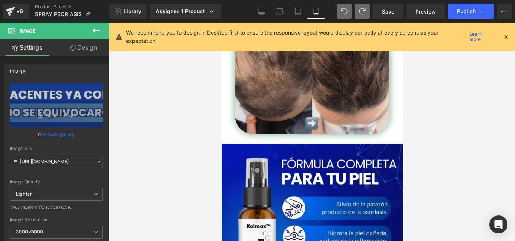
click at [288, 90] on img at bounding box center [311, 57] width 154 height 154
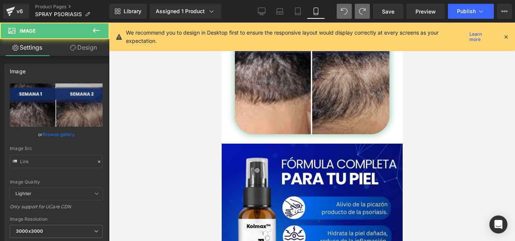
type input "[URL][DOMAIN_NAME]"
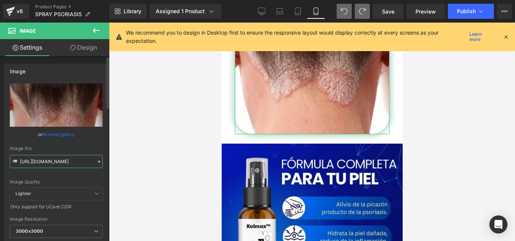
click at [65, 162] on input "[URL][DOMAIN_NAME]" at bounding box center [56, 161] width 93 height 13
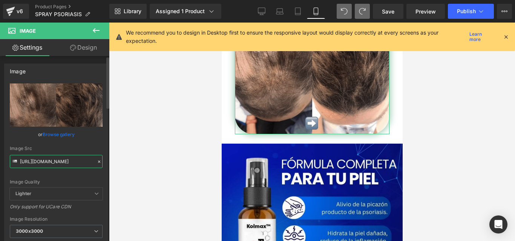
click at [65, 162] on input "[URL][DOMAIN_NAME]" at bounding box center [56, 161] width 93 height 13
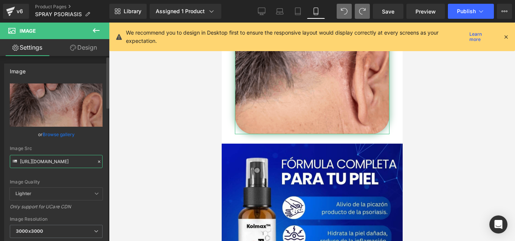
click at [65, 162] on input "[URL][DOMAIN_NAME]" at bounding box center [56, 161] width 93 height 13
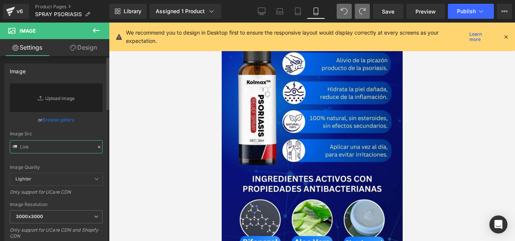
paste input "https://cdn.shopify.com/s/files/1/0714/8539/1005/files/6_1.gif?v=1759459220"
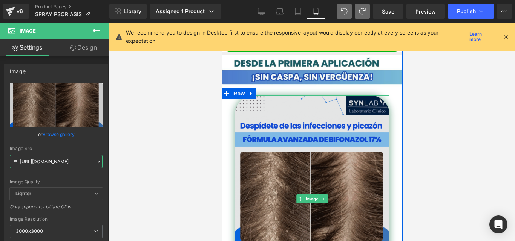
scroll to position [1680, 0]
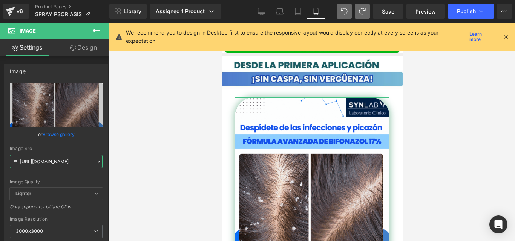
type input "https://cdn.shopify.com/s/files/1/0714/8539/1005/files/6_1_3000x3000.gif?v=1759…"
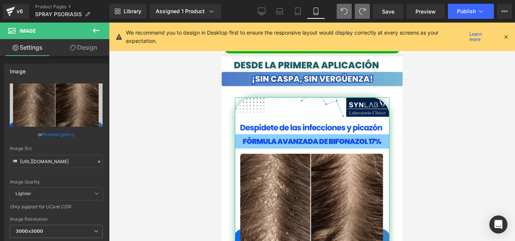
click at [93, 47] on link "Design" at bounding box center [83, 47] width 55 height 17
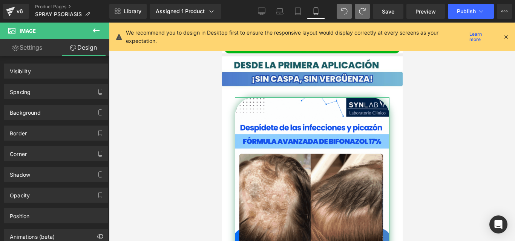
scroll to position [0, 0]
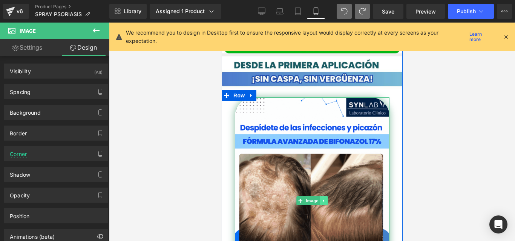
click at [325, 194] on img at bounding box center [311, 201] width 154 height 207
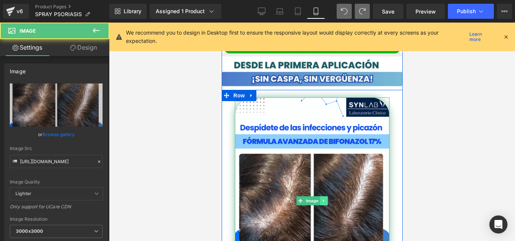
click at [321, 199] on icon at bounding box center [323, 201] width 4 height 5
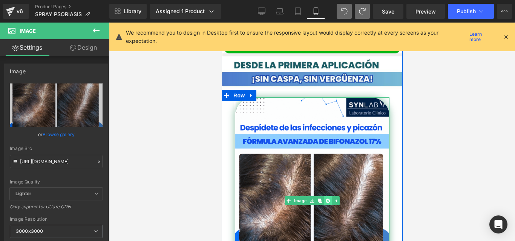
click at [325, 199] on icon at bounding box center [327, 201] width 4 height 5
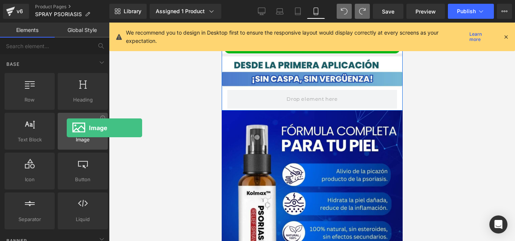
drag, startPoint x: 86, startPoint y: 124, endPoint x: 67, endPoint y: 128, distance: 19.6
click at [67, 128] on div at bounding box center [83, 127] width 46 height 17
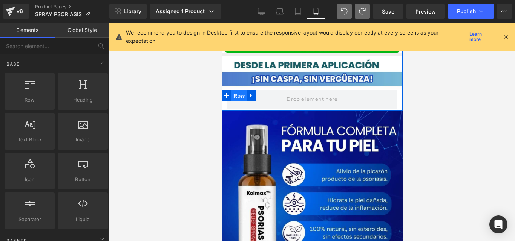
click at [231, 90] on span "Row" at bounding box center [238, 95] width 15 height 11
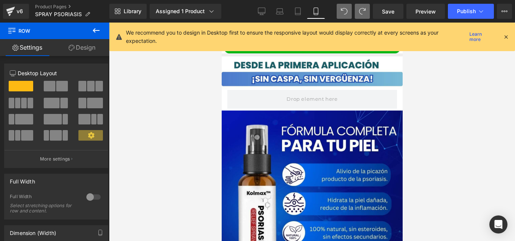
click at [96, 33] on icon at bounding box center [96, 30] width 9 height 9
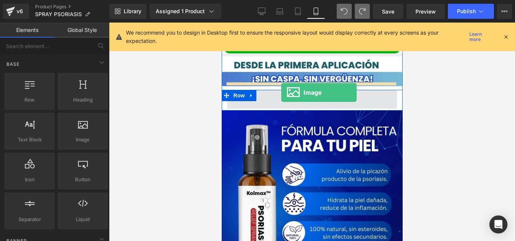
drag, startPoint x: 307, startPoint y: 147, endPoint x: 280, endPoint y: 93, distance: 60.0
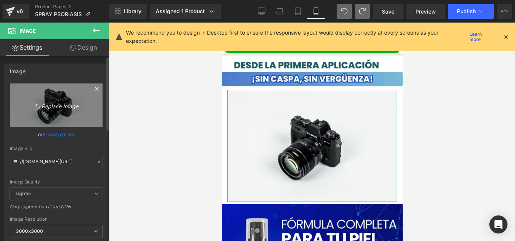
click at [79, 96] on link "Replace Image" at bounding box center [56, 105] width 93 height 43
type input "C:\fakepath\6[1].gif"
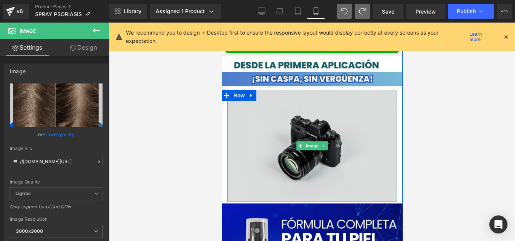
type input "https://ucarecdn.com/6272b612-ebf3-44b2-8fa0-ec5e8e9d507c/6%5B1%5D.gif"
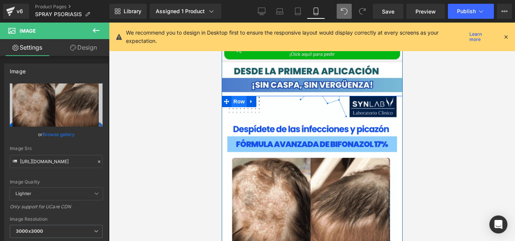
click at [236, 96] on span "Row" at bounding box center [238, 101] width 15 height 11
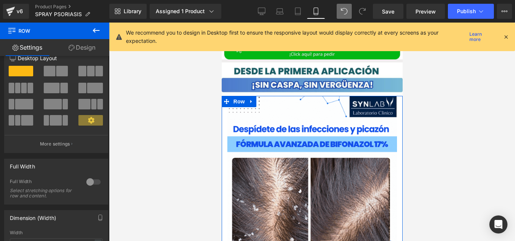
scroll to position [15, 0]
click at [96, 180] on div at bounding box center [93, 182] width 18 height 12
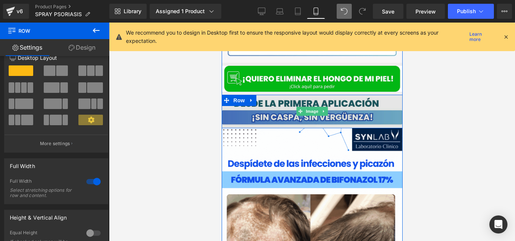
scroll to position [1639, 0]
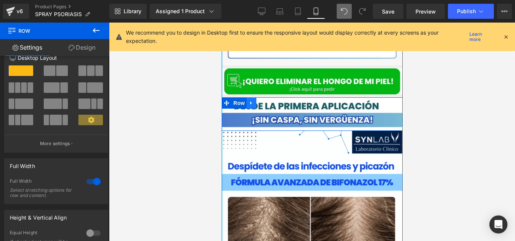
click at [248, 100] on icon at bounding box center [250, 103] width 5 height 6
click at [268, 99] on link at bounding box center [271, 103] width 10 height 11
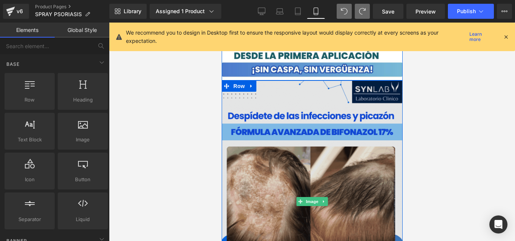
scroll to position [1683, 0]
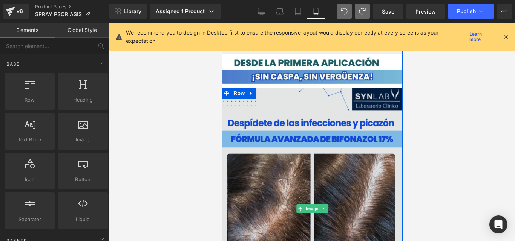
click at [305, 135] on img at bounding box center [311, 209] width 181 height 243
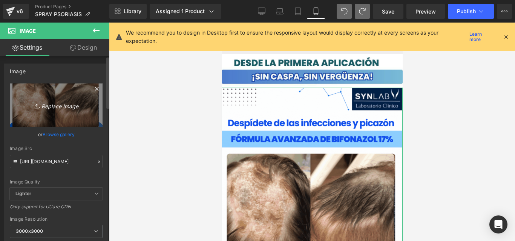
click at [40, 89] on link "Replace Image" at bounding box center [56, 105] width 93 height 43
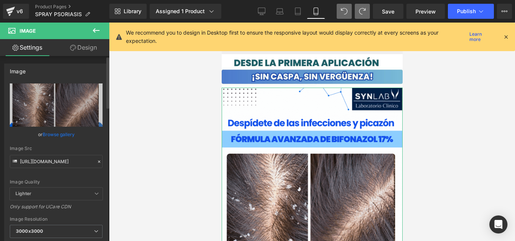
click at [96, 165] on div at bounding box center [99, 162] width 7 height 9
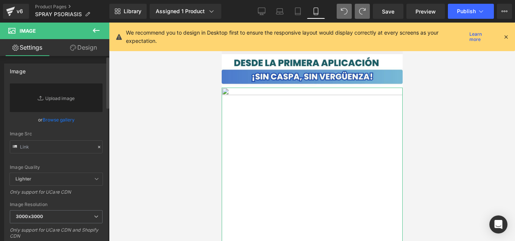
click at [84, 156] on div "Image Quality Lighter Lightest Lighter Lighter Lightest Only support for UCare …" at bounding box center [56, 129] width 93 height 90
click at [73, 150] on input "text" at bounding box center [56, 146] width 93 height 13
paste input "https://cdn.shopify.com/s/files/1/0714/8539/1005/files/Copia_de_GIF_ENTREPIERNA…"
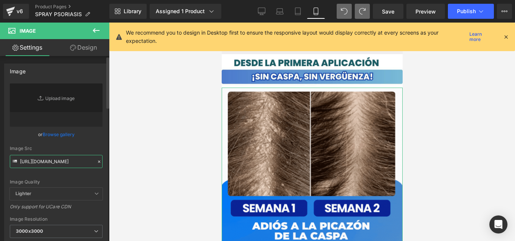
type input "https://cdn.shopify.com/s/files/1/0714/8539/1005/files/Copia_de_GIF_ENTREPIERNA…"
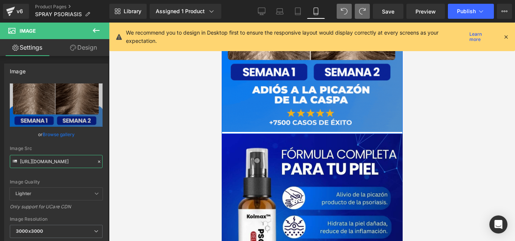
scroll to position [1820, 0]
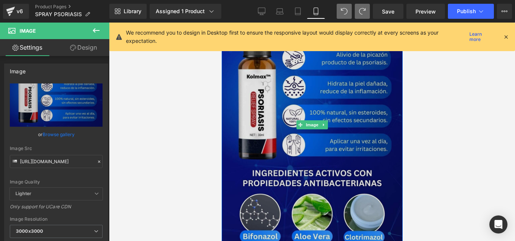
scroll to position [1959, 0]
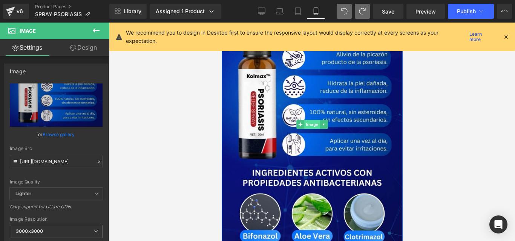
click at [308, 120] on span "Image" at bounding box center [312, 124] width 16 height 9
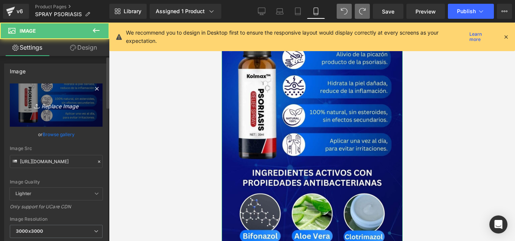
click at [64, 100] on link "Replace Image" at bounding box center [56, 105] width 93 height 43
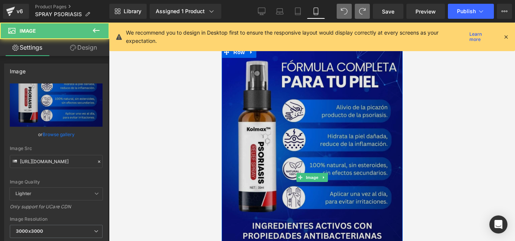
scroll to position [1887, 0]
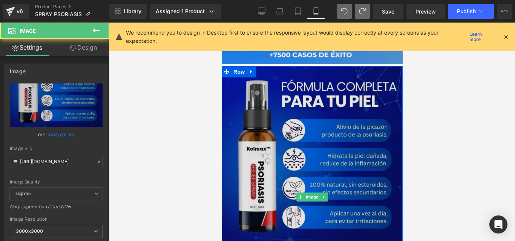
click at [281, 128] on img at bounding box center [311, 197] width 181 height 262
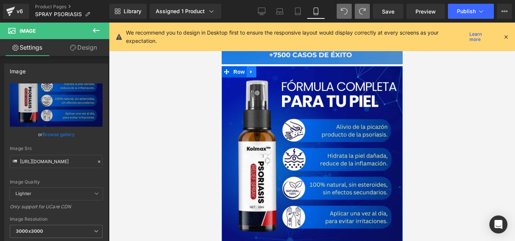
click at [249, 69] on icon at bounding box center [250, 72] width 5 height 6
click at [268, 69] on icon at bounding box center [270, 71] width 5 height 5
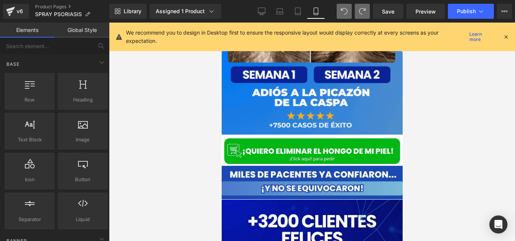
scroll to position [1817, 0]
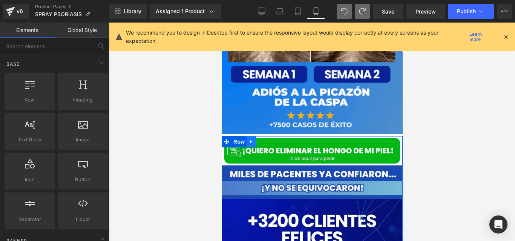
click at [250, 139] on icon at bounding box center [250, 142] width 5 height 6
click at [268, 139] on icon at bounding box center [270, 141] width 5 height 5
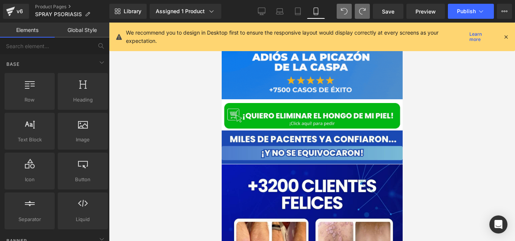
scroll to position [1844, 0]
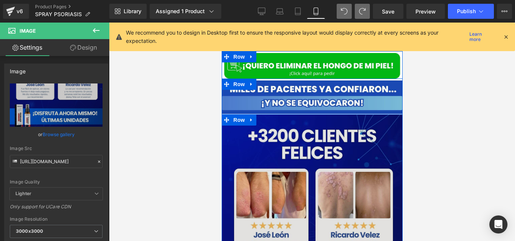
scroll to position [1887, 0]
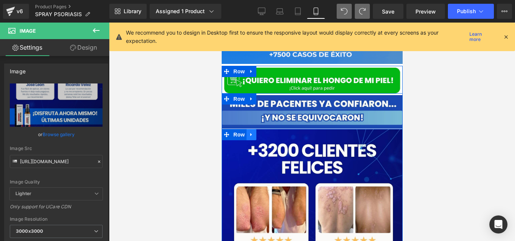
click at [250, 133] on icon at bounding box center [251, 134] width 2 height 3
click at [268, 132] on icon at bounding box center [270, 134] width 5 height 5
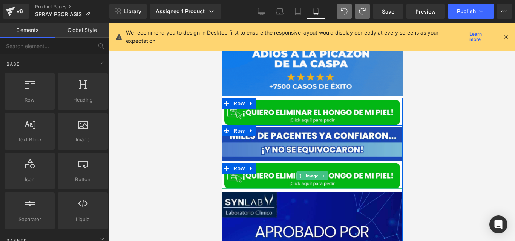
scroll to position [1854, 0]
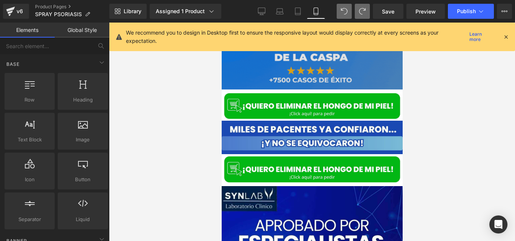
click at [362, 119] on div "Image Row Row" at bounding box center [311, 137] width 181 height 36
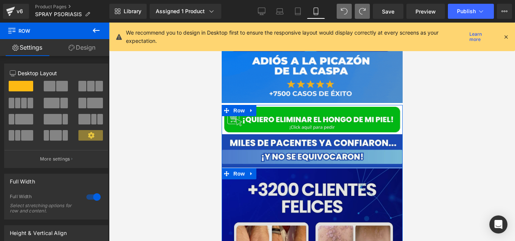
scroll to position [1852, 0]
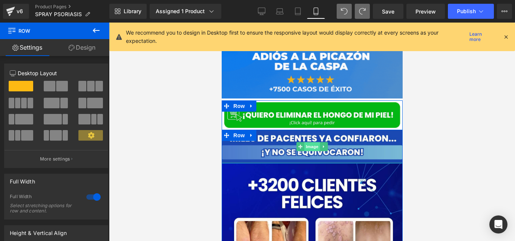
click at [307, 142] on span "Image" at bounding box center [312, 146] width 16 height 9
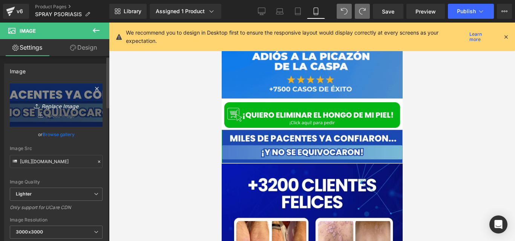
click at [53, 104] on icon "Replace Image" at bounding box center [56, 105] width 60 height 9
type input "C:\fakepath\DESPIDETE DE LAS UÑAS (3).jpg"
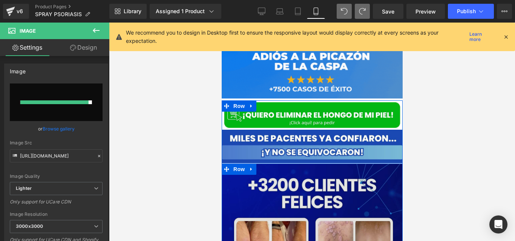
type input "https://ucarecdn.com/7388388f-2da2-477a-a3eb-67a14e013a30/-/format/auto/-/previ…"
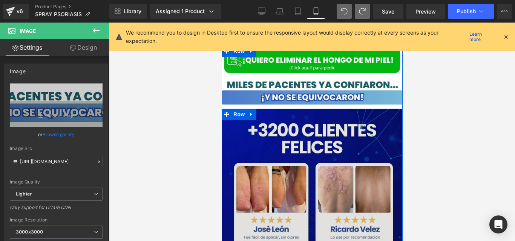
scroll to position [1935, 0]
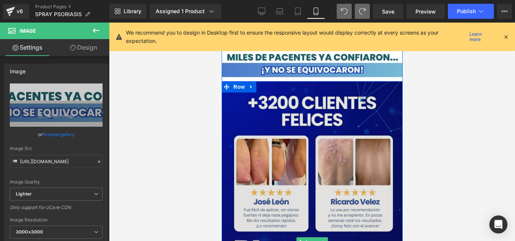
click at [327, 148] on img at bounding box center [311, 241] width 181 height 321
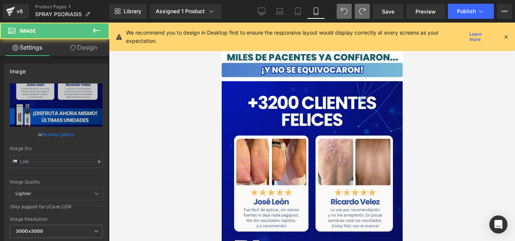
type input "https://cdn.shopify.com/s/files/1/0714/8539/1005/files/6_2_3000x3000.jpg?v=1757…"
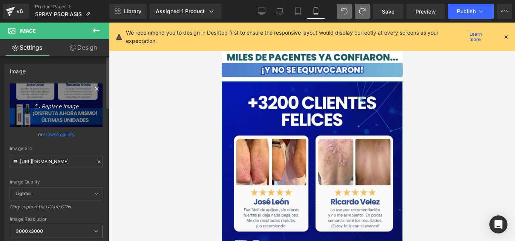
click at [60, 105] on icon "Replace Image" at bounding box center [56, 105] width 60 height 9
type input "C:\fakepath\IMG.CASPA.04 (1).jpg"
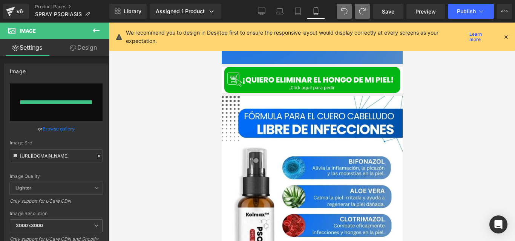
type input "https://ucarecdn.com/a8b7fab7-b49e-4916-85f8-7b2dda263f72/-/format/auto/-/previ…"
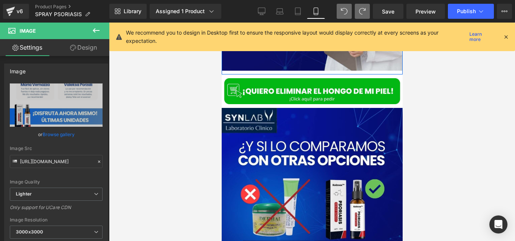
scroll to position [2588, 0]
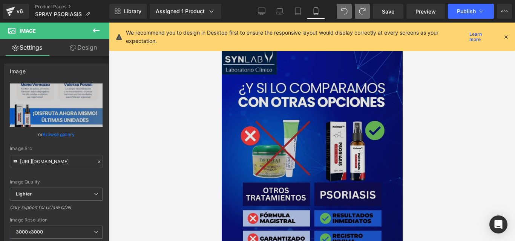
click at [311, 144] on img at bounding box center [311, 177] width 181 height 254
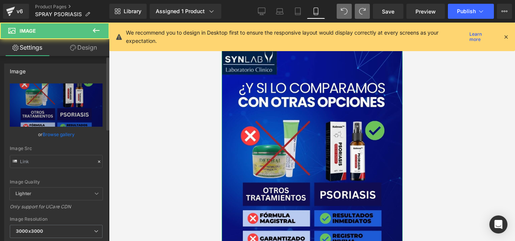
type input "https://cdn.shopify.com/s/files/1/0714/8539/1005/files/8_1_3000x3000.jpg?v=1757…"
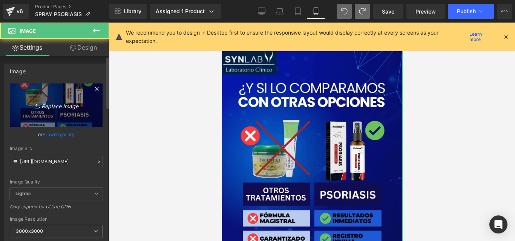
click at [53, 94] on link "Replace Image" at bounding box center [56, 105] width 93 height 43
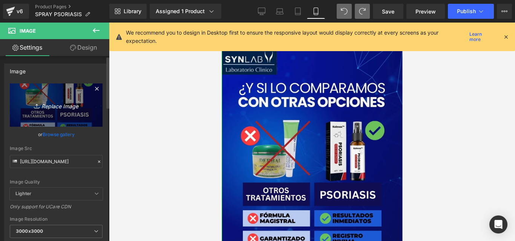
type input "C:\fakepath\IMG.CASPA.05 (1).jpg"
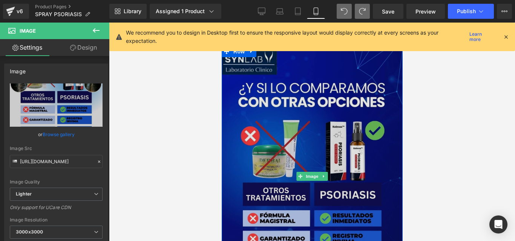
type input "https://ucarecdn.com/83de85ef-d9bb-485f-97d5-5e9fb1ebaf3a/-/format/auto/-/previ…"
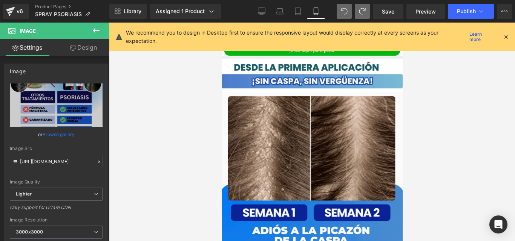
scroll to position [1684, 0]
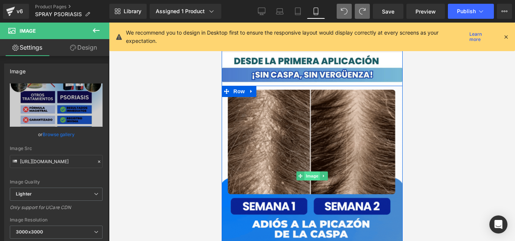
click at [306, 172] on span "Image" at bounding box center [312, 176] width 16 height 9
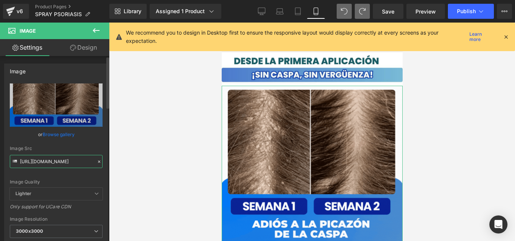
click at [50, 157] on input "https://cdn.shopify.com/s/files/1/0714/8539/1005/files/Copia_de_GIF_ENTREPIERNA…" at bounding box center [56, 161] width 93 height 13
paste input "https://cdn.shopify.com/s/files/1/0714/8539/1005/files/61-ezgif.com-crop.gif?v=…"
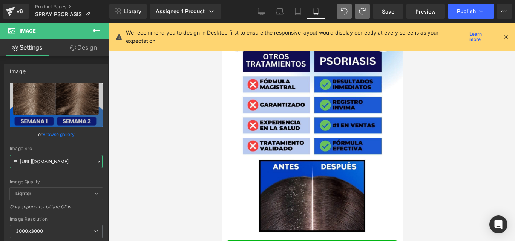
scroll to position [2721, 0]
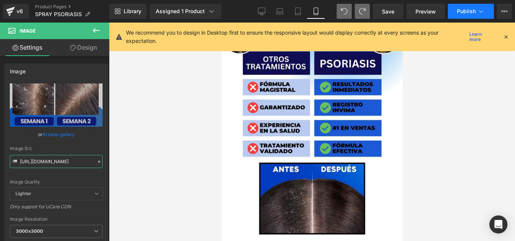
type input "https://cdn.shopify.com/s/files/1/0714/8539/1005/files/61-ezgif.com-crop_3000x3…"
click at [458, 14] on button "Publish" at bounding box center [470, 11] width 46 height 15
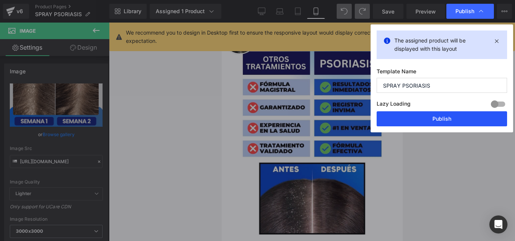
click at [394, 114] on button "Publish" at bounding box center [441, 118] width 130 height 15
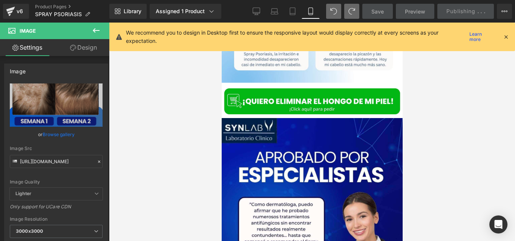
scroll to position [2254, 0]
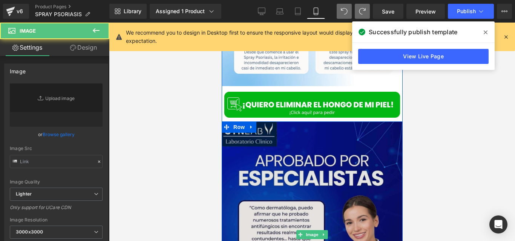
click at [296, 190] on img at bounding box center [311, 235] width 181 height 227
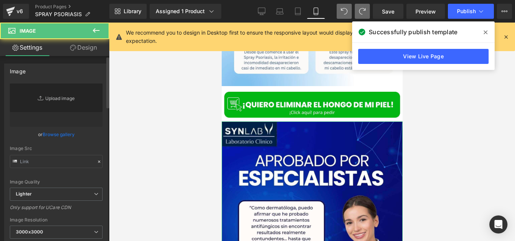
click at [0, 0] on icon "Replace Image" at bounding box center [0, 0] width 0 height 0
type input "https://cdn.shopify.com/s/files/1/0714/8539/1005/files/7_1_1_1_3000x3000.jpg?v=…"
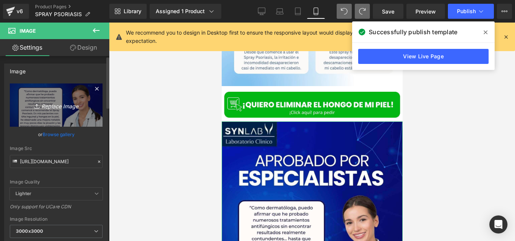
type input "C:\fakepath\LANDING PAGES (37) (1).jpg"
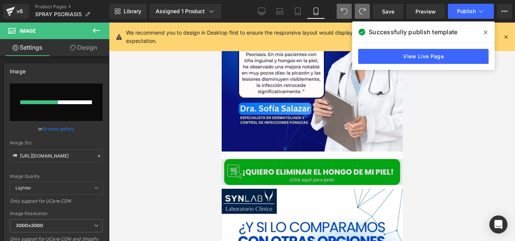
scroll to position [2475, 0]
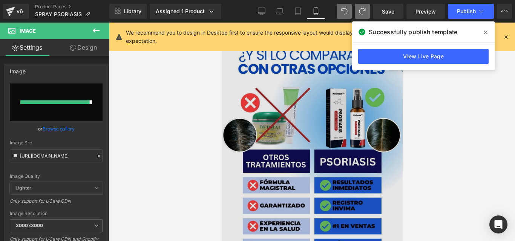
type input "https://ucarecdn.com/41a32036-400e-4c81-bef6-db8d8404761a/-/format/auto/-/previ…"
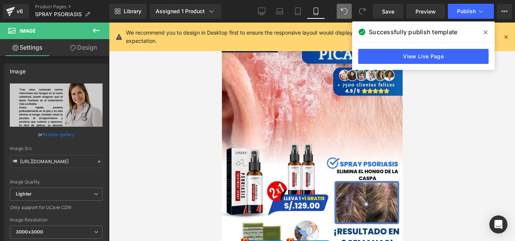
scroll to position [0, 0]
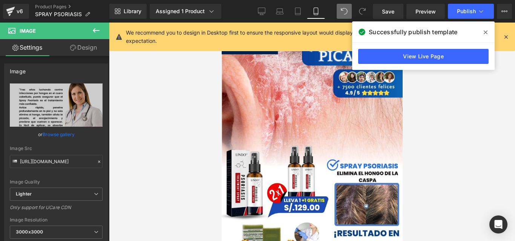
click at [483, 37] on span at bounding box center [485, 32] width 12 height 12
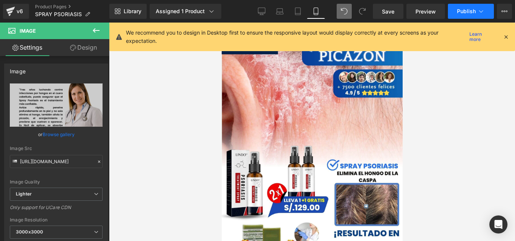
click at [464, 5] on button "Publish" at bounding box center [470, 11] width 46 height 15
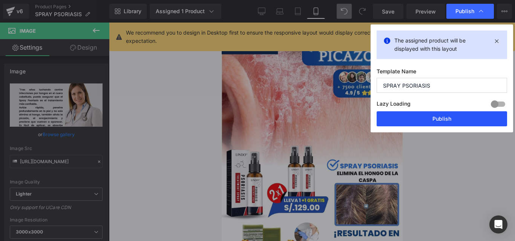
click at [405, 120] on button "Publish" at bounding box center [441, 118] width 130 height 15
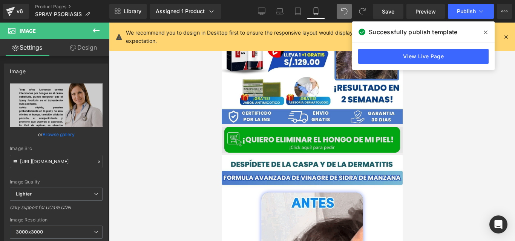
scroll to position [147, 0]
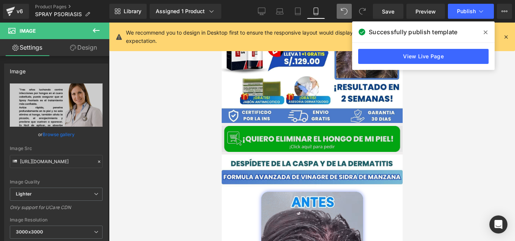
click at [281, 128] on img at bounding box center [311, 139] width 181 height 26
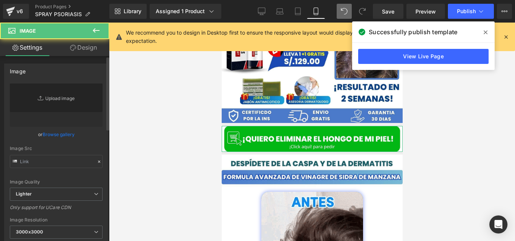
type input "https://cdn.shopify.com/s/files/1/0714/8539/1005/files/QUIERO_ELIMINAR_EL_HONGO…"
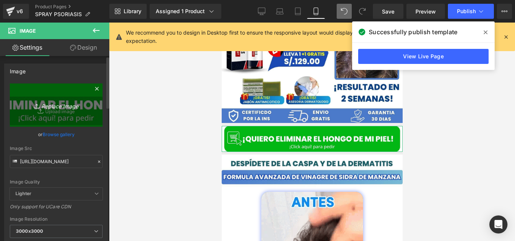
click at [63, 107] on icon "Replace Image" at bounding box center [56, 105] width 60 height 9
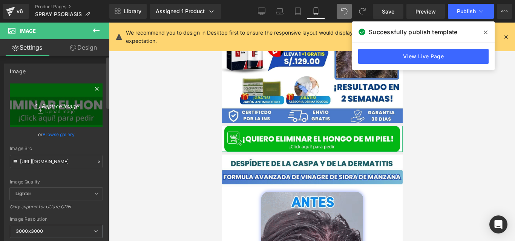
type input "C:\fakepath\BOTÓN DE COMPRA (2).jpg"
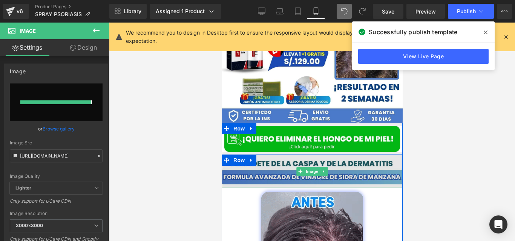
type input "https://ucarecdn.com/3d748cc6-9e2b-4df2-ad1b-bb0053e3d6b2/-/format/auto/-/previ…"
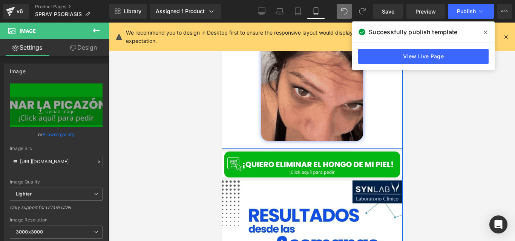
scroll to position [380, 0]
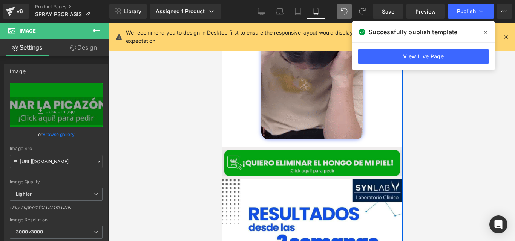
click at [277, 155] on img at bounding box center [311, 163] width 181 height 26
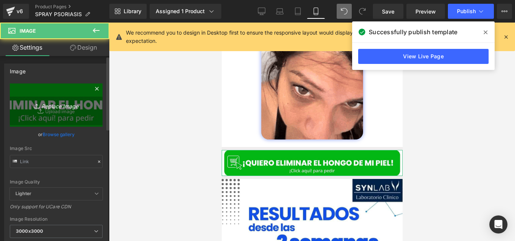
type input "https://cdn.shopify.com/s/files/1/0714/8539/1005/files/QUIERO_ELIMINAR_EL_HONGO…"
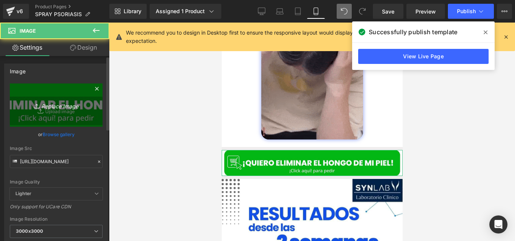
click at [70, 107] on icon "Replace Image" at bounding box center [56, 105] width 60 height 9
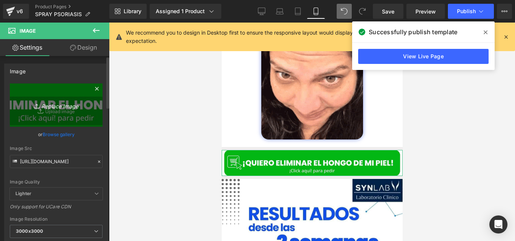
type input "C:\fakepath\BOTÓN DE COMPRA (2).jpg"
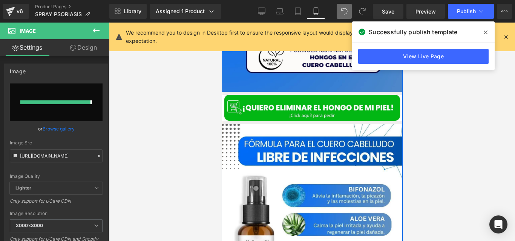
type input "https://ucarecdn.com/8644a787-8782-4087-8a8d-d72b528197f7/-/format/auto/-/previ…"
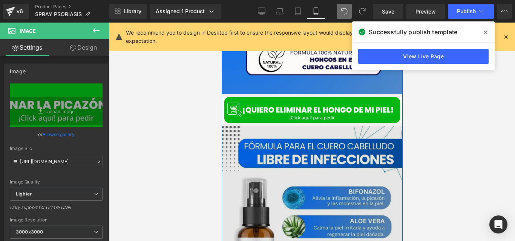
scroll to position [721, 0]
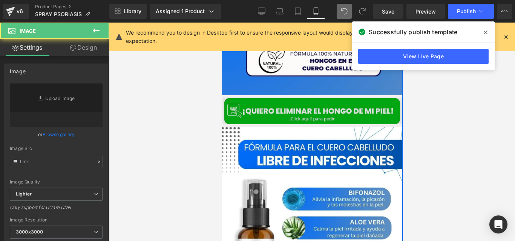
click at [297, 102] on div "Image" at bounding box center [311, 111] width 181 height 26
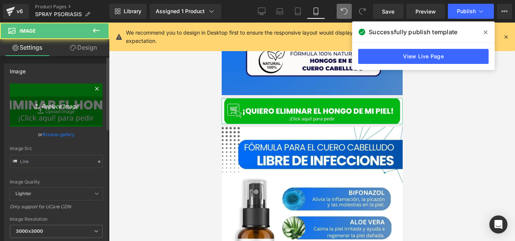
type input "https://cdn.shopify.com/s/files/1/0714/8539/1005/files/QUIERO_ELIMINAR_EL_HONGO…"
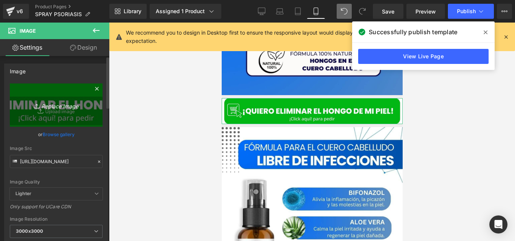
click at [63, 104] on icon "Replace Image" at bounding box center [56, 105] width 60 height 9
type input "C:\fakepath\BOTÓN DE COMPRA (2).jpg"
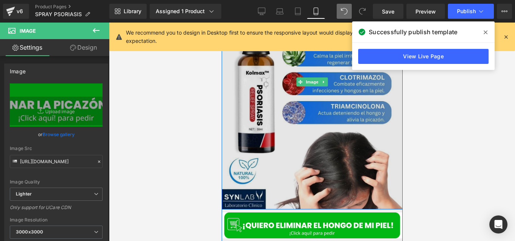
type input "https://ucarecdn.com/39fcef08-5f48-4ef7-a56c-61cb4df7d51c/-/format/auto/-/previ…"
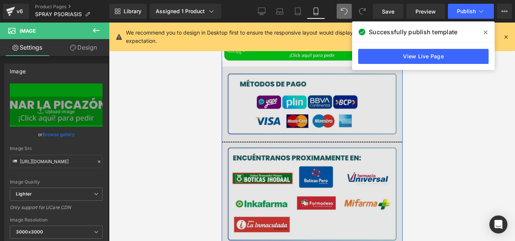
scroll to position [1426, 0]
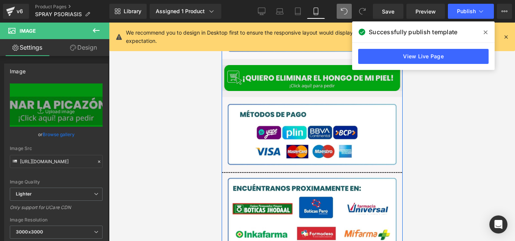
click at [284, 66] on img at bounding box center [311, 78] width 181 height 26
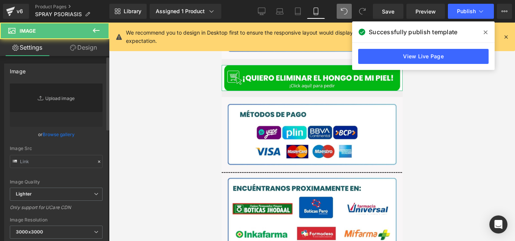
type input "https://cdn.shopify.com/s/files/1/0714/8539/1005/files/QUIERO_ELIMINAR_EL_HONGO…"
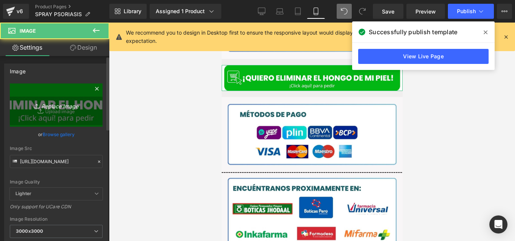
click at [70, 103] on icon "Replace Image" at bounding box center [56, 105] width 60 height 9
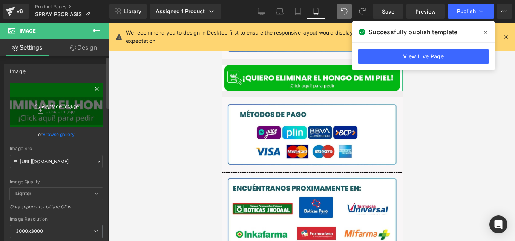
type input "C:\fakepath\BOTÓN DE COMPRA (2).jpg"
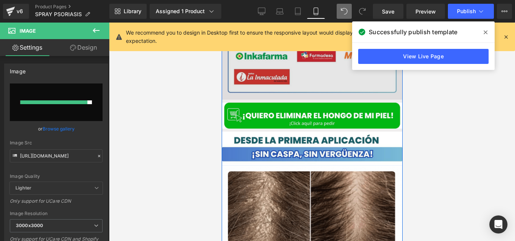
type input "https://ucarecdn.com/25e18aa0-9c08-4f7b-8676-bbfa73a27308/-/format/auto/-/previ…"
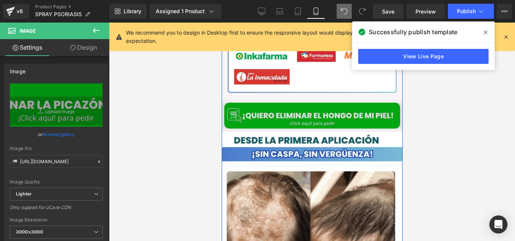
scroll to position [1609, 0]
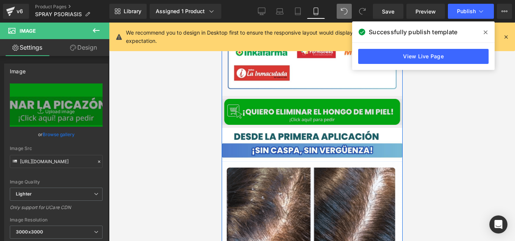
click at [274, 101] on img at bounding box center [311, 112] width 181 height 26
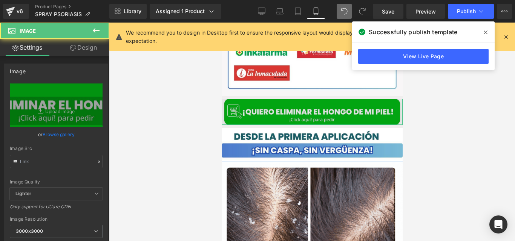
type input "https://cdn.shopify.com/s/files/1/0714/8539/1005/files/QUIERO_ELIMINAR_EL_HONGO…"
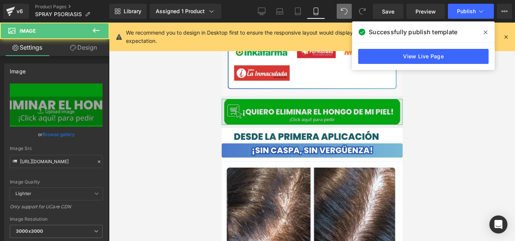
click at [0, 0] on icon "Replace Image" at bounding box center [0, 0] width 0 height 0
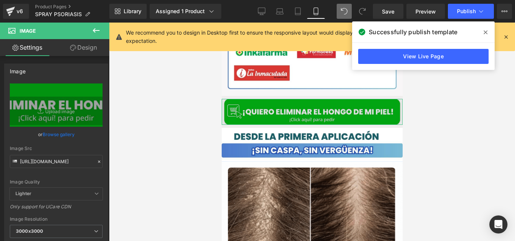
type input "C:\fakepath\BOTÓN DE COMPRA (2).jpg"
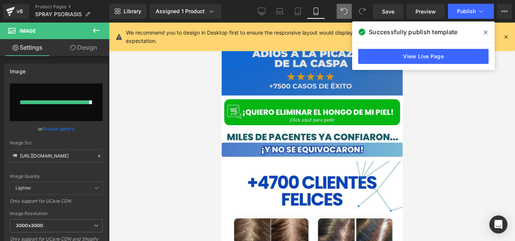
scroll to position [1869, 0]
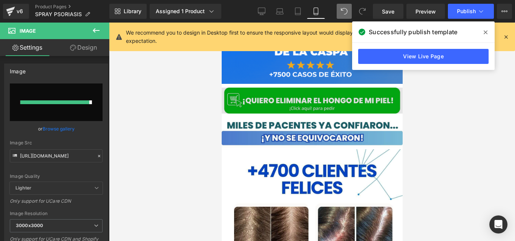
type input "https://ucarecdn.com/116a31c8-0f8c-40a1-b30e-02cabfcf96c7/-/format/auto/-/previ…"
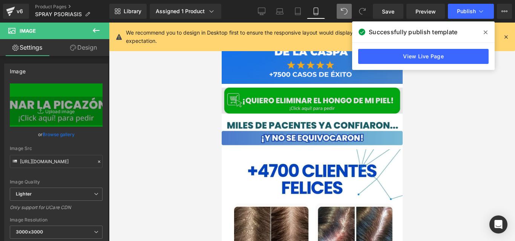
click at [266, 88] on img at bounding box center [311, 101] width 181 height 26
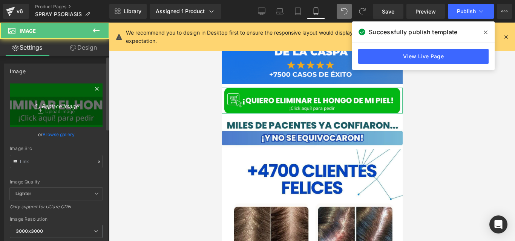
type input "https://cdn.shopify.com/s/files/1/0714/8539/1005/files/QUIERO_ELIMINAR_EL_HONGO…"
click at [67, 108] on icon "Replace Image" at bounding box center [56, 105] width 60 height 9
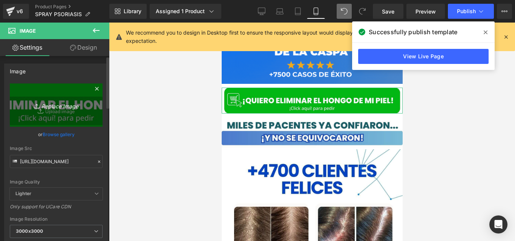
type input "C:\fakepath\BOTÓN DE COMPRA (2).jpg"
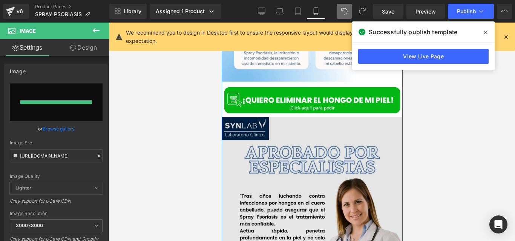
type input "https://ucarecdn.com/c61204f8-1075-4fe4-8f7e-0c789cf5d985/-/format/auto/-/previ…"
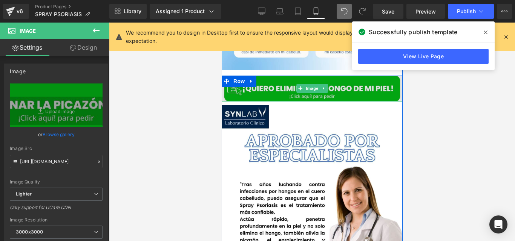
click at [261, 76] on img at bounding box center [311, 89] width 181 height 26
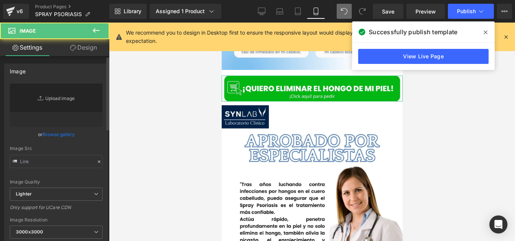
type input "https://cdn.shopify.com/s/files/1/0714/8539/1005/files/QUIERO_ELIMINAR_EL_HONGO…"
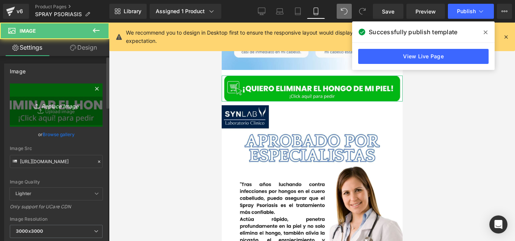
click at [55, 95] on link "Replace Image" at bounding box center [56, 105] width 93 height 43
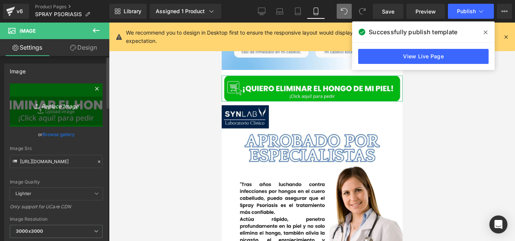
type input "C:\fakepath\BOTÓN DE COMPRA (2).jpg"
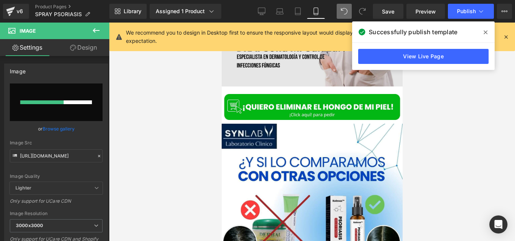
scroll to position [2511, 0]
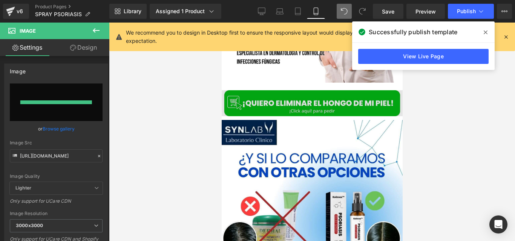
type input "https://ucarecdn.com/8c173f7b-33ab-4313-8034-dd7a285959f0/-/format/auto/-/previ…"
click at [267, 91] on img at bounding box center [311, 103] width 181 height 26
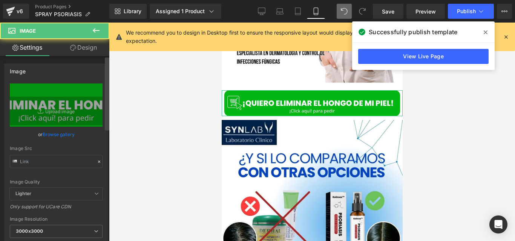
type input "https://cdn.shopify.com/s/files/1/0714/8539/1005/files/QUIERO_ELIMINAR_EL_HONGO…"
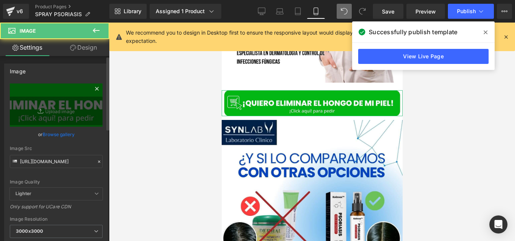
click at [38, 108] on icon at bounding box center [42, 112] width 8 height 8
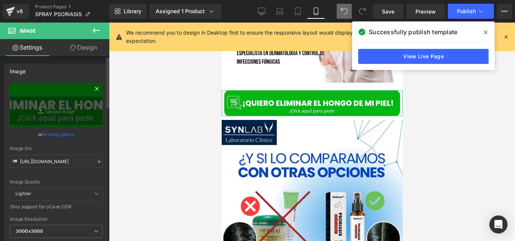
type input "C:\fakepath\BOTÓN DE COMPRA (2).jpg"
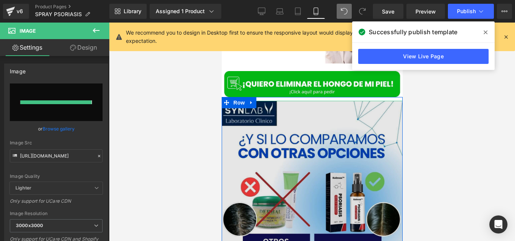
type input "https://ucarecdn.com/b9b2e304-c563-48a3-8a86-3ad9f91ea216/-/format/auto/-/previ…"
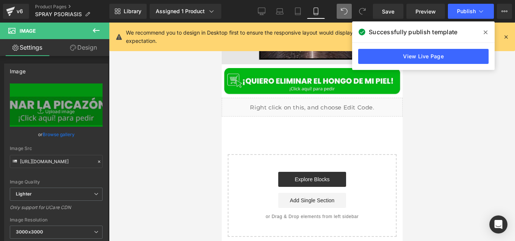
scroll to position [2860, 0]
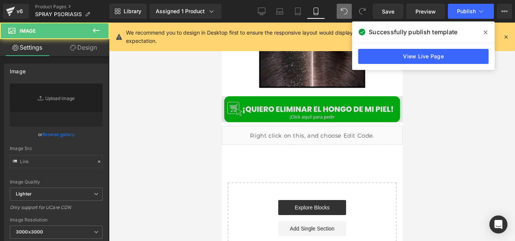
click at [280, 97] on img at bounding box center [311, 109] width 181 height 26
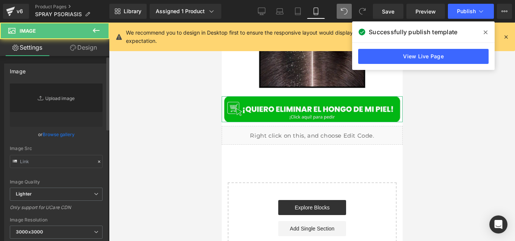
scroll to position [2860, 0]
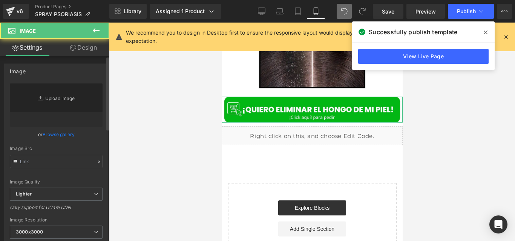
click at [0, 0] on icon "Replace Image" at bounding box center [0, 0] width 0 height 0
type input "https://cdn.shopify.com/s/files/1/0714/8539/1005/files/QUIERO_ELIMINAR_EL_HONGO…"
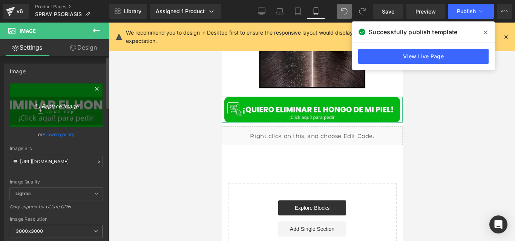
type input "C:\fakepath\BOTÓN DE COMPRA (2).jpg"
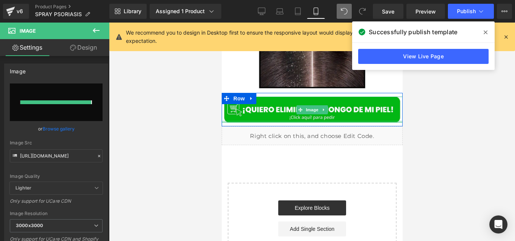
type input "https://ucarecdn.com/7c5a007d-7668-41fa-a2b3-ce654a2a2d75/-/format/auto/-/previ…"
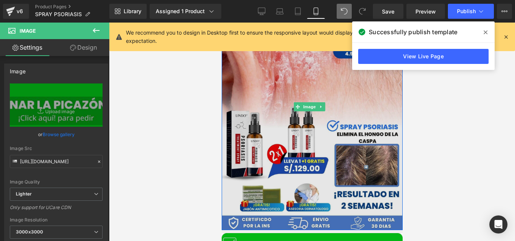
scroll to position [0, 0]
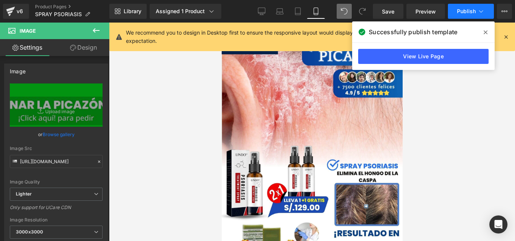
click at [462, 11] on span "Publish" at bounding box center [466, 11] width 19 height 6
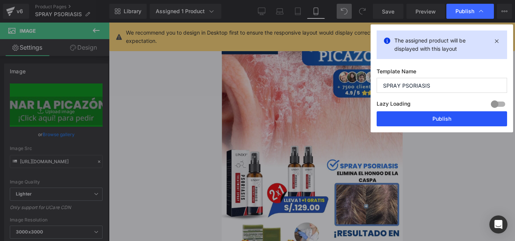
click at [413, 121] on button "Publish" at bounding box center [441, 118] width 130 height 15
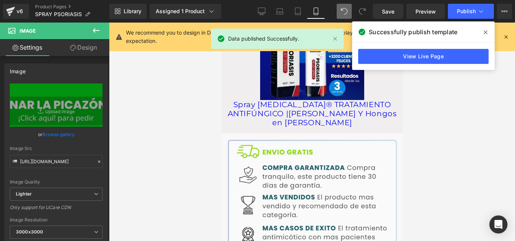
scroll to position [1148, 0]
